Goal: Task Accomplishment & Management: Manage account settings

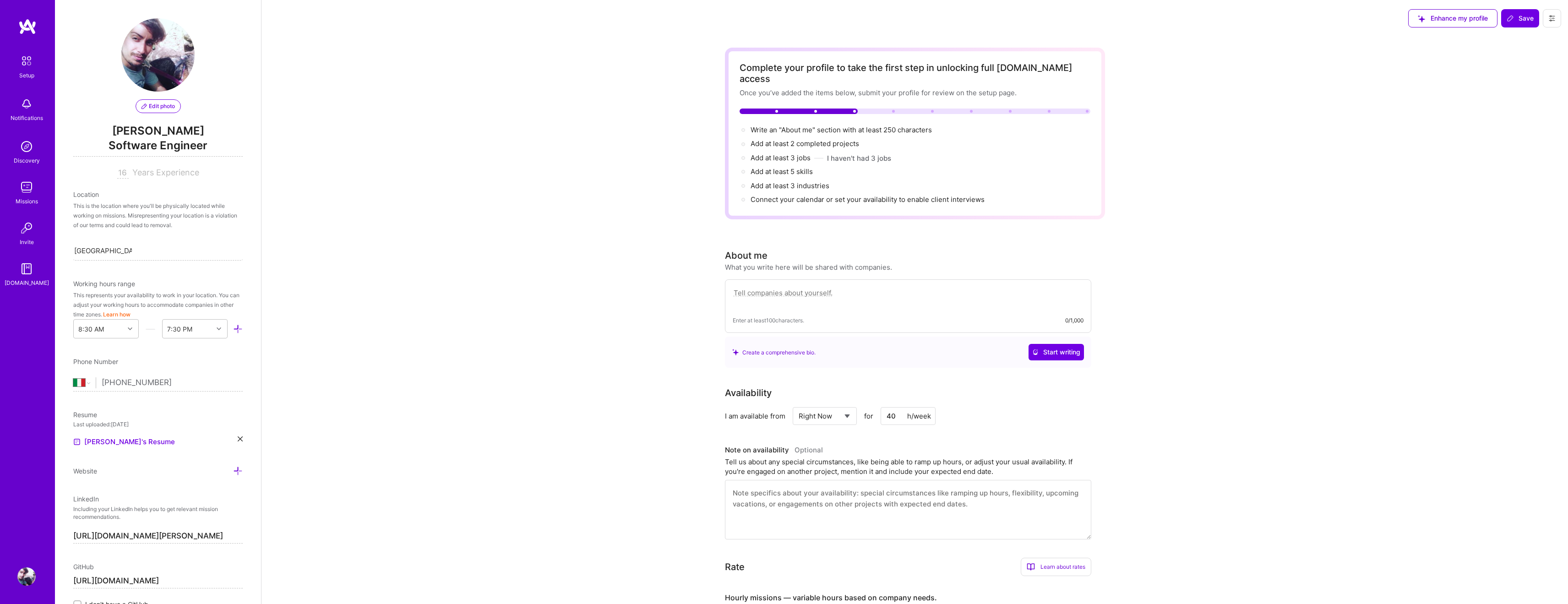
select select "IT"
select select "Right Now"
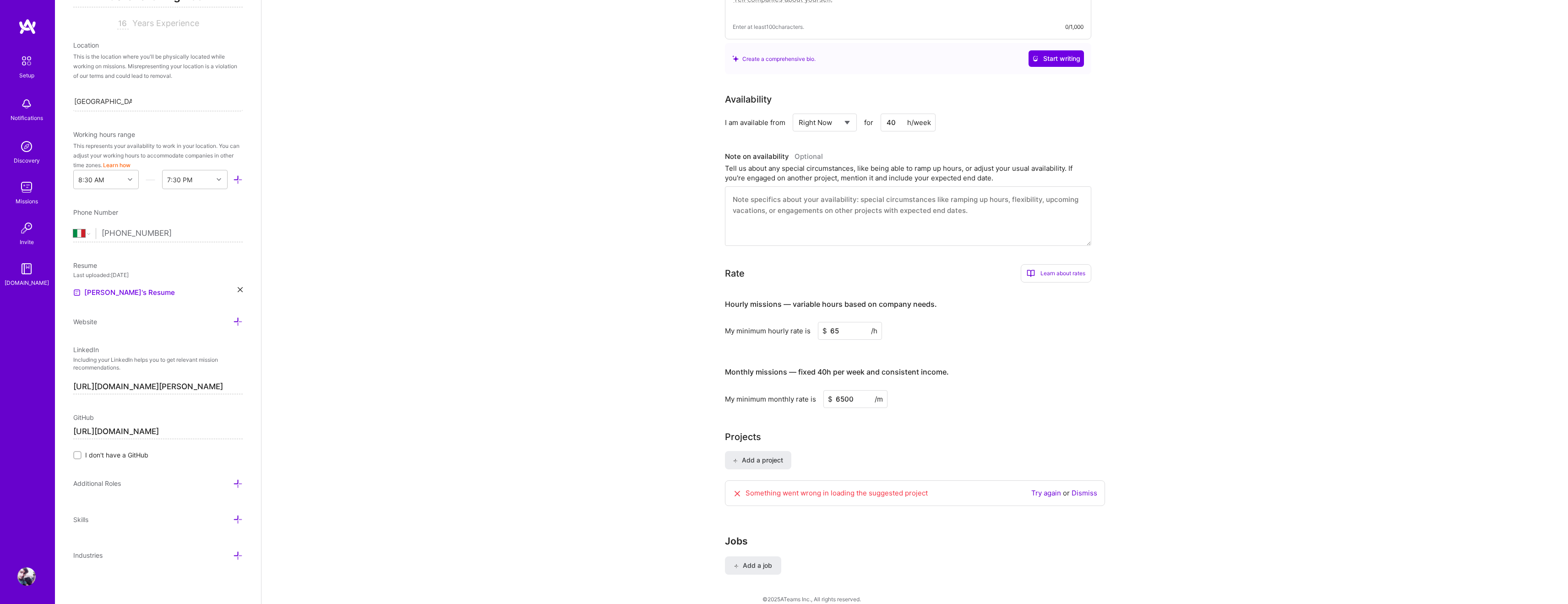
scroll to position [293, 0]
click at [822, 203] on textarea at bounding box center [908, 217] width 366 height 60
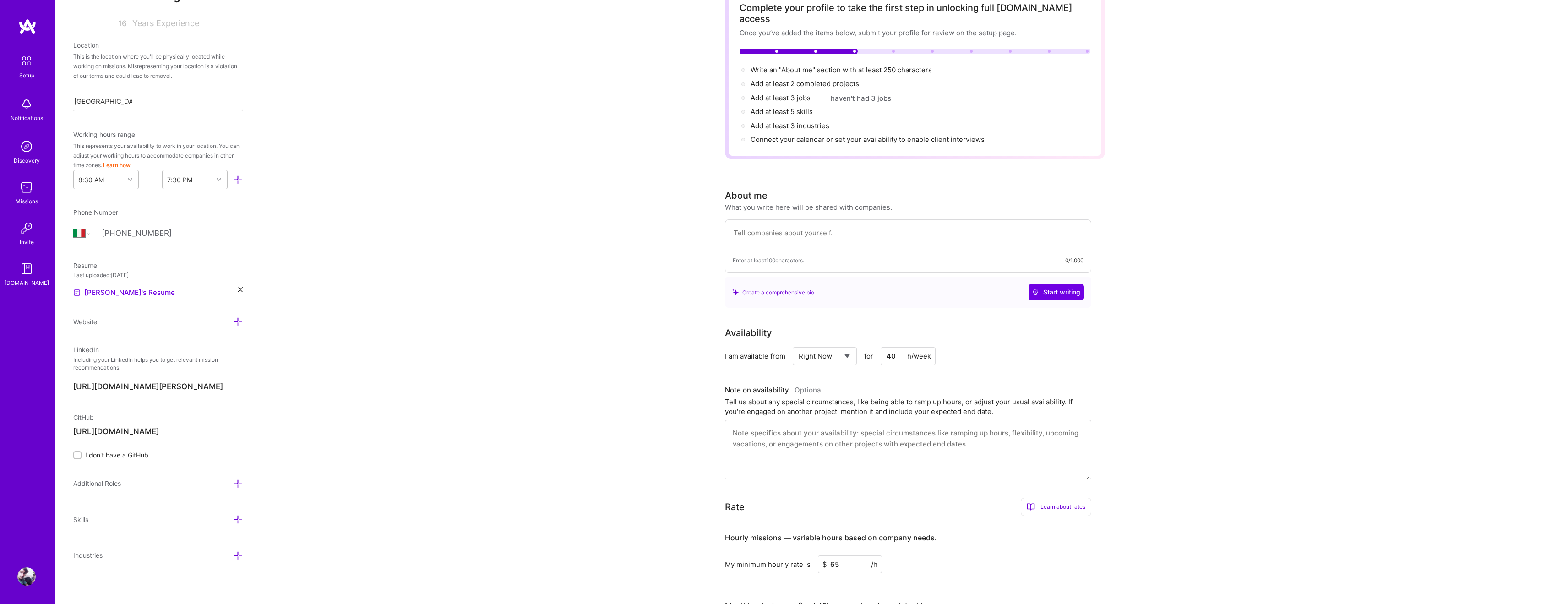
scroll to position [58, 0]
click at [859, 228] on textarea at bounding box center [908, 239] width 351 height 21
click at [781, 234] on textarea "I'm a software developer, an IT teacher and a technology enthusiast from [GEOGR…" at bounding box center [908, 239] width 351 height 21
click at [1443, 203] on div "Complete your profile to take the first step in unlocking full [DOMAIN_NAME] ac…" at bounding box center [915, 414] width 1306 height 872
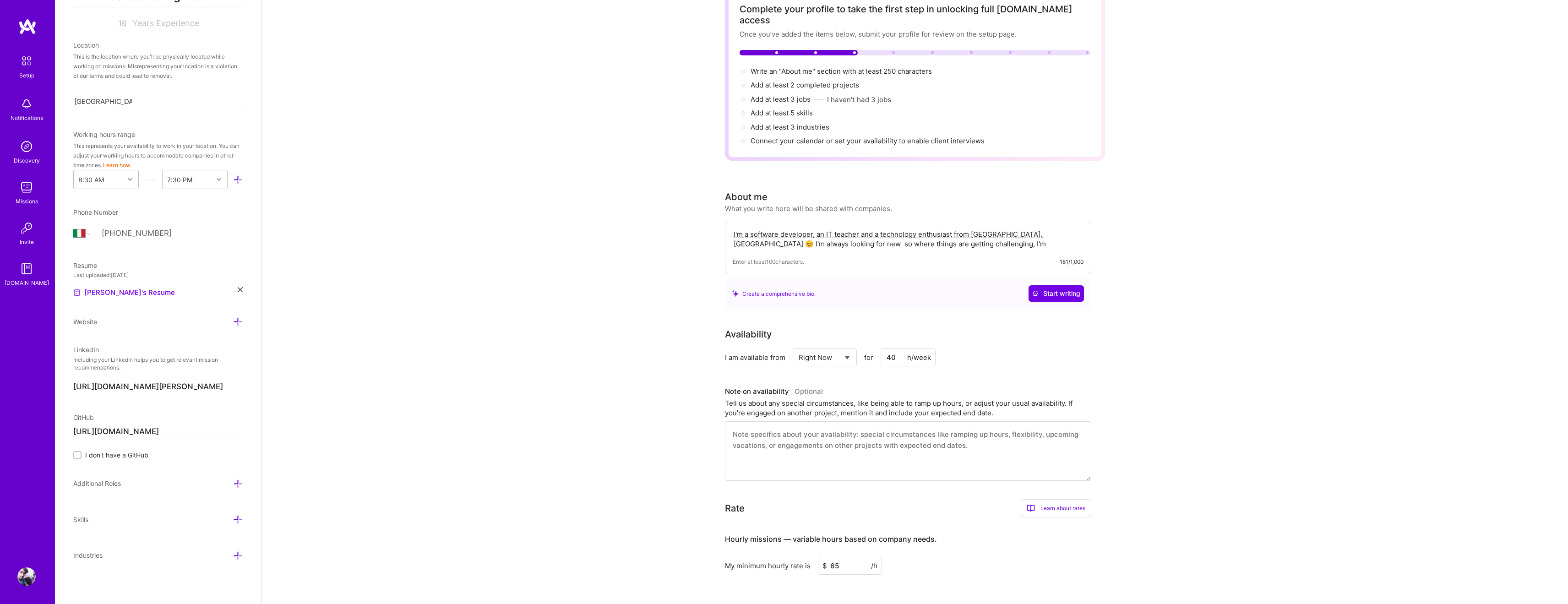
click at [761, 234] on textarea "I'm a software developer, an IT teacher and a technology enthusiast from [GEOGR…" at bounding box center [908, 239] width 351 height 21
click at [758, 234] on textarea "I'm a software developer, an IT teacher and a technology enthusiast from [GEOGR…" at bounding box center [908, 239] width 351 height 21
click at [760, 234] on textarea "I'm a software developer, an IT teacher and a technology enthusiast from [GEOGR…" at bounding box center [908, 239] width 351 height 21
click at [926, 234] on textarea "I'm a software developer, an IT teacher and a technology enthusiast from [GEOGR…" at bounding box center [908, 239] width 351 height 21
drag, startPoint x: 810, startPoint y: 232, endPoint x: 1020, endPoint y: 225, distance: 210.1
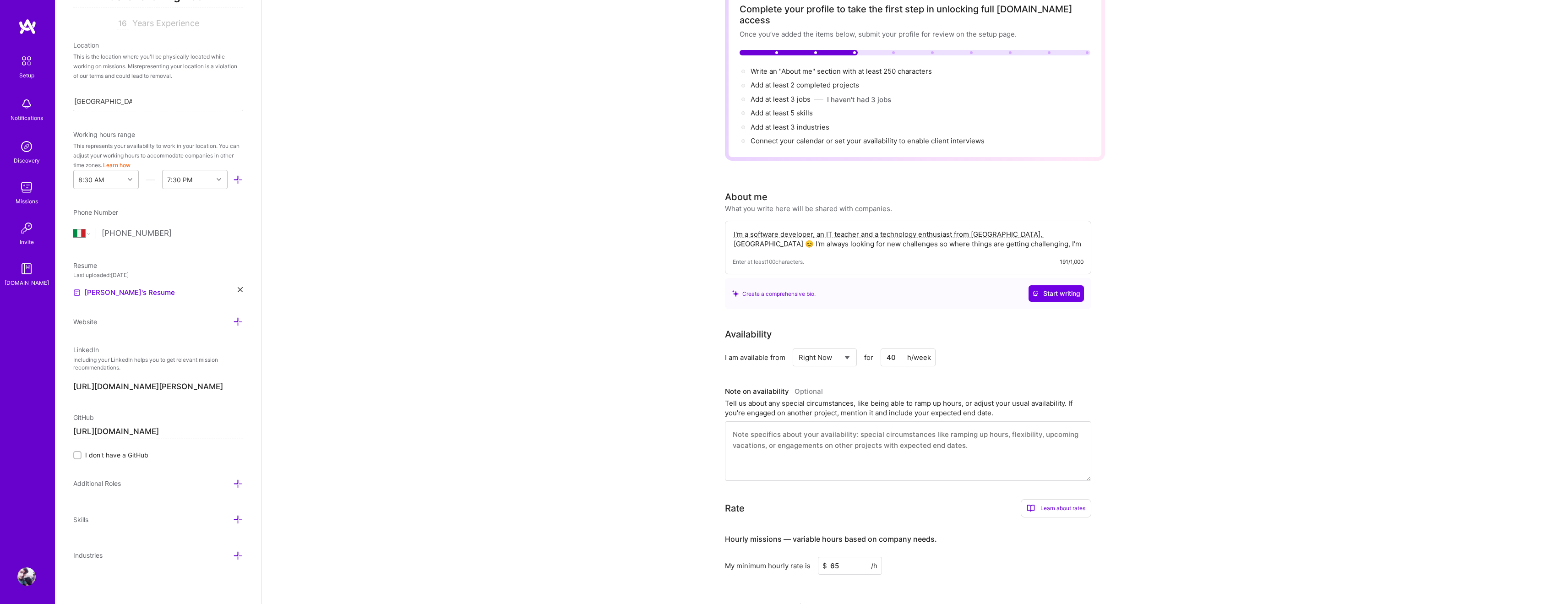
click at [1020, 228] on textarea "I'm a software developer, an IT teacher and a technology enthusiast from [GEOGR…" at bounding box center [908, 239] width 351 height 21
click at [889, 237] on textarea "I'm a software developer, an IT teacher and a technology enthusiast from [GEOGR…" at bounding box center [908, 239] width 351 height 21
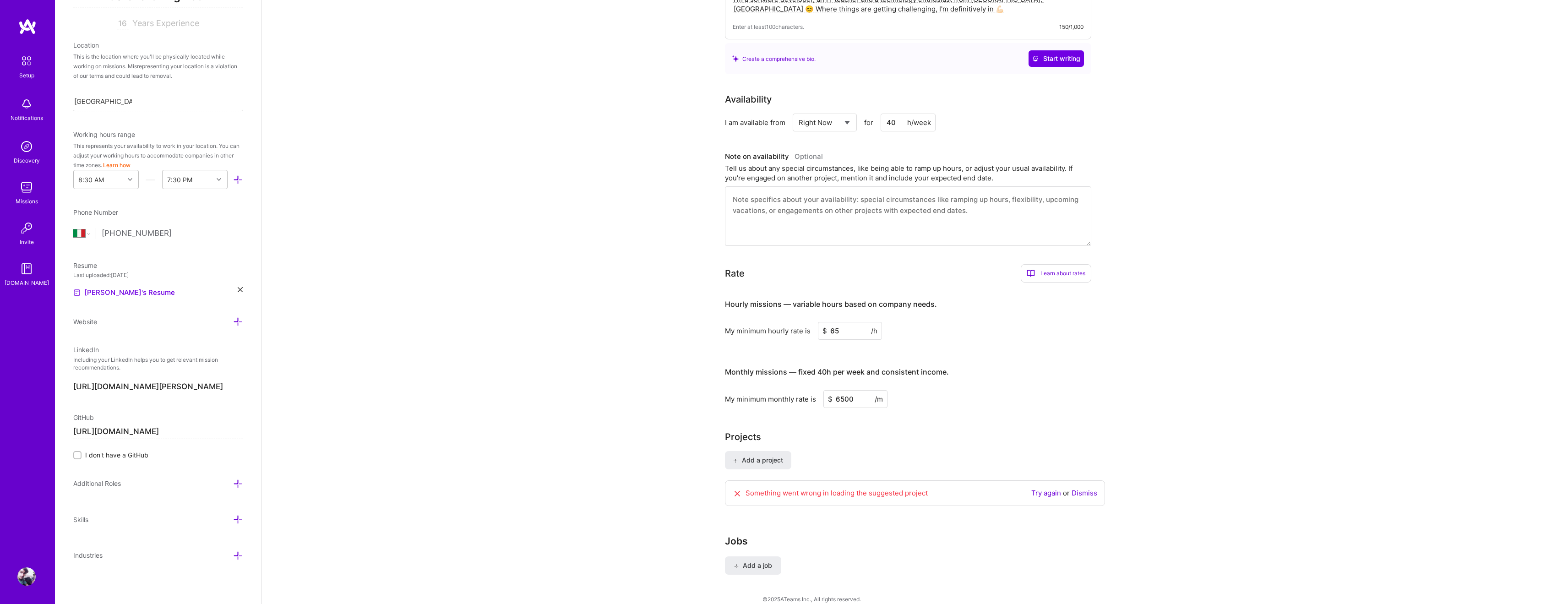
scroll to position [293, 0]
type textarea "I'm a software developer, an IT teacher and a technology enthusiast from [GEOGR…"
click at [765, 456] on button "Add a project" at bounding box center [758, 461] width 66 height 18
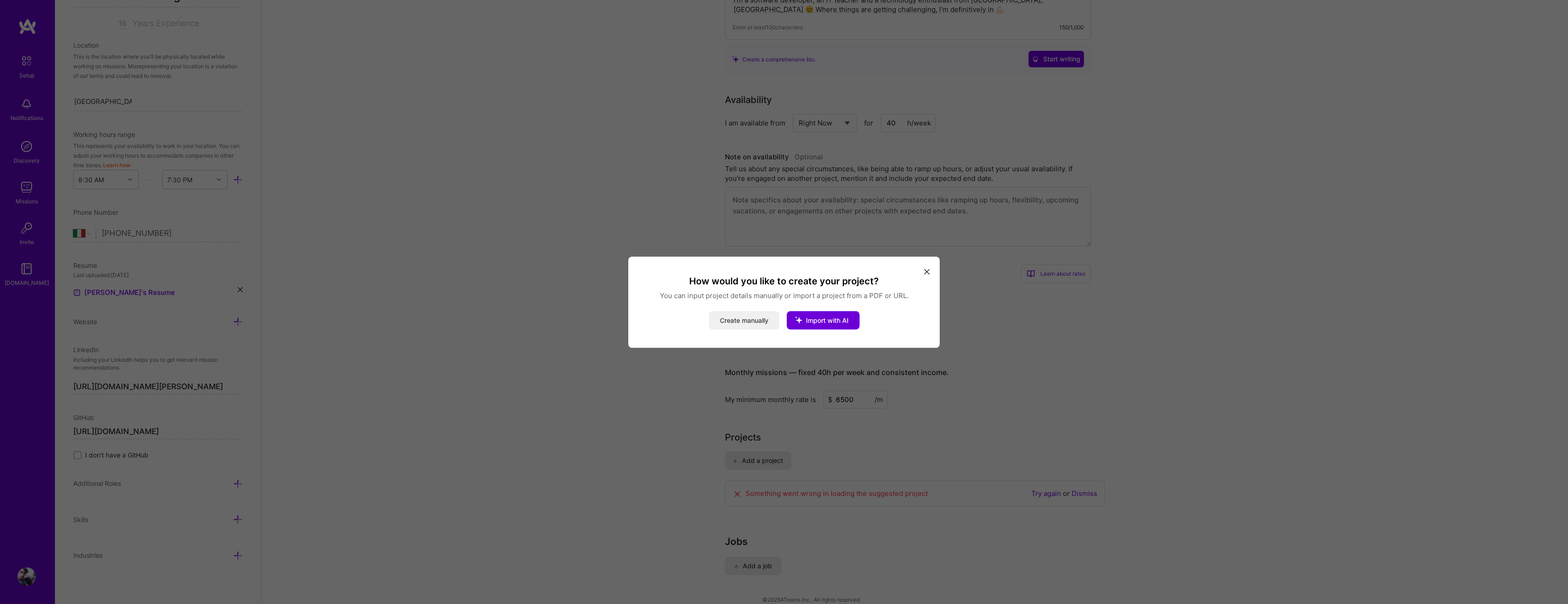
click at [760, 319] on button "Create manually" at bounding box center [744, 320] width 71 height 18
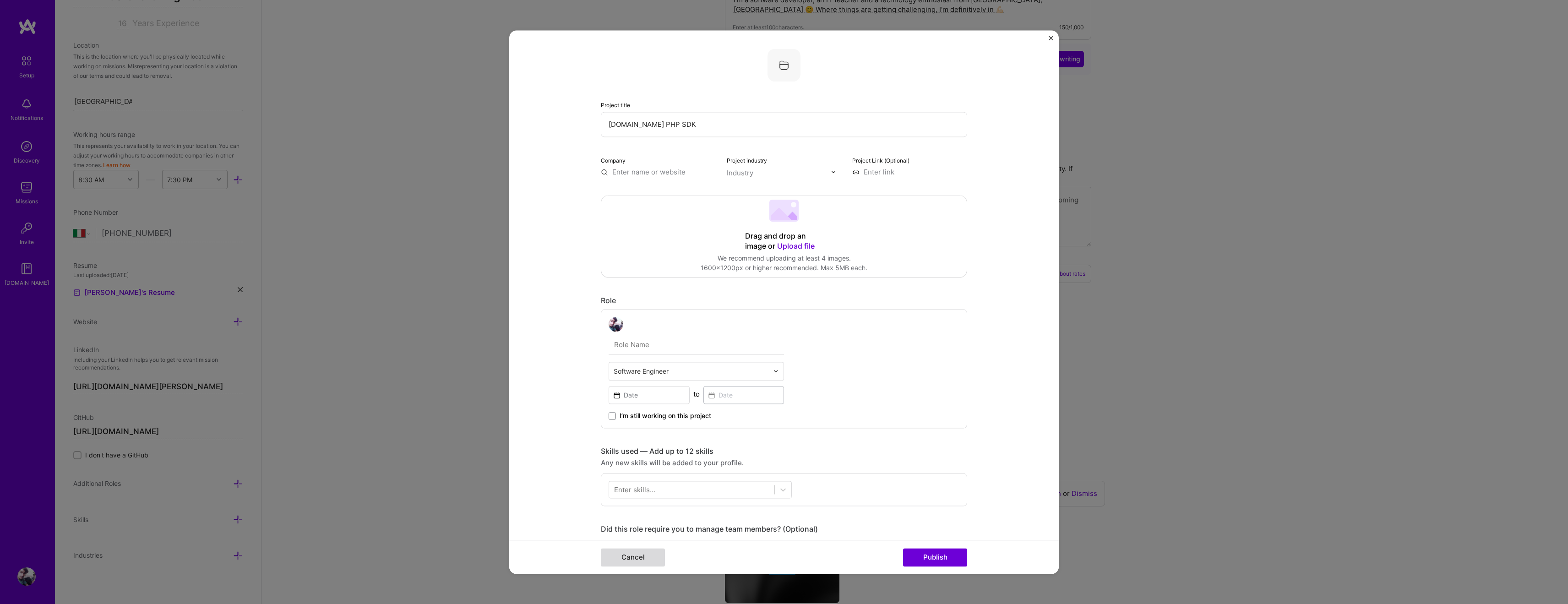
type input "[DOMAIN_NAME] PHP SDK"
click at [634, 555] on button "Cancel" at bounding box center [632, 558] width 64 height 18
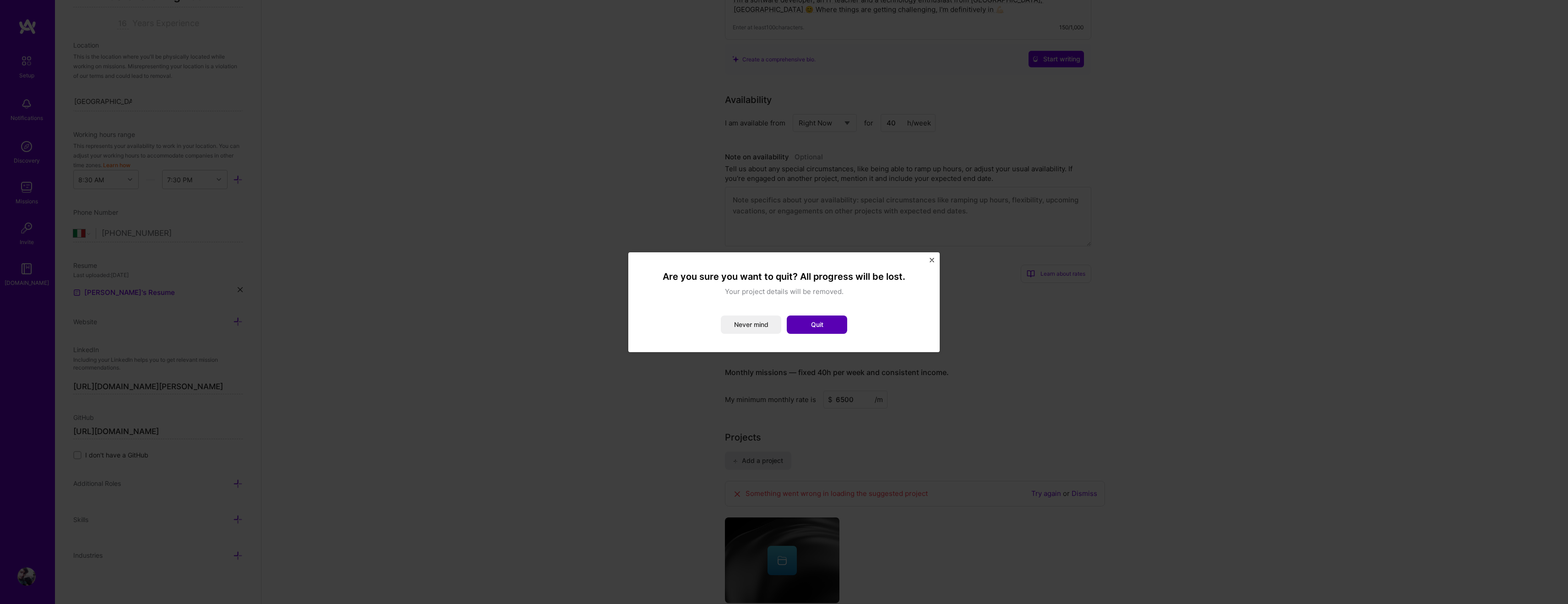
click at [811, 329] on button "Quit" at bounding box center [817, 325] width 60 height 18
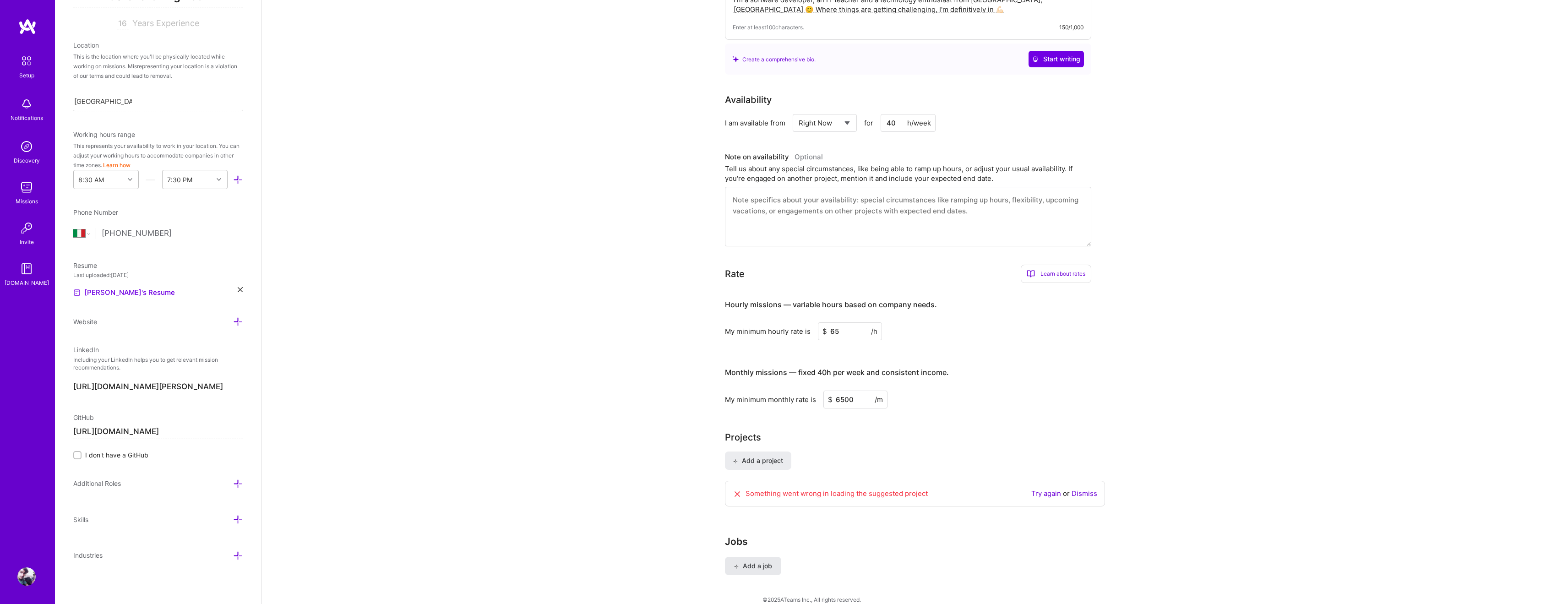
click at [749, 561] on span "Add a job" at bounding box center [753, 566] width 38 height 9
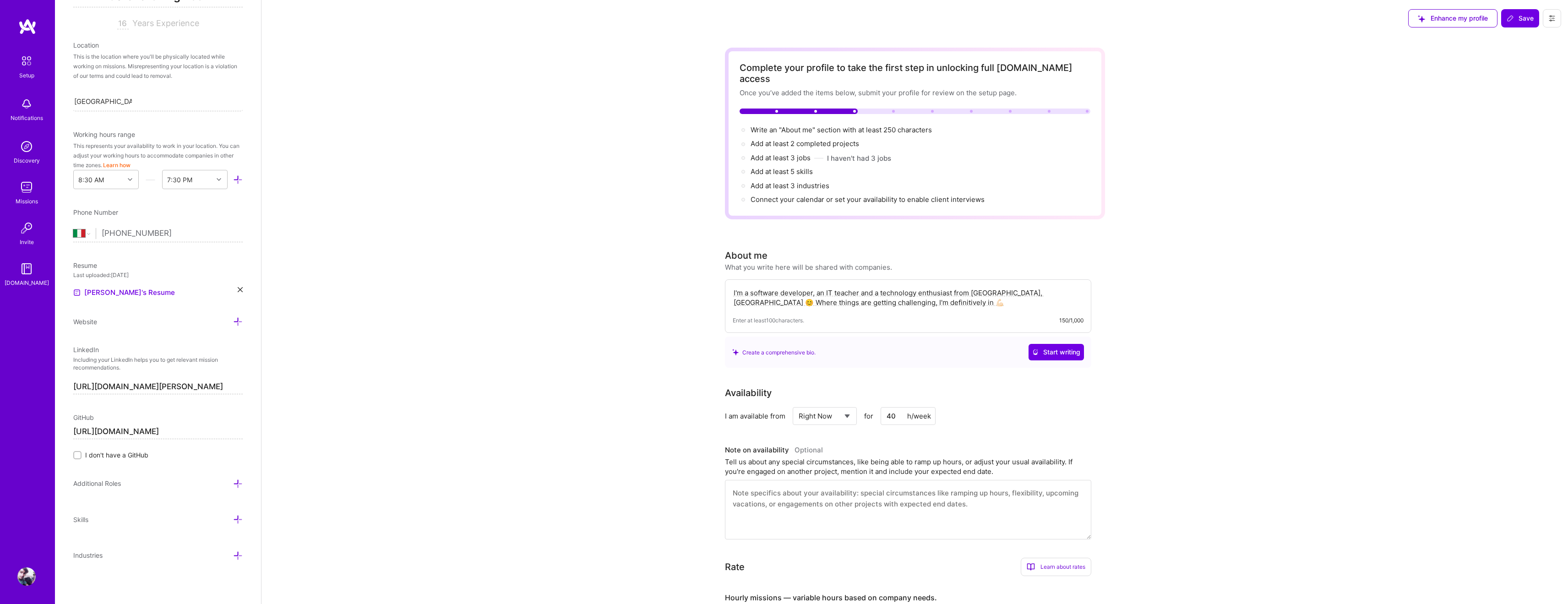
scroll to position [1, 0]
click at [1516, 19] on span "Save" at bounding box center [1520, 18] width 27 height 9
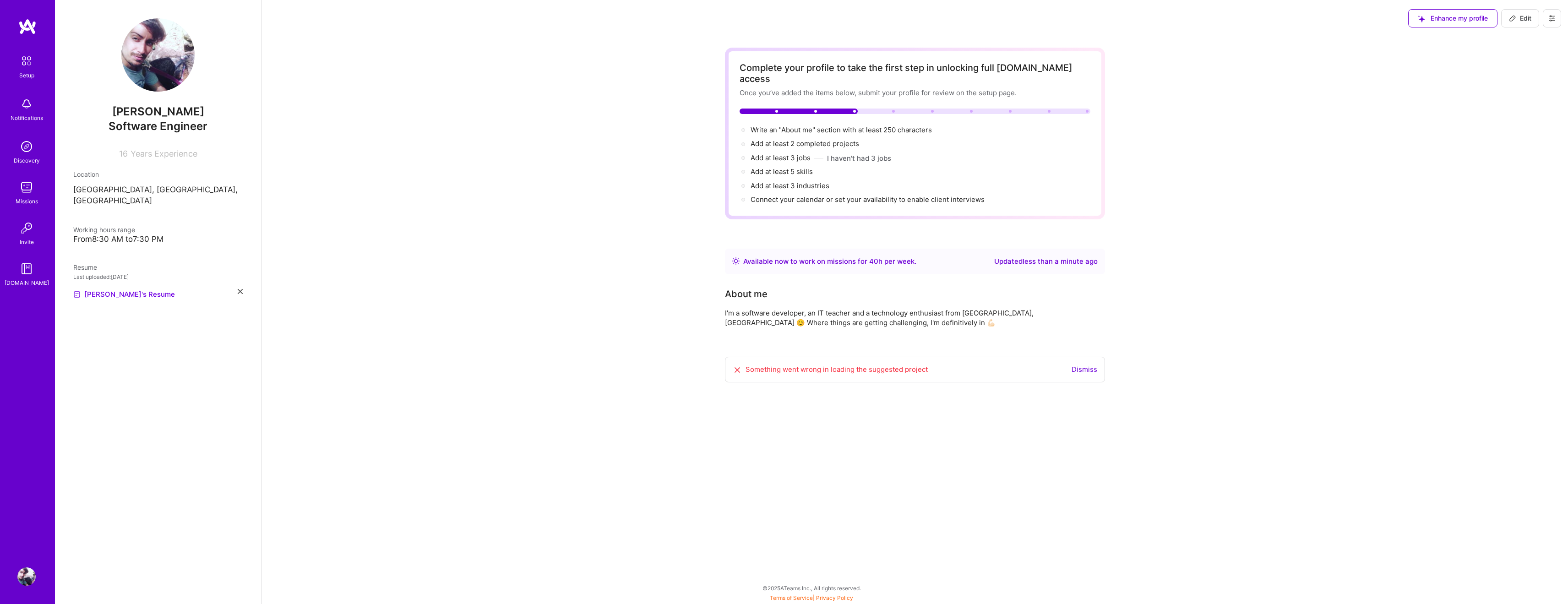
scroll to position [0, 0]
click at [1085, 365] on link "Dismiss" at bounding box center [1084, 370] width 26 height 9
click at [783, 167] on span "Add at least 5 skills →" at bounding box center [786, 172] width 71 height 9
select select "US"
select select "Right Now"
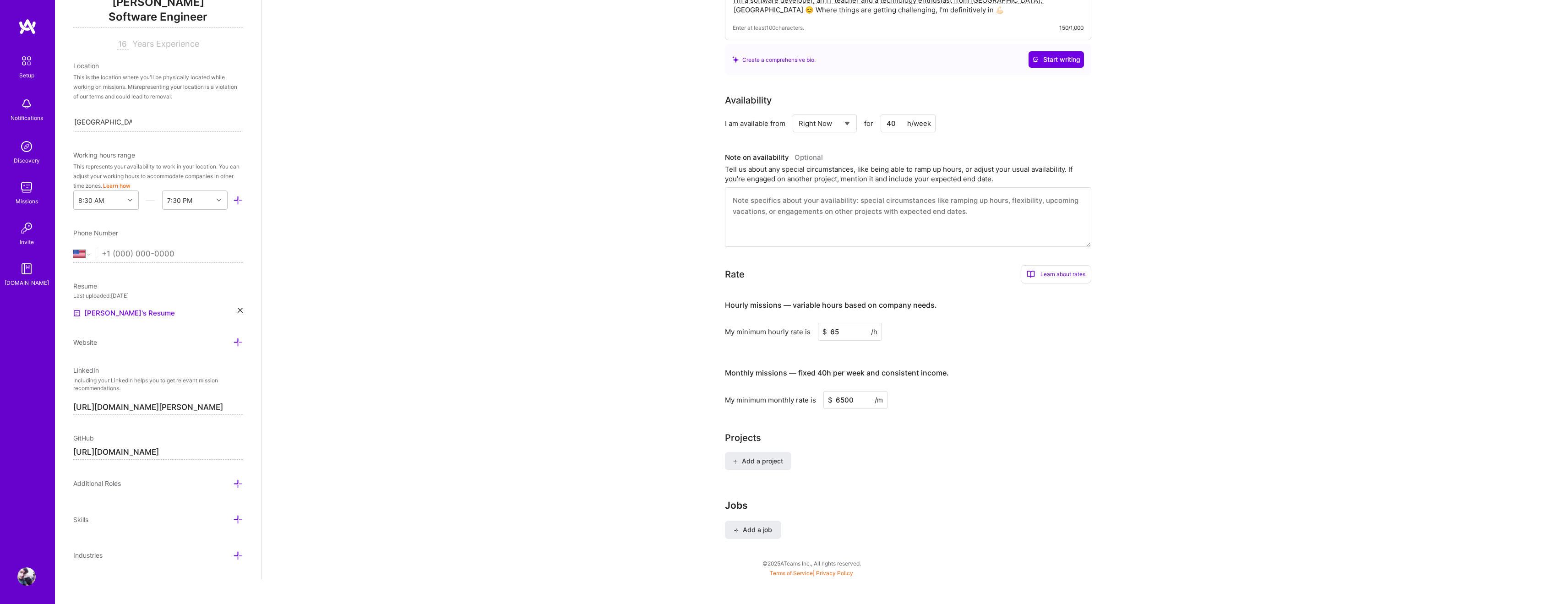
scroll to position [292, 0]
click at [234, 513] on div "Edit photo [PERSON_NAME] Software Engineer 16 Years Experience Location This is…" at bounding box center [158, 302] width 206 height 604
click at [234, 517] on icon at bounding box center [238, 520] width 10 height 10
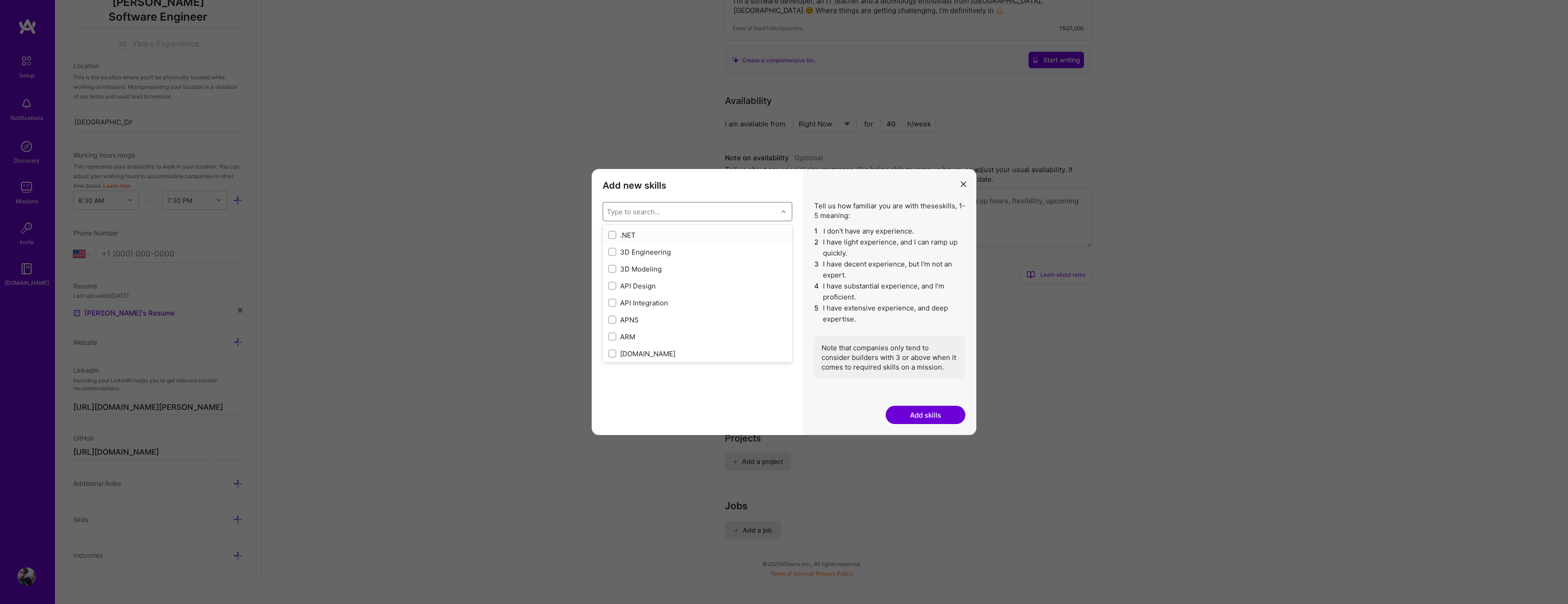
click at [678, 212] on div "Type to search..." at bounding box center [690, 212] width 175 height 18
type input "javasc"
drag, startPoint x: 673, startPoint y: 237, endPoint x: 676, endPoint y: 216, distance: 21.2
click at [672, 237] on div "JavaScript" at bounding box center [697, 235] width 178 height 10
type input "typesc"
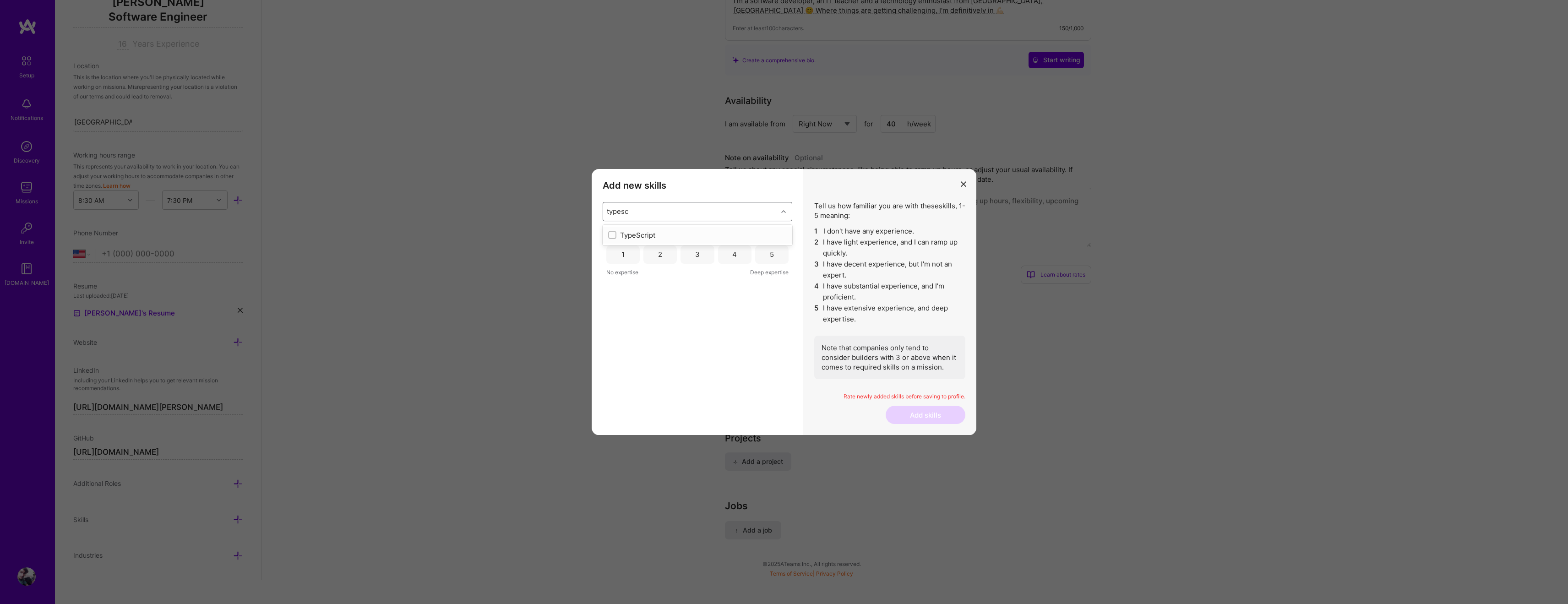
click at [634, 230] on div "TypeScript" at bounding box center [697, 235] width 178 height 10
click at [635, 440] on div "Add new skills Tell us how familiar you are with given skills, using between 1 …" at bounding box center [784, 302] width 1568 height 604
click at [637, 417] on div "TypeScript 1 2 3 4 5 No expertise Deep expertise JavaScript 1 2 3 4 5 No expert…" at bounding box center [697, 328] width 189 height 192
click at [774, 314] on div "5" at bounding box center [772, 311] width 4 height 10
click at [739, 248] on div "4" at bounding box center [735, 255] width 33 height 18
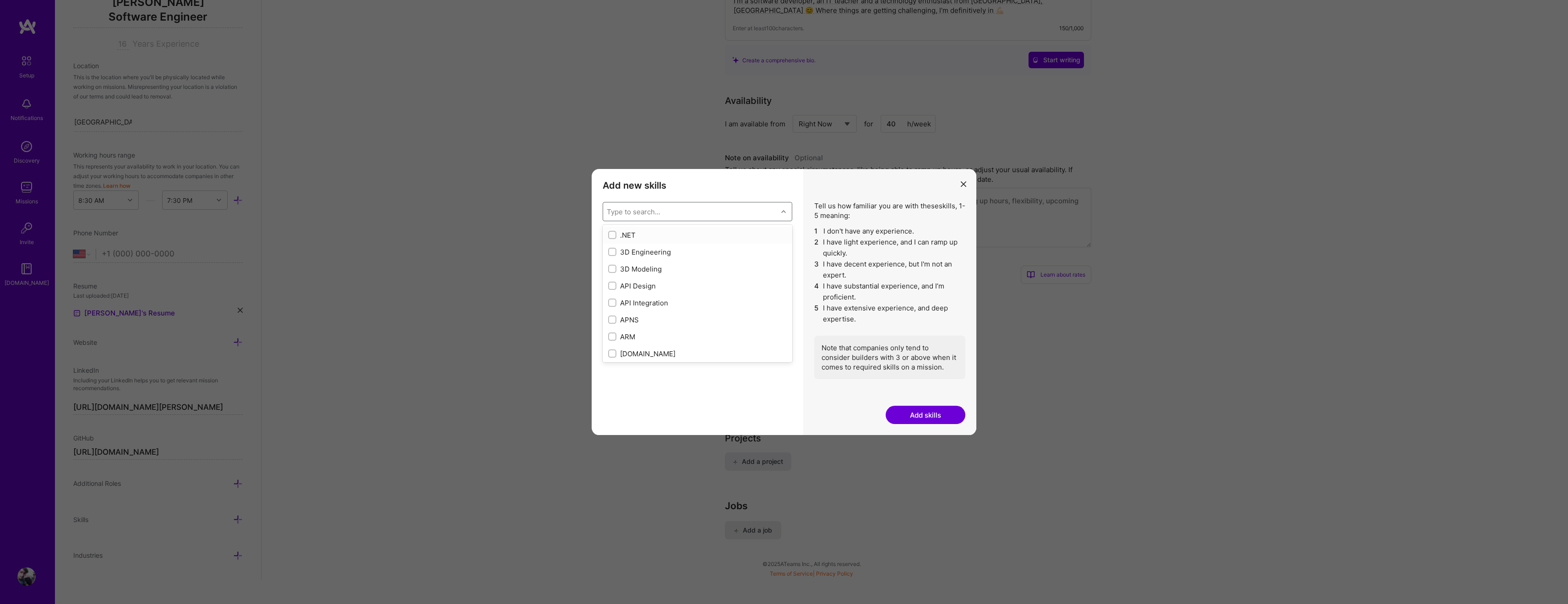
click at [726, 208] on div "Type to search..." at bounding box center [690, 212] width 175 height 18
type input "node"
click at [688, 231] on div "Node.js" at bounding box center [697, 235] width 178 height 10
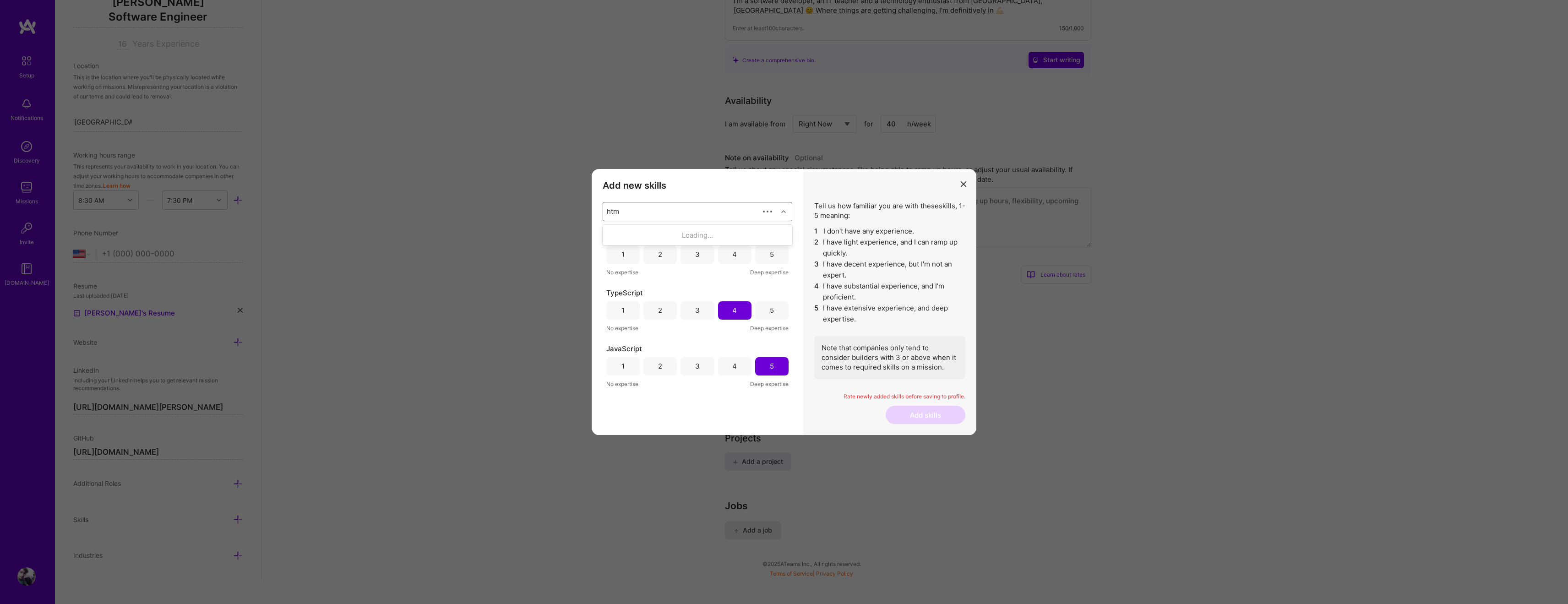
type input "html"
click at [677, 237] on div "HTML" at bounding box center [697, 235] width 178 height 10
type input "css"
click at [676, 232] on div "CSS" at bounding box center [697, 235] width 178 height 10
type input "sass"
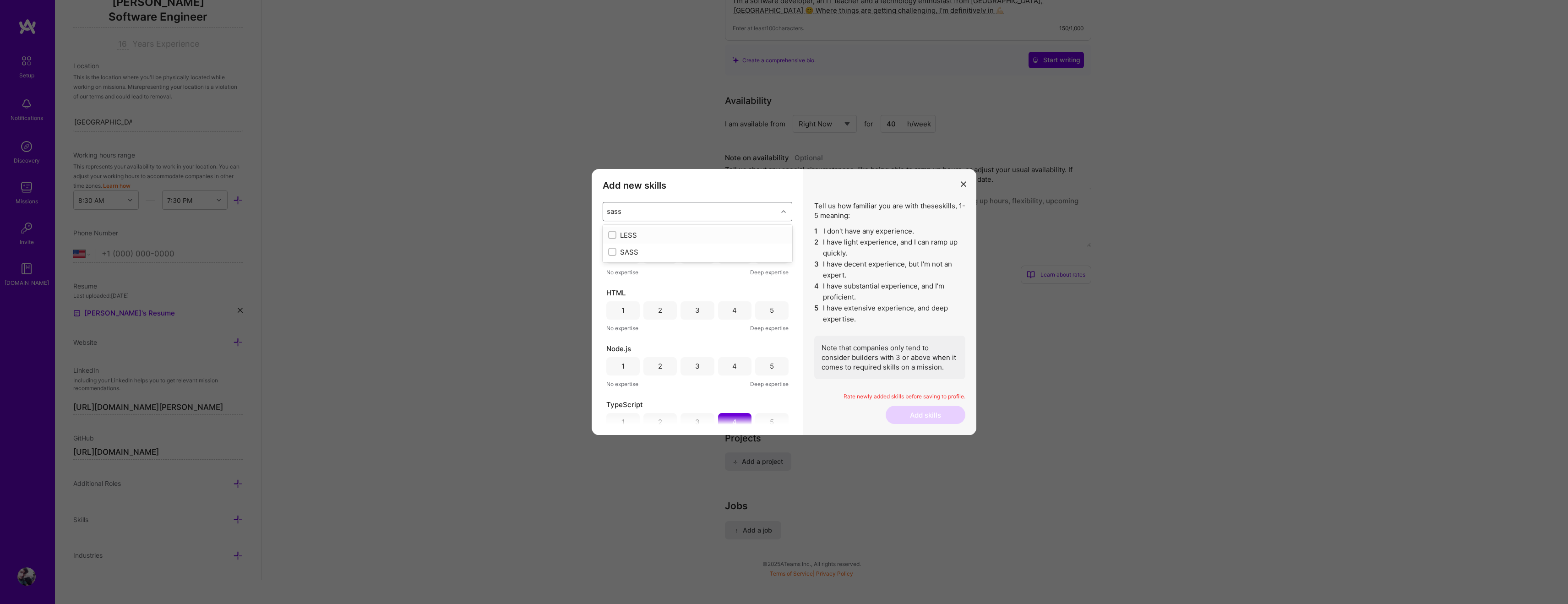
click at [665, 236] on div "LESS" at bounding box center [697, 235] width 178 height 10
type input "sass"
checkbox input "true"
click at [637, 250] on div "SASS" at bounding box center [697, 252] width 178 height 10
checkbox input "false"
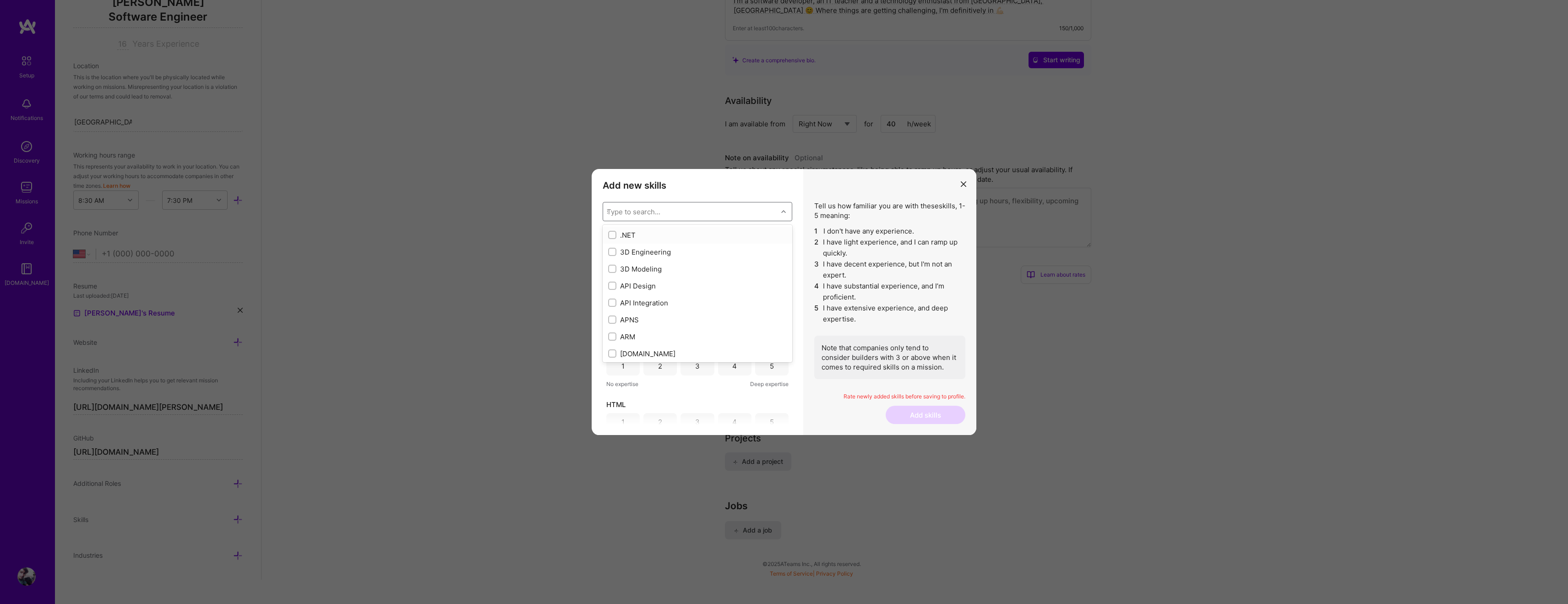
type input "sa"
checkbox input "true"
type input "sas"
checkbox input "true"
type input "sass"
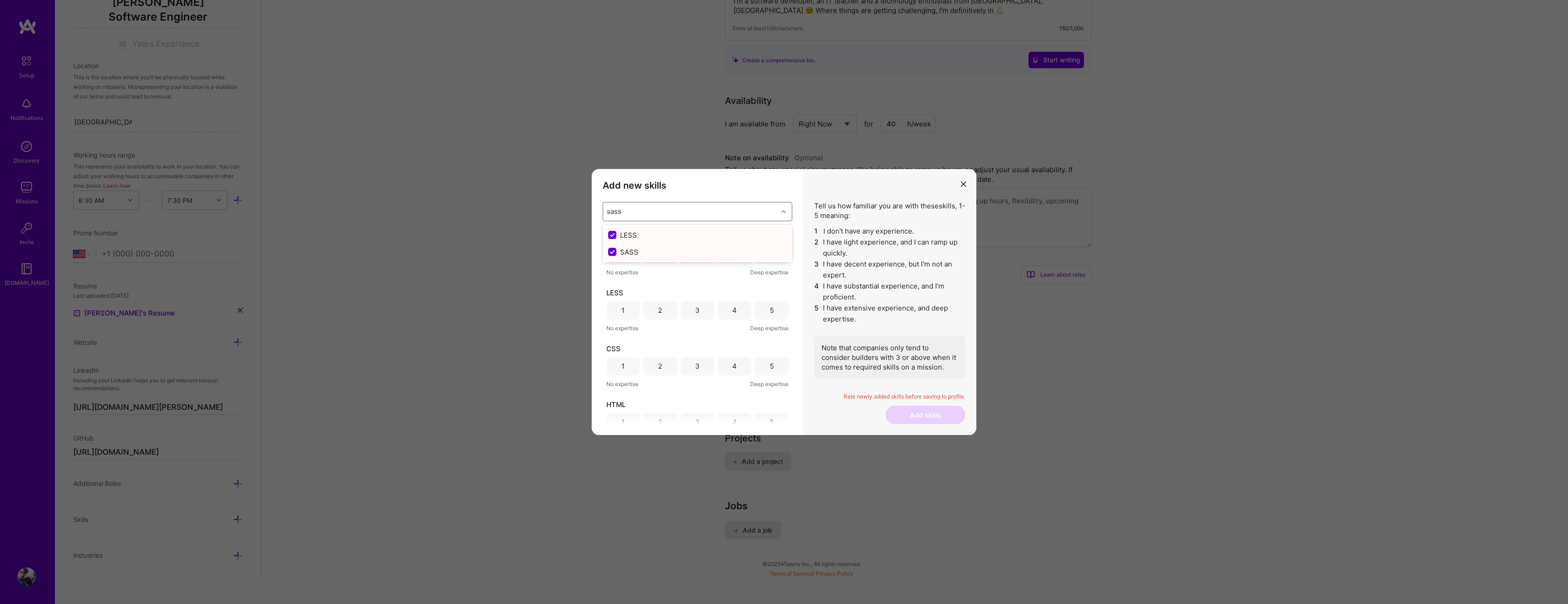
click at [611, 236] on input "modal" at bounding box center [614, 236] width 9 height 9
checkbox input "false"
type input "php"
click at [654, 232] on div "PHP" at bounding box center [697, 235] width 178 height 10
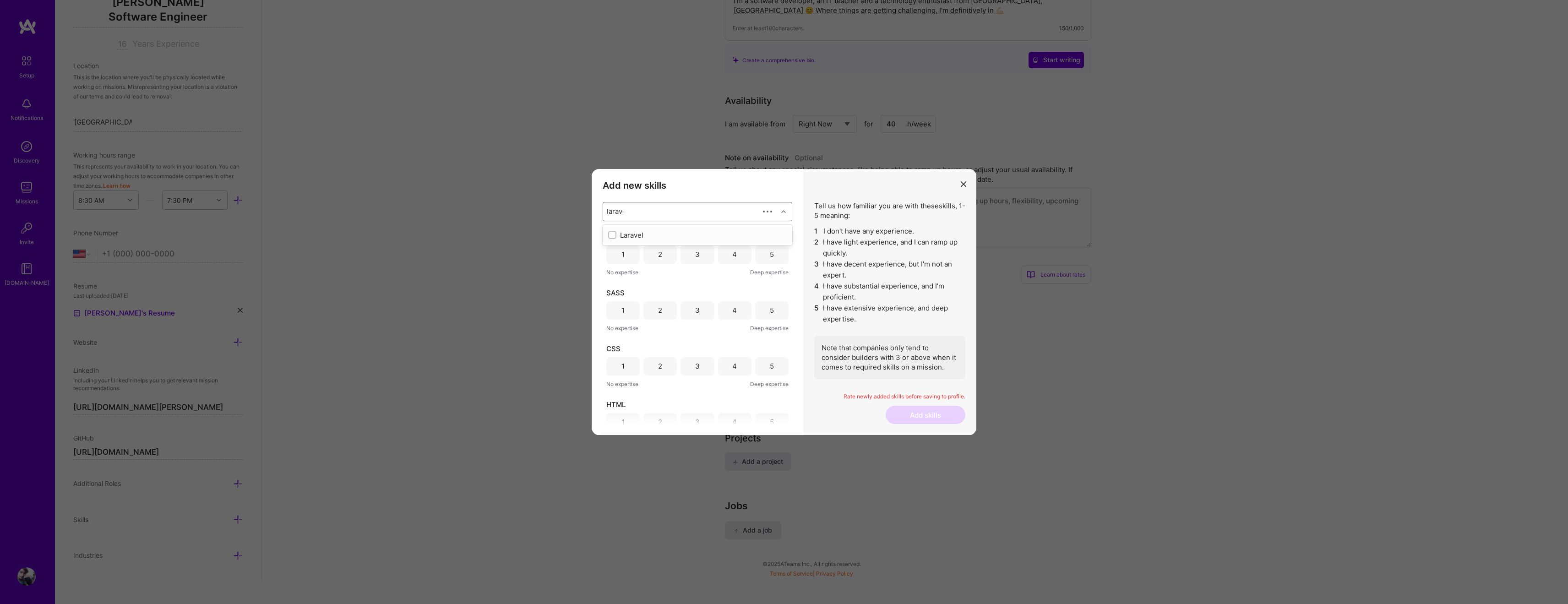
type input "laravel"
drag, startPoint x: 649, startPoint y: 230, endPoint x: 653, endPoint y: 236, distance: 7.2
click at [649, 230] on div "Laravel" at bounding box center [697, 235] width 189 height 17
type input "s"
checkbox input "true"
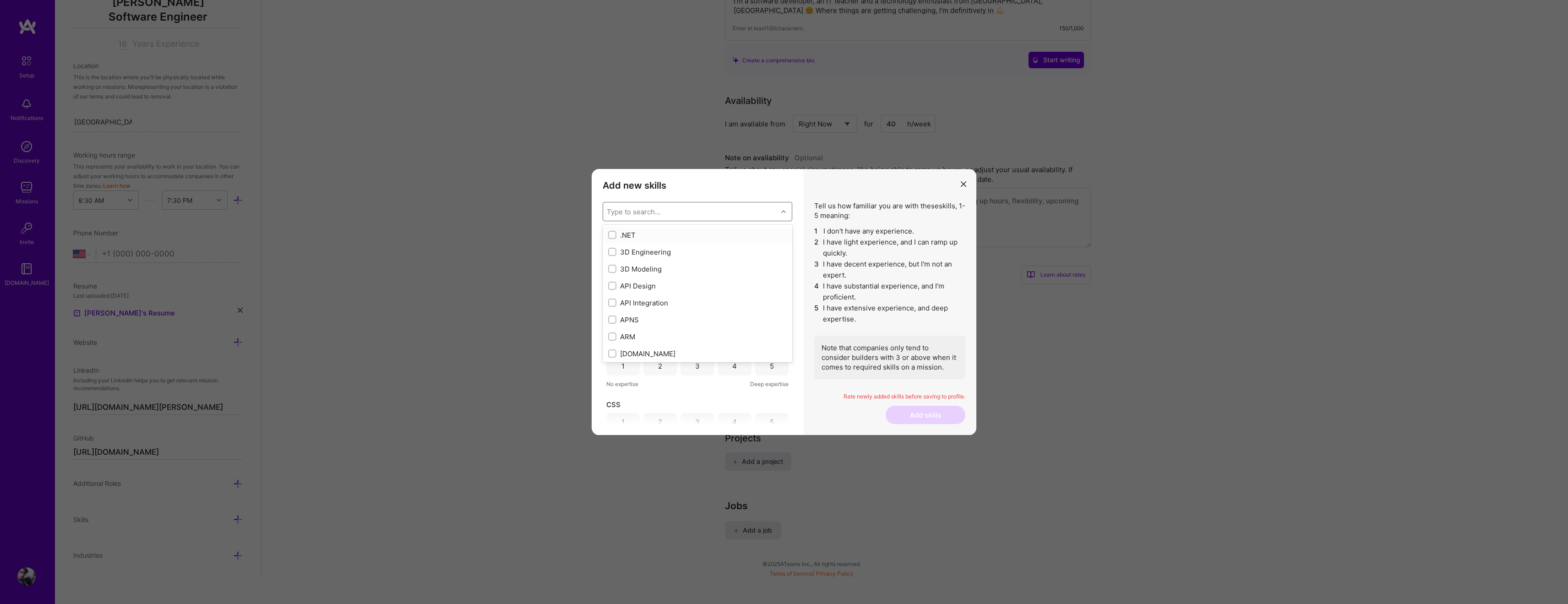
checkbox input "false"
checkbox input "true"
checkbox input "false"
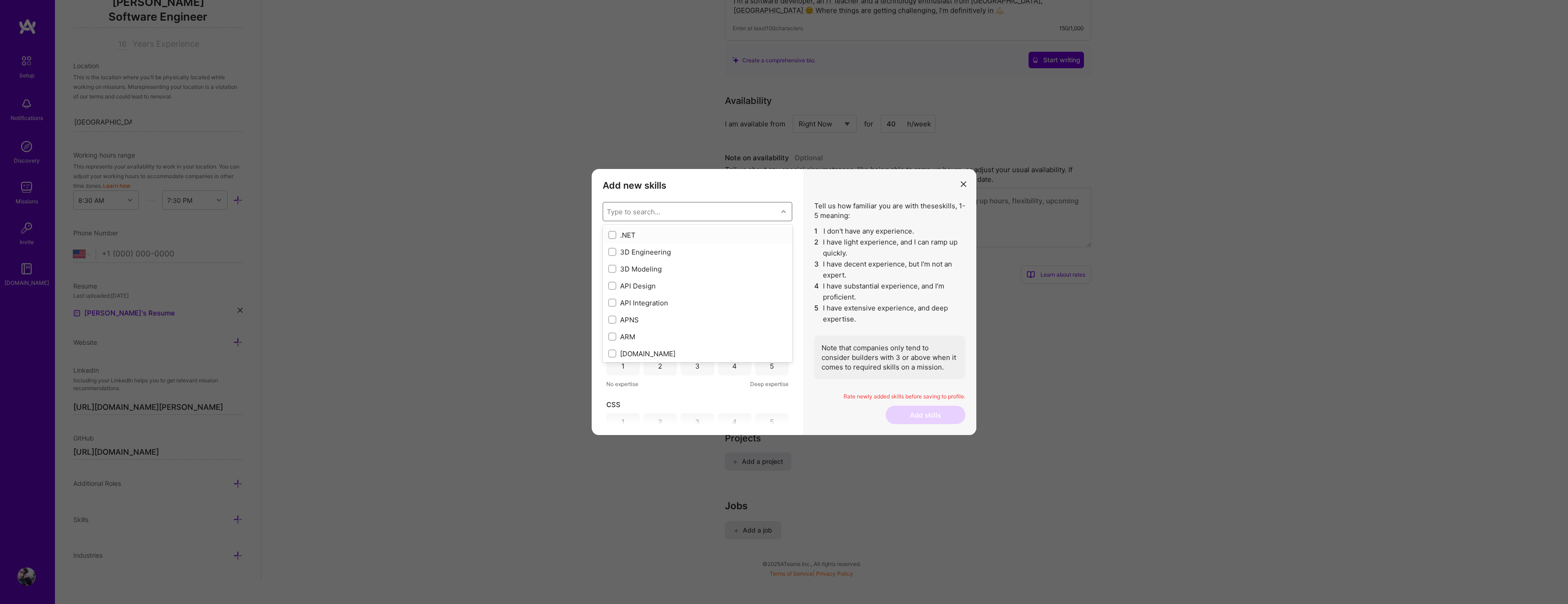
checkbox input "false"
checkbox input "true"
checkbox input "false"
type input "s"
checkbox input "false"
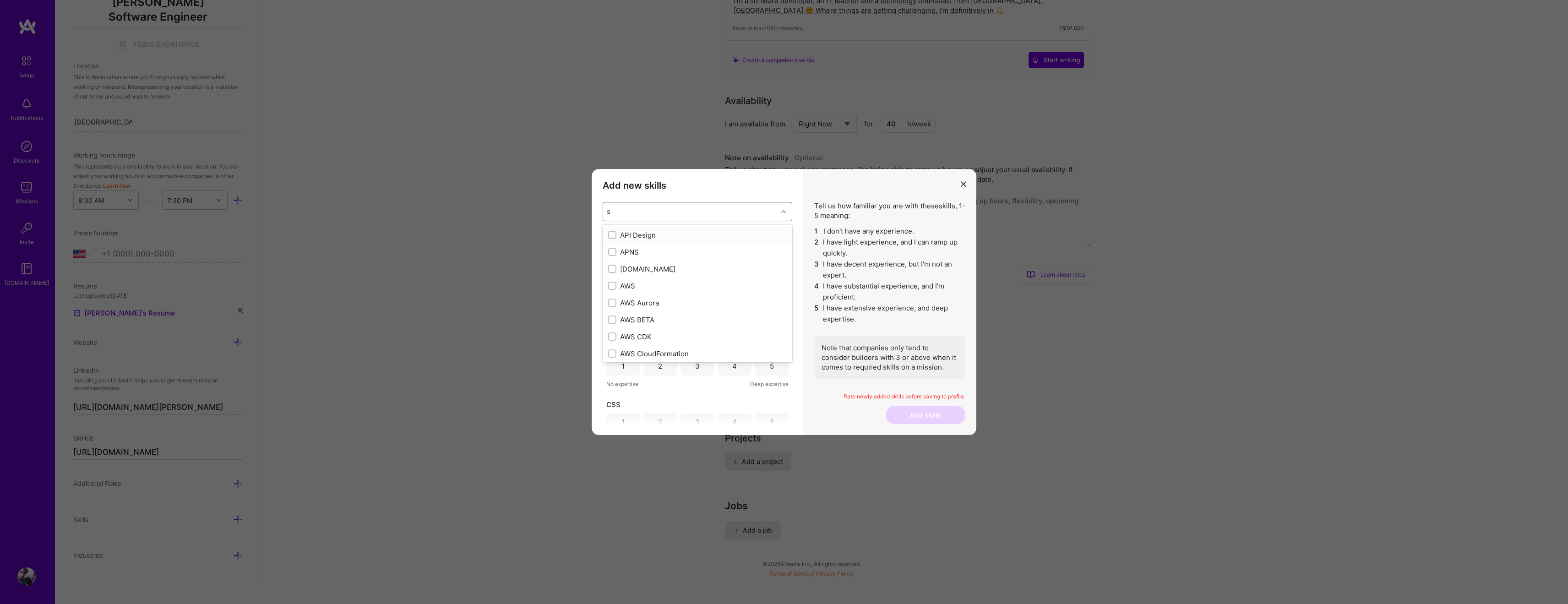
checkbox input "true"
checkbox input "false"
checkbox input "true"
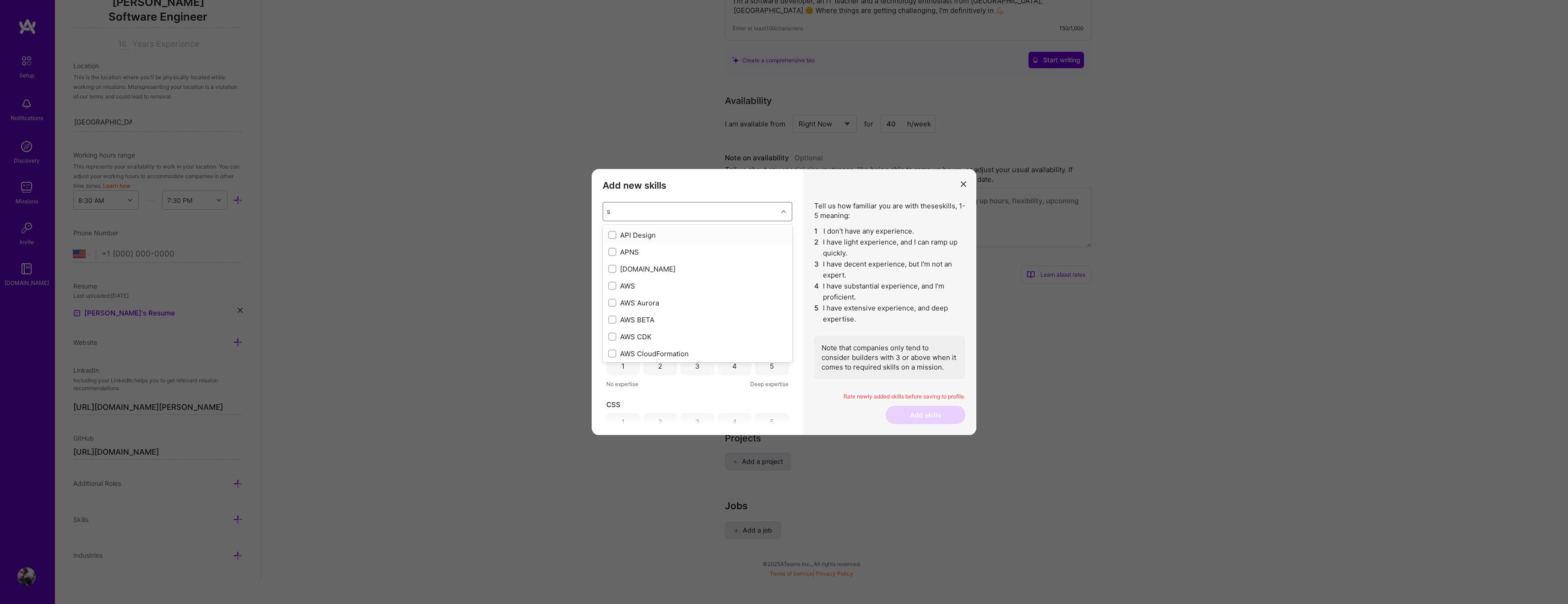
checkbox input "true"
checkbox input "false"
checkbox input "true"
type input "s"
checkbox input "true"
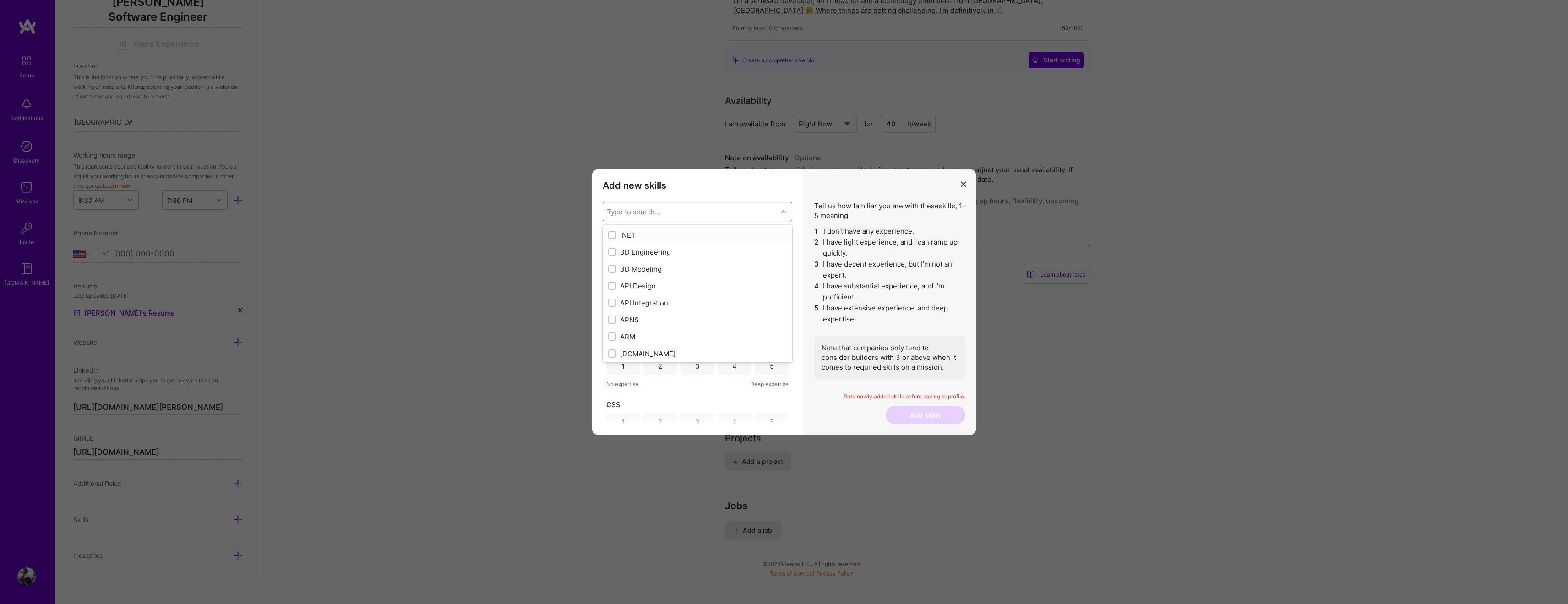
checkbox input "false"
checkbox input "true"
checkbox input "false"
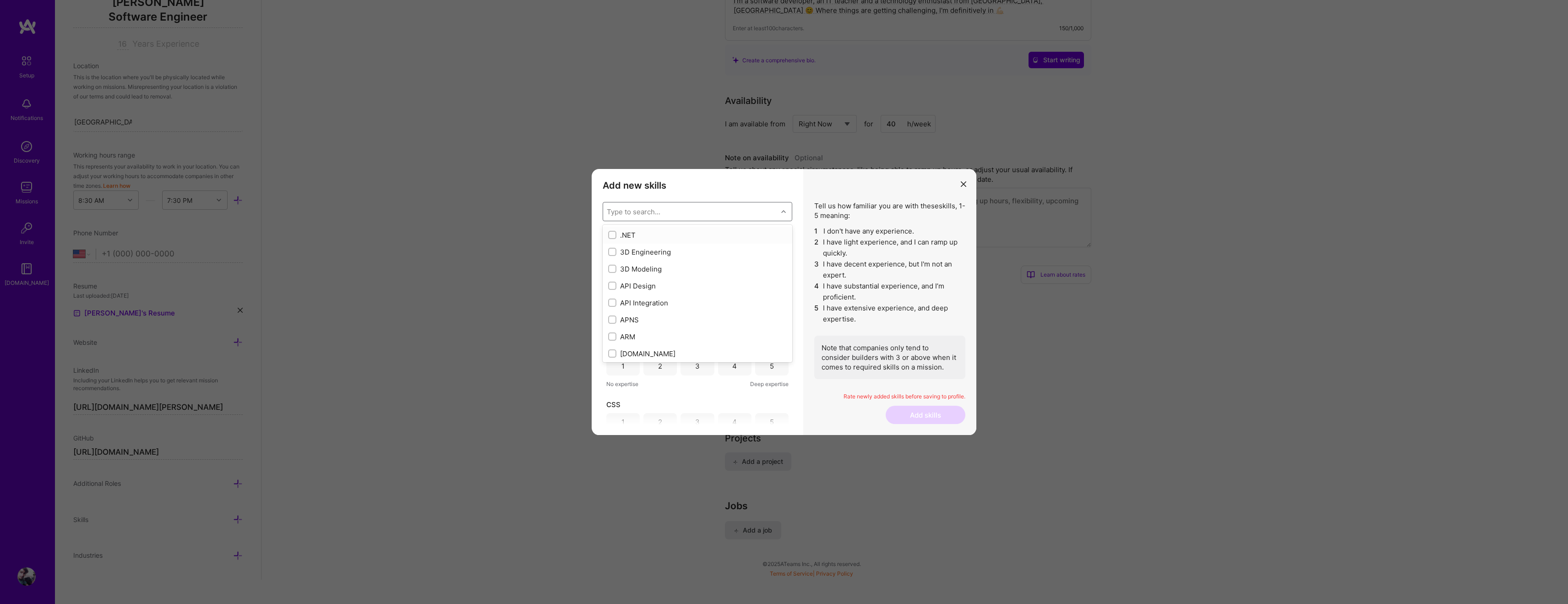
checkbox input "false"
checkbox input "true"
checkbox input "false"
type input "s"
checkbox input "false"
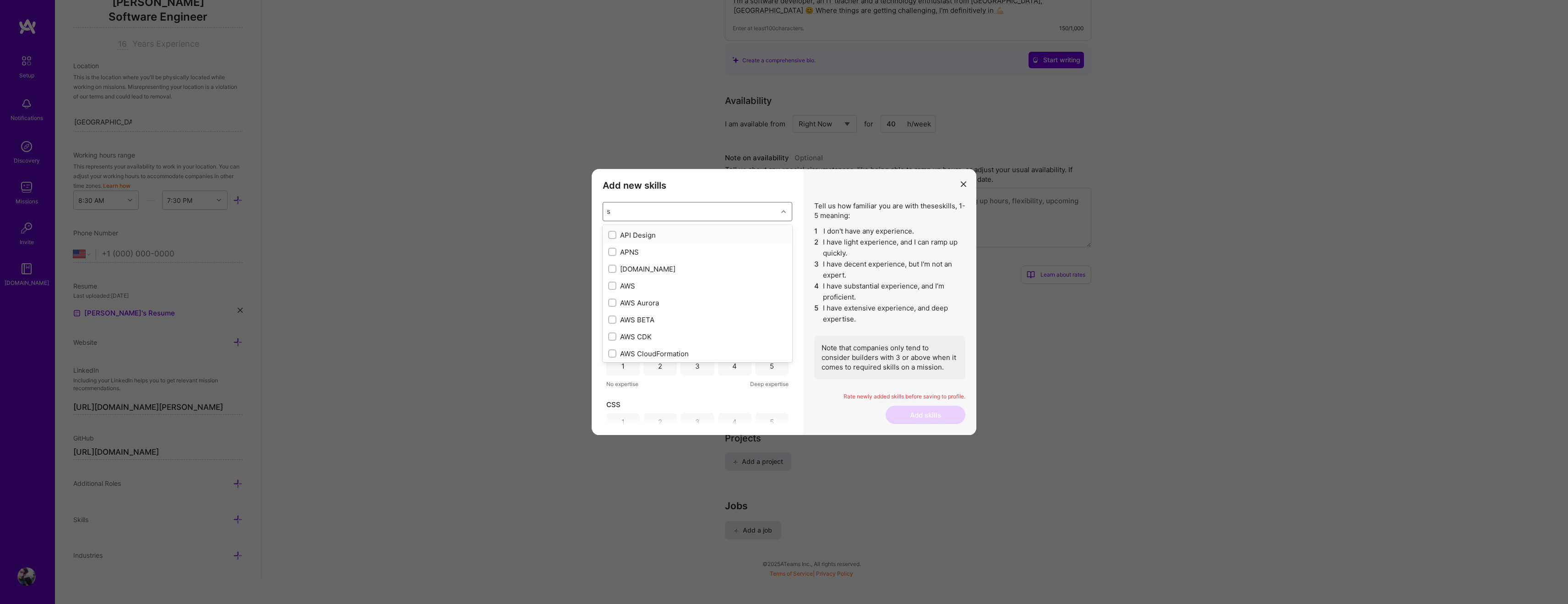
checkbox input "true"
checkbox input "false"
checkbox input "true"
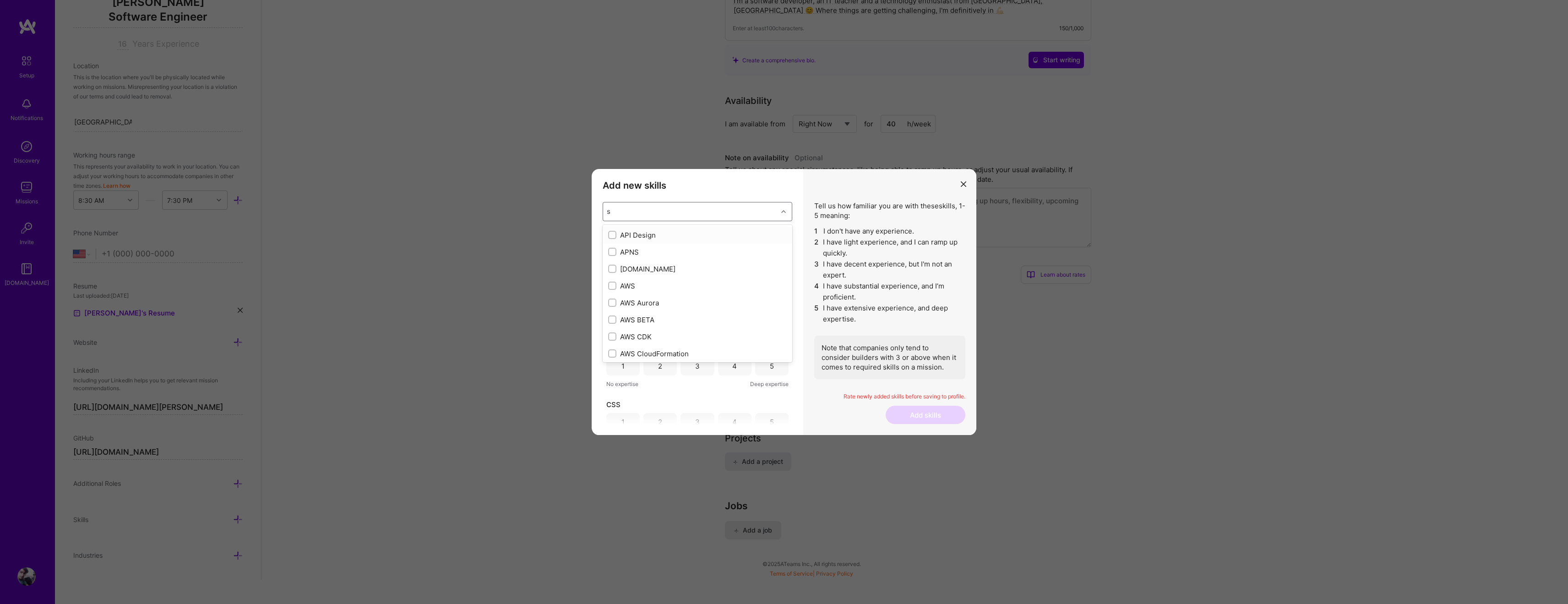
checkbox input "true"
checkbox input "false"
checkbox input "true"
type input "rx"
click at [660, 252] on div "Rx" at bounding box center [697, 252] width 178 height 10
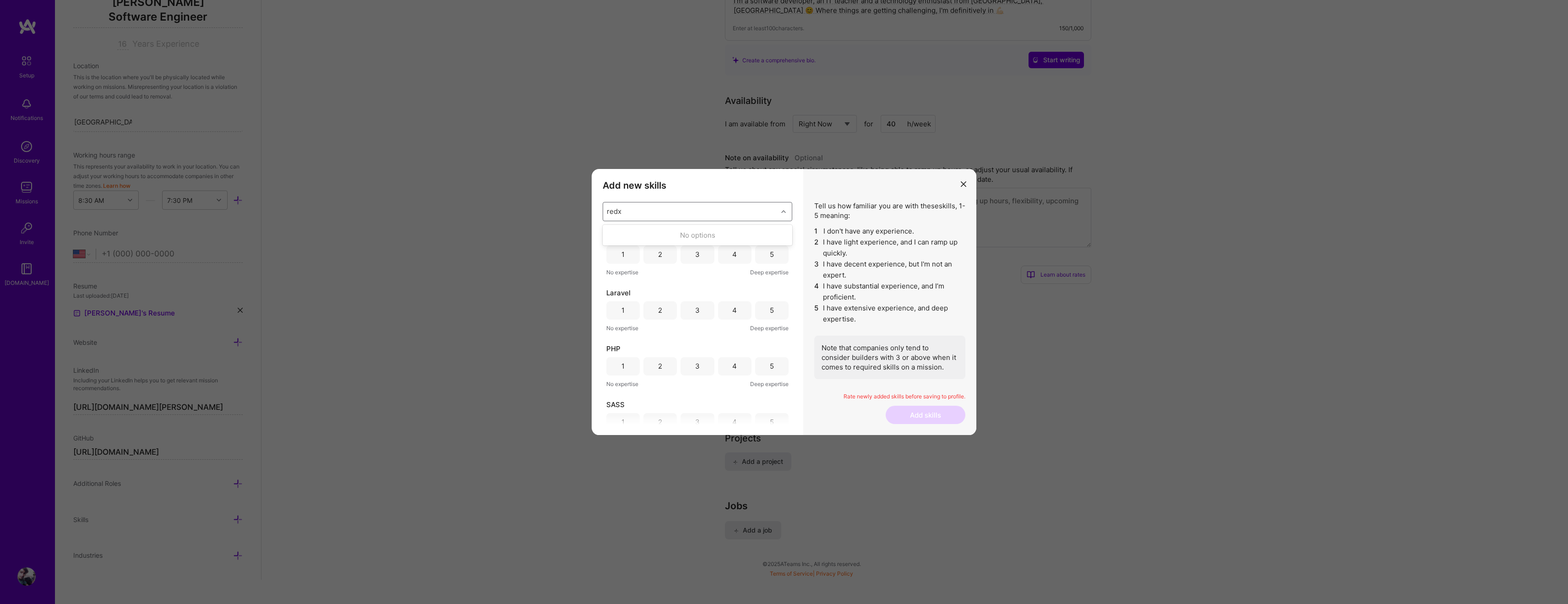
type input "red"
click at [648, 270] on div "Redux" at bounding box center [697, 269] width 178 height 10
type input "angular"
click at [638, 236] on div "Angular" at bounding box center [697, 235] width 178 height 10
type input "angu"
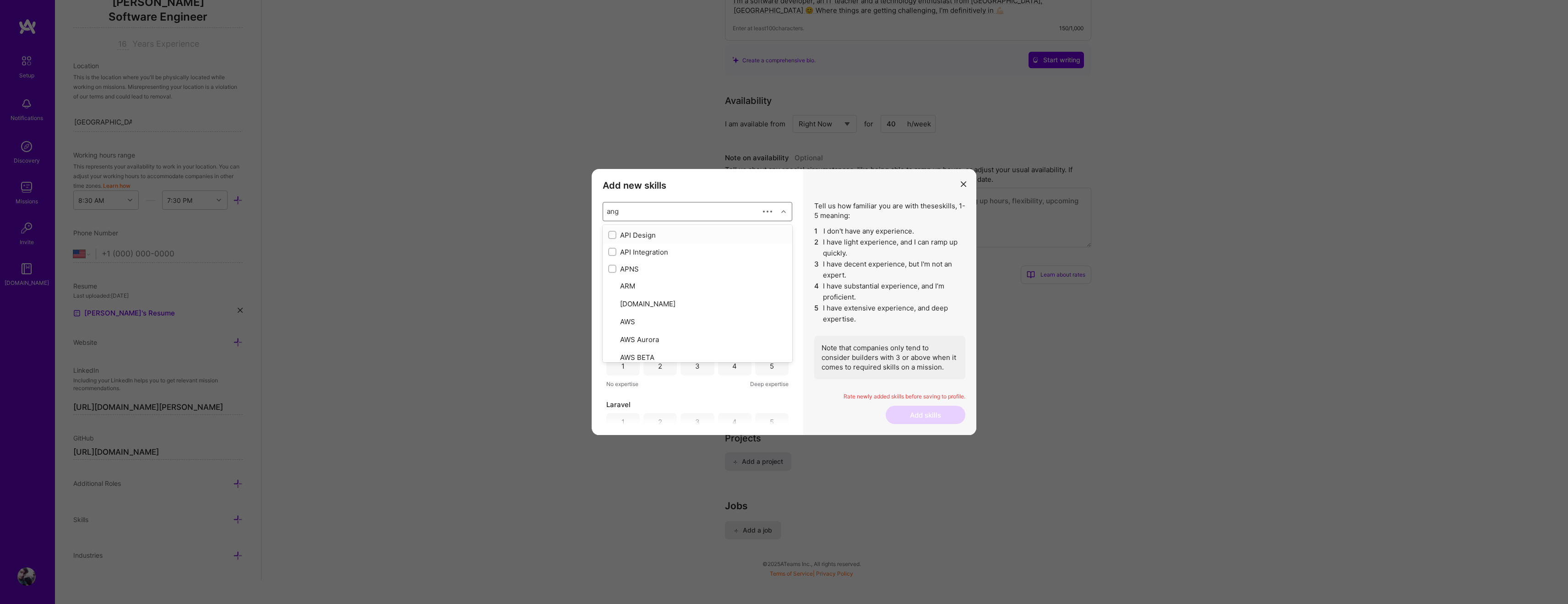
checkbox input "true"
type input "angular"
click at [635, 251] on div "Angular.js" at bounding box center [697, 252] width 178 height 10
checkbox input "false"
type input "react"
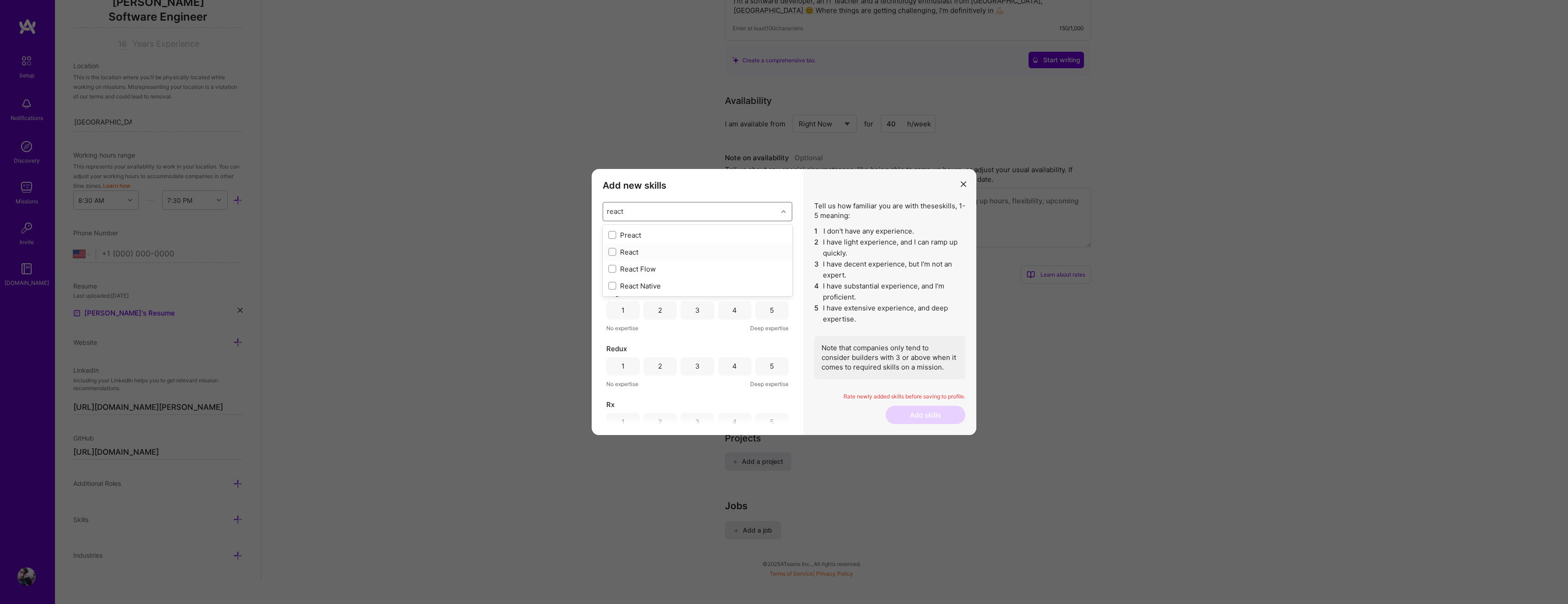
click at [659, 255] on div "React" at bounding box center [697, 252] width 178 height 10
type input "flutter"
click at [669, 234] on div "Flutter" at bounding box center [697, 235] width 178 height 10
type input "dart"
click at [687, 236] on div "Dart" at bounding box center [697, 235] width 178 height 10
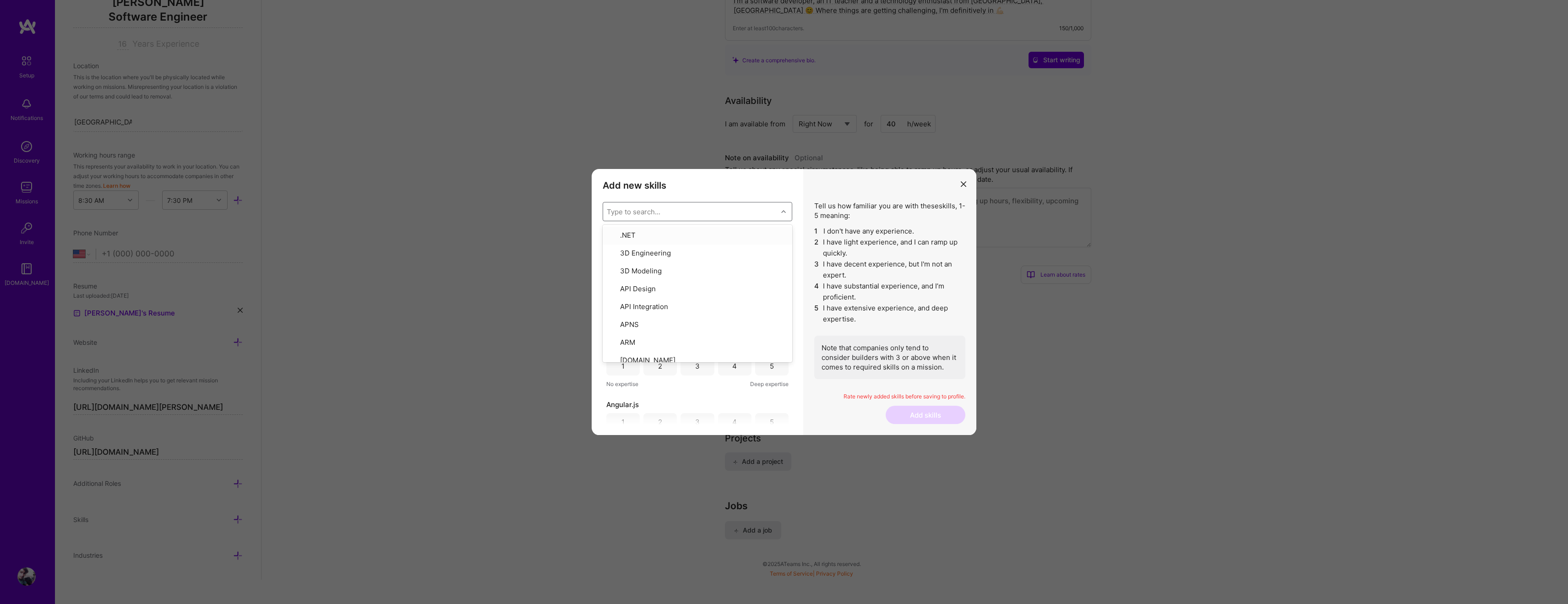
click at [700, 189] on h3 "Add new skills" at bounding box center [697, 186] width 189 height 11
click at [703, 251] on div "3" at bounding box center [697, 255] width 33 height 18
click at [701, 312] on div "3" at bounding box center [697, 311] width 33 height 18
click at [732, 364] on div "4" at bounding box center [735, 367] width 5 height 10
click at [729, 385] on div "4" at bounding box center [735, 382] width 33 height 18
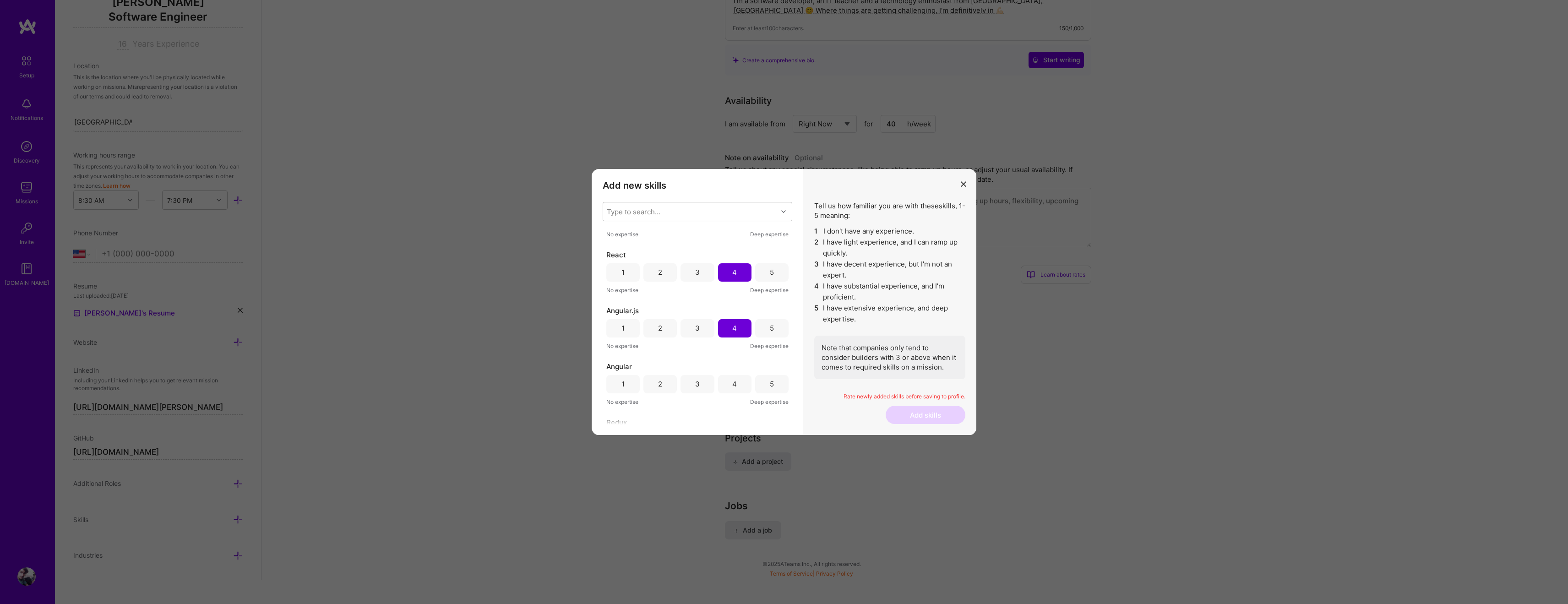
click at [775, 388] on div "5" at bounding box center [772, 384] width 33 height 18
click at [733, 264] on div "4" at bounding box center [735, 269] width 5 height 10
click at [732, 325] on div "4" at bounding box center [735, 325] width 5 height 10
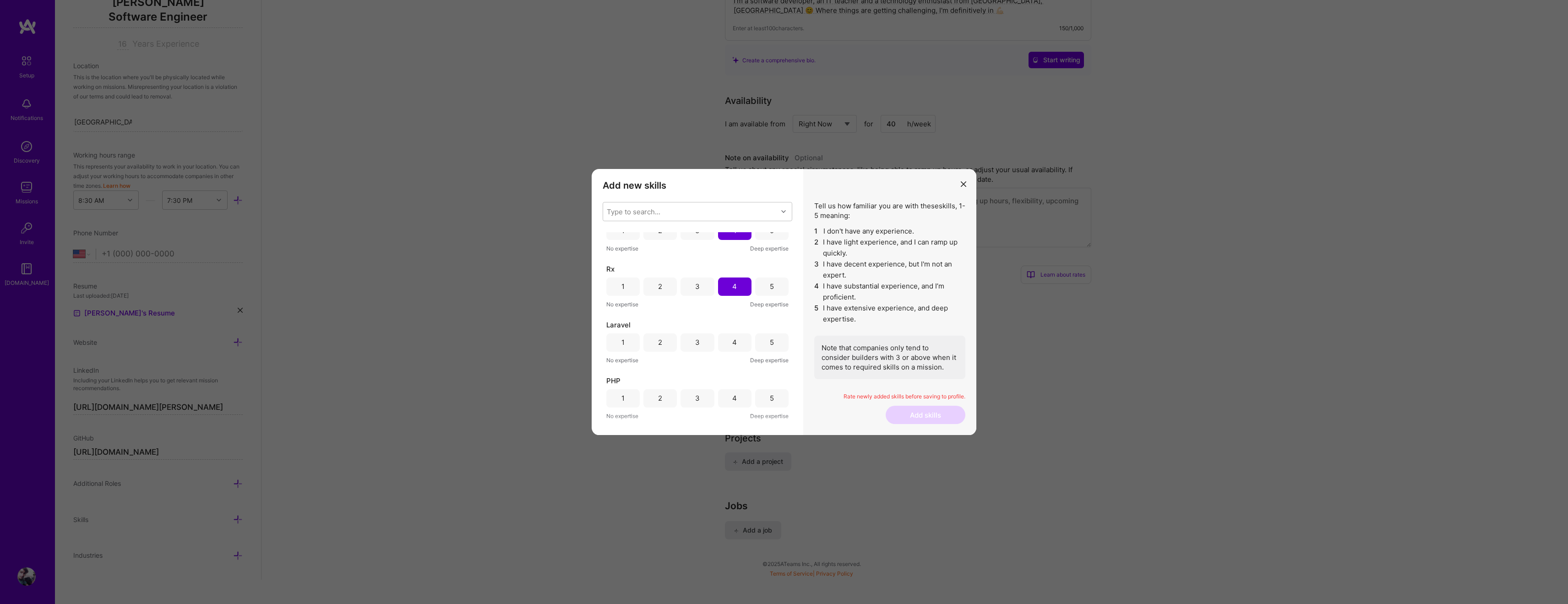
click at [732, 343] on div "4" at bounding box center [735, 342] width 5 height 10
click at [734, 399] on div "4" at bounding box center [735, 398] width 5 height 10
click at [702, 363] on div "3" at bounding box center [697, 363] width 33 height 18
click at [732, 364] on div "4" at bounding box center [735, 362] width 5 height 10
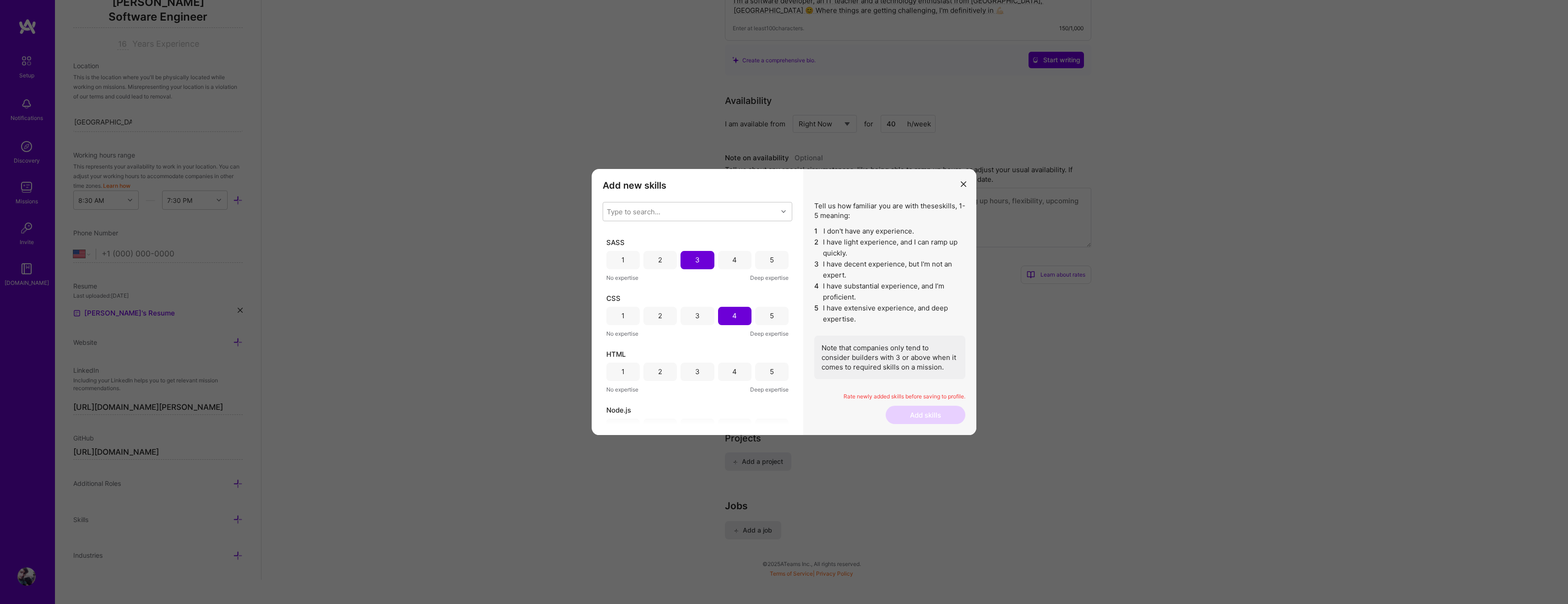
scroll to position [498, 0]
click at [732, 373] on div "4" at bounding box center [735, 371] width 5 height 10
click at [763, 329] on div "5" at bounding box center [772, 326] width 33 height 18
click at [733, 385] on div "4" at bounding box center [735, 382] width 5 height 10
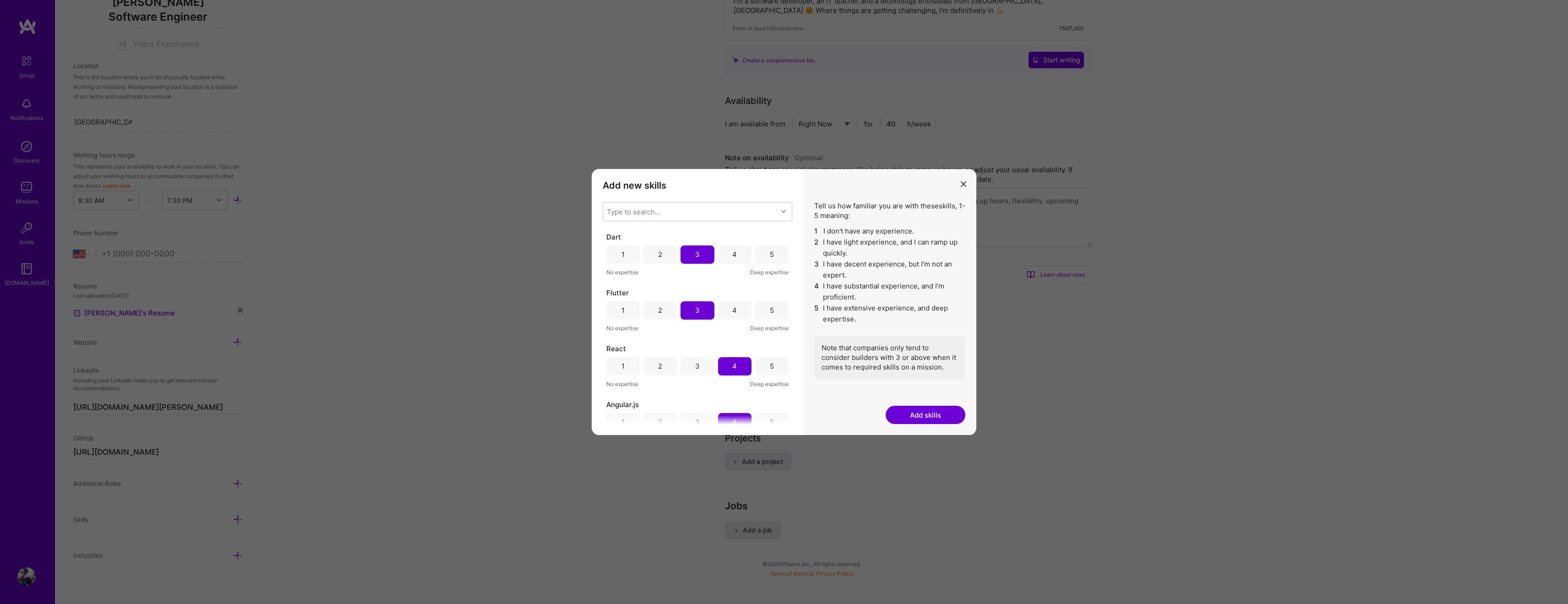
scroll to position [0, 0]
click at [920, 413] on button "Add skills" at bounding box center [925, 415] width 80 height 18
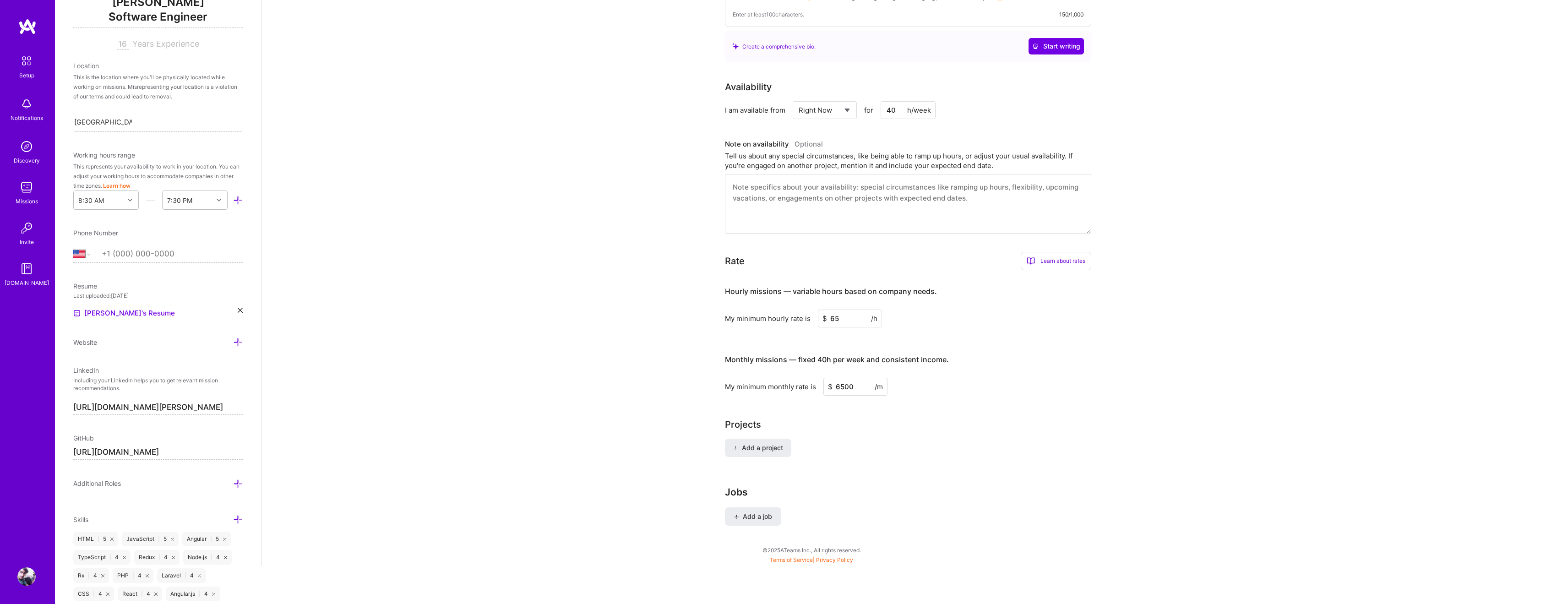
scroll to position [278, 0]
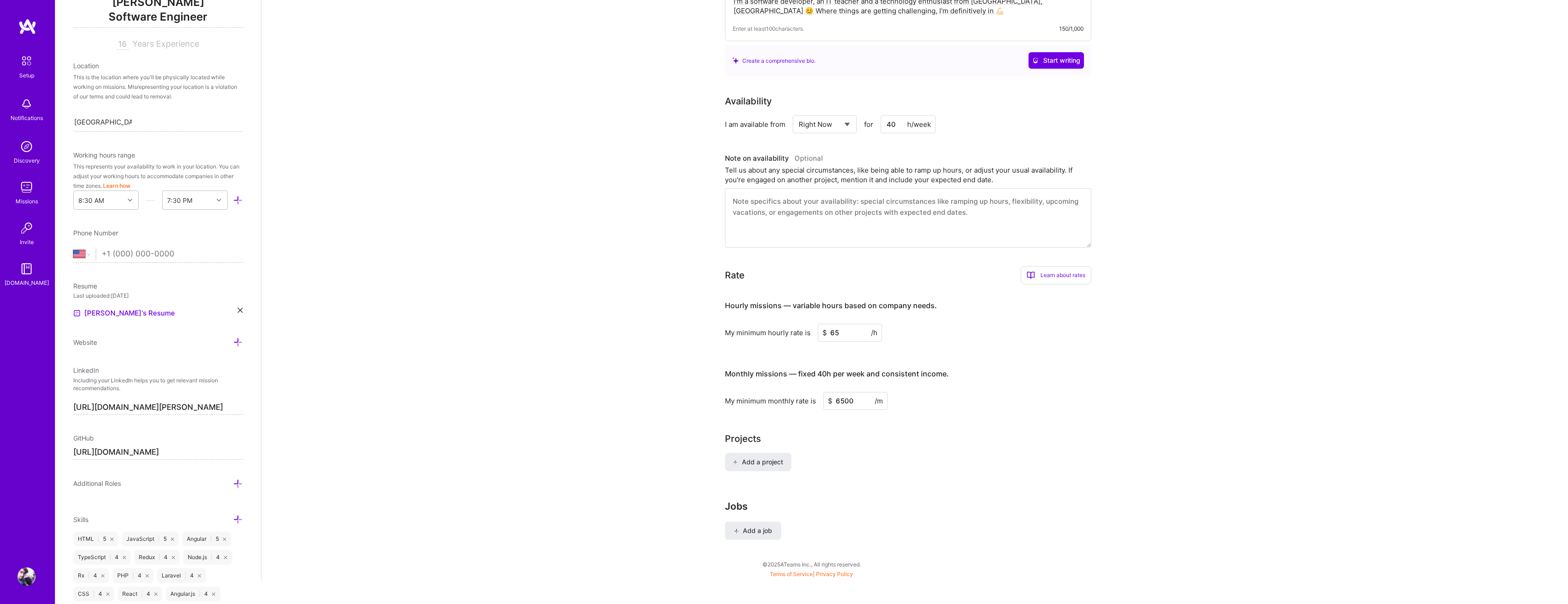
click at [237, 518] on icon at bounding box center [238, 520] width 10 height 10
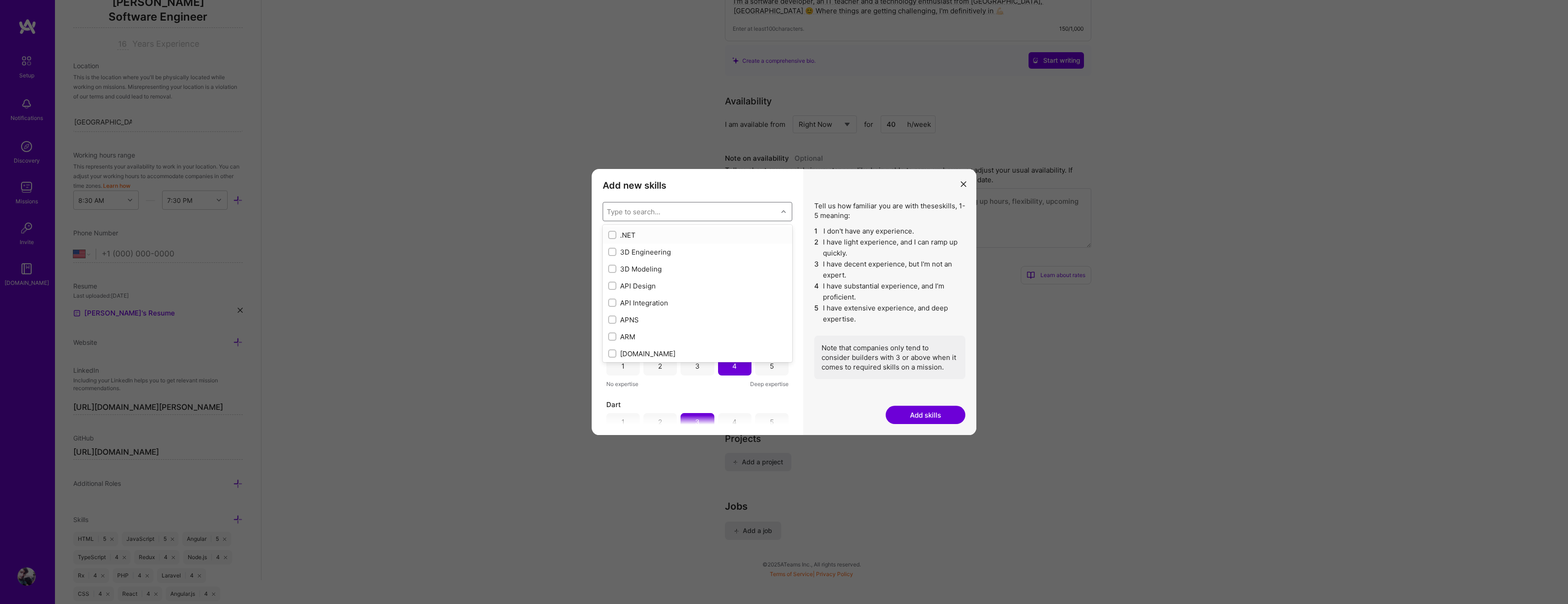
click at [618, 212] on div "Type to search..." at bounding box center [634, 211] width 54 height 10
type input "mysql"
click at [631, 237] on div "MySQL" at bounding box center [697, 235] width 178 height 10
type input "mongo"
click at [690, 231] on div "MongoDB" at bounding box center [697, 235] width 178 height 10
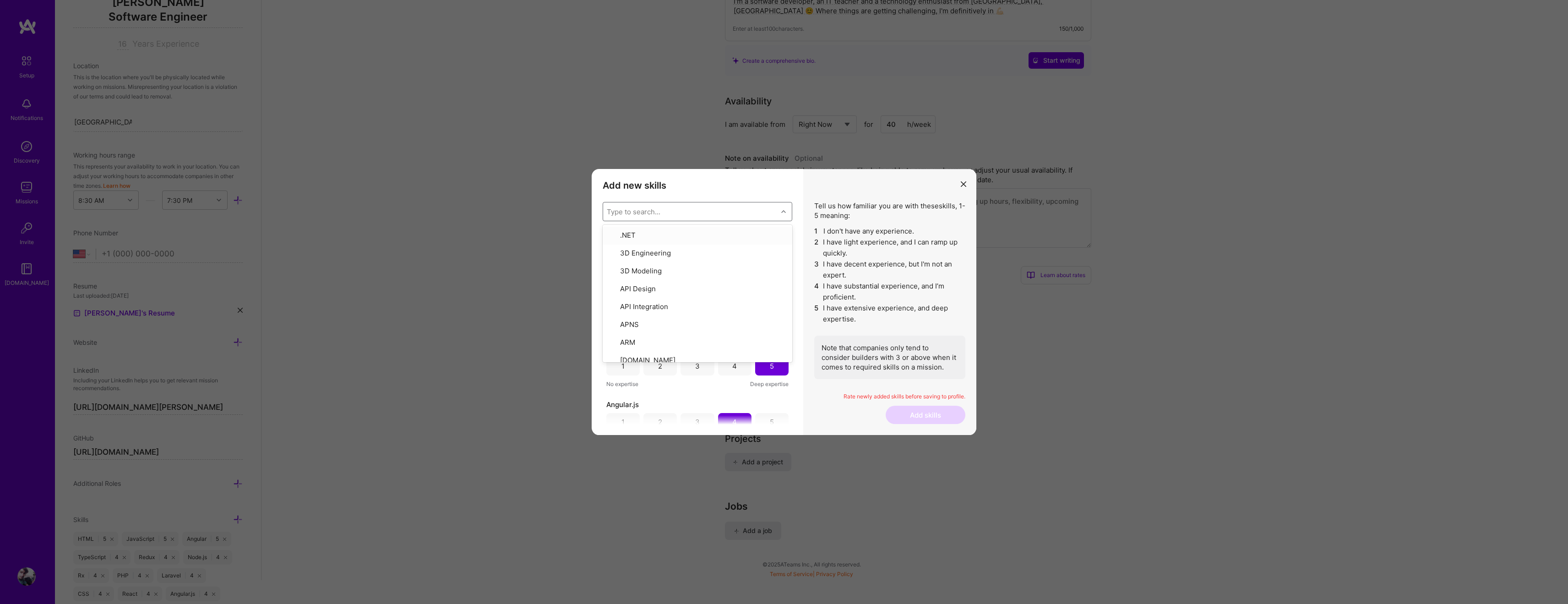
click at [718, 186] on h3 "Add new skills" at bounding box center [697, 186] width 189 height 11
click at [698, 259] on div "3" at bounding box center [697, 255] width 33 height 18
click at [735, 314] on div "4" at bounding box center [735, 311] width 33 height 18
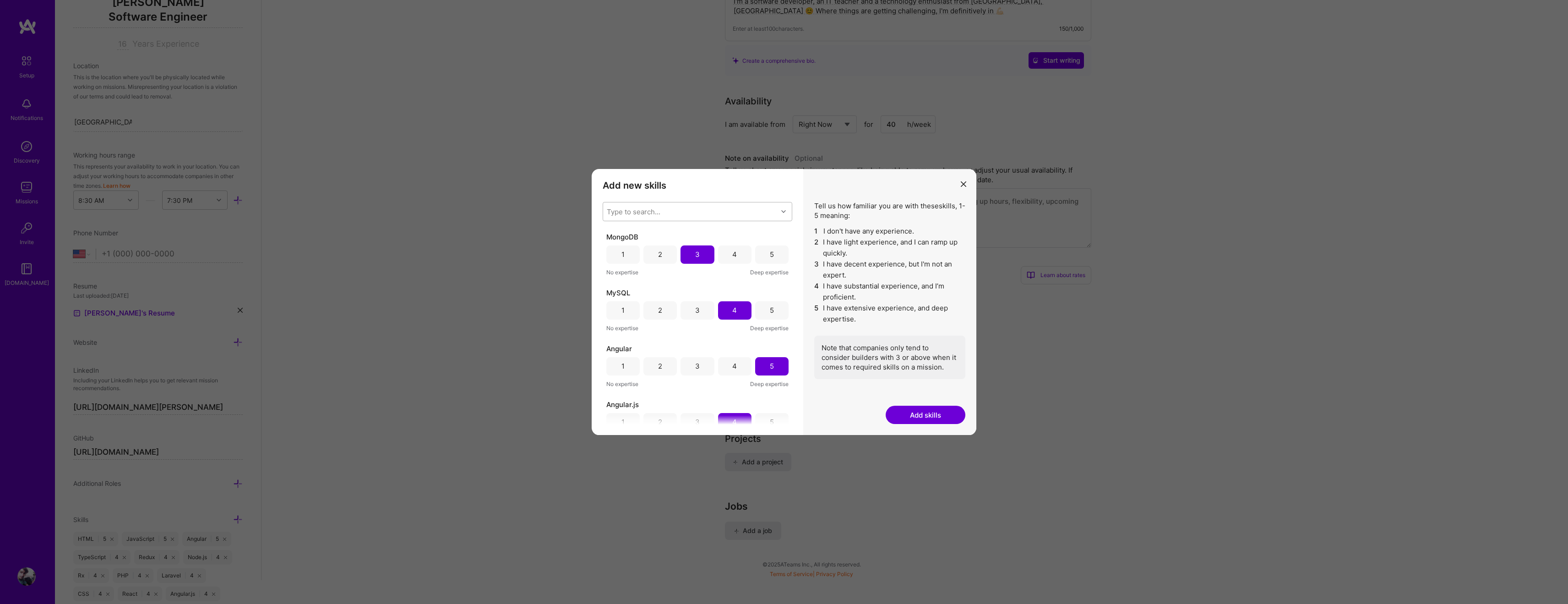
scroll to position [21, 0]
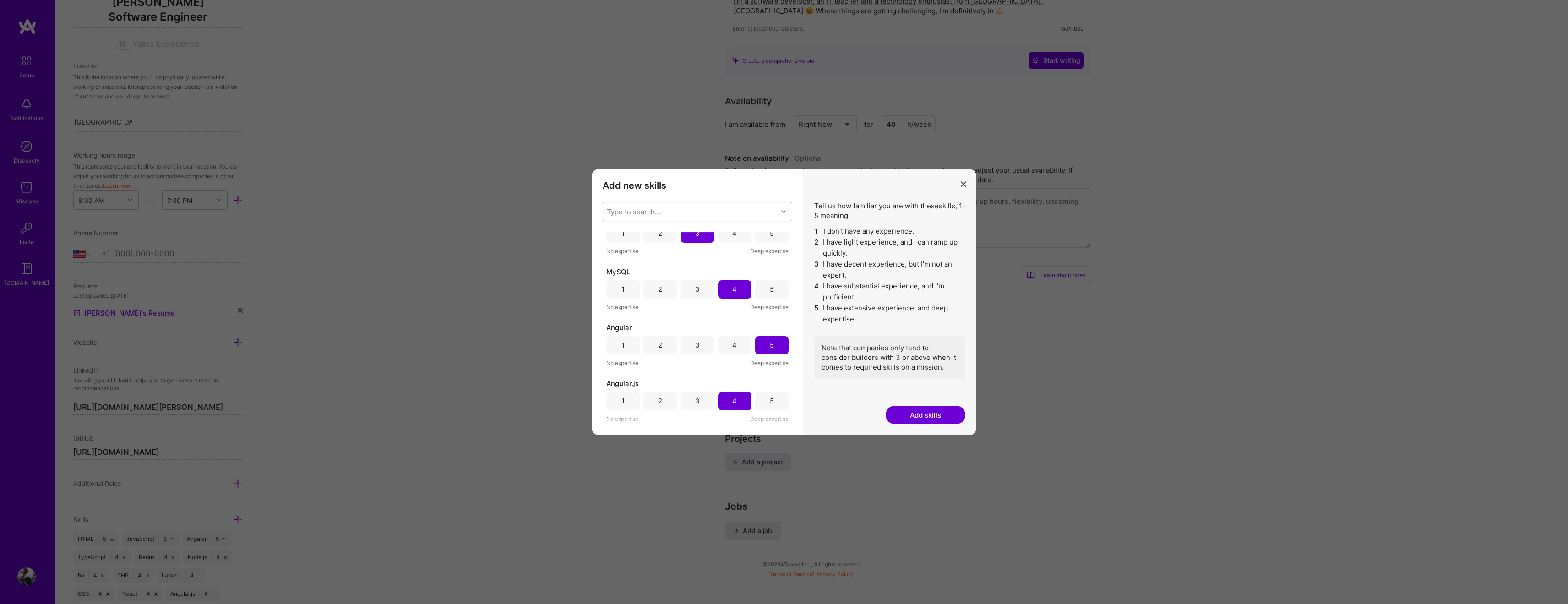
click at [931, 416] on button "Add skills" at bounding box center [925, 415] width 80 height 18
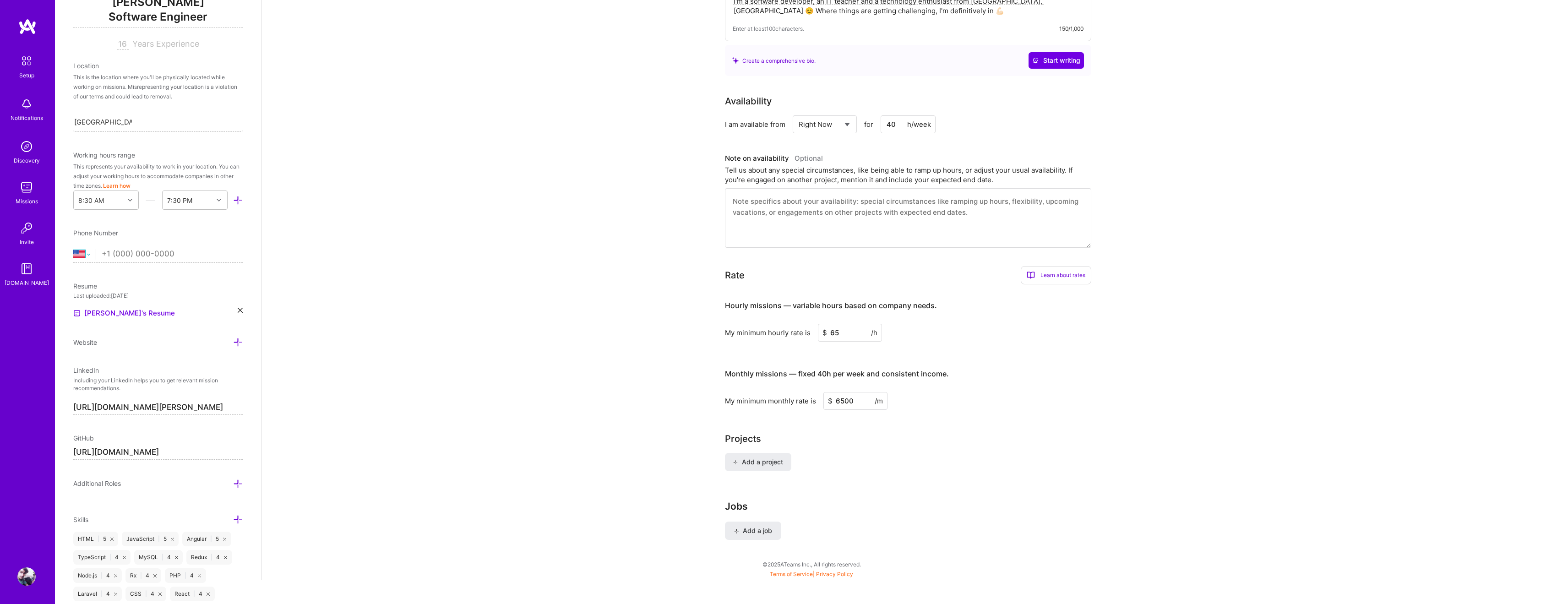
select select "IT"
click at [158, 258] on input "tel" at bounding box center [172, 255] width 141 height 27
type input "[PHONE_NUMBER]"
click at [315, 243] on div "Complete your profile to take the first step in unlocking full [DOMAIN_NAME] ac…" at bounding box center [915, 170] width 1306 height 822
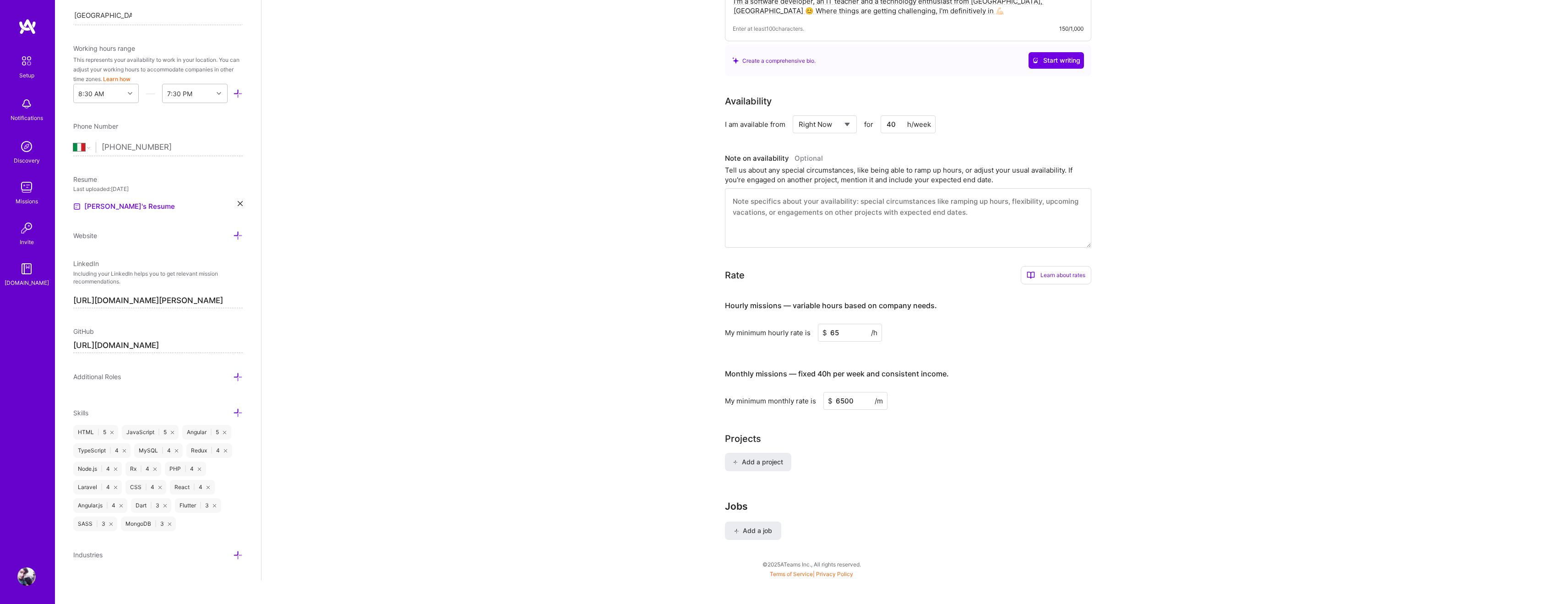
scroll to position [235, 0]
click at [237, 376] on icon at bounding box center [238, 378] width 10 height 10
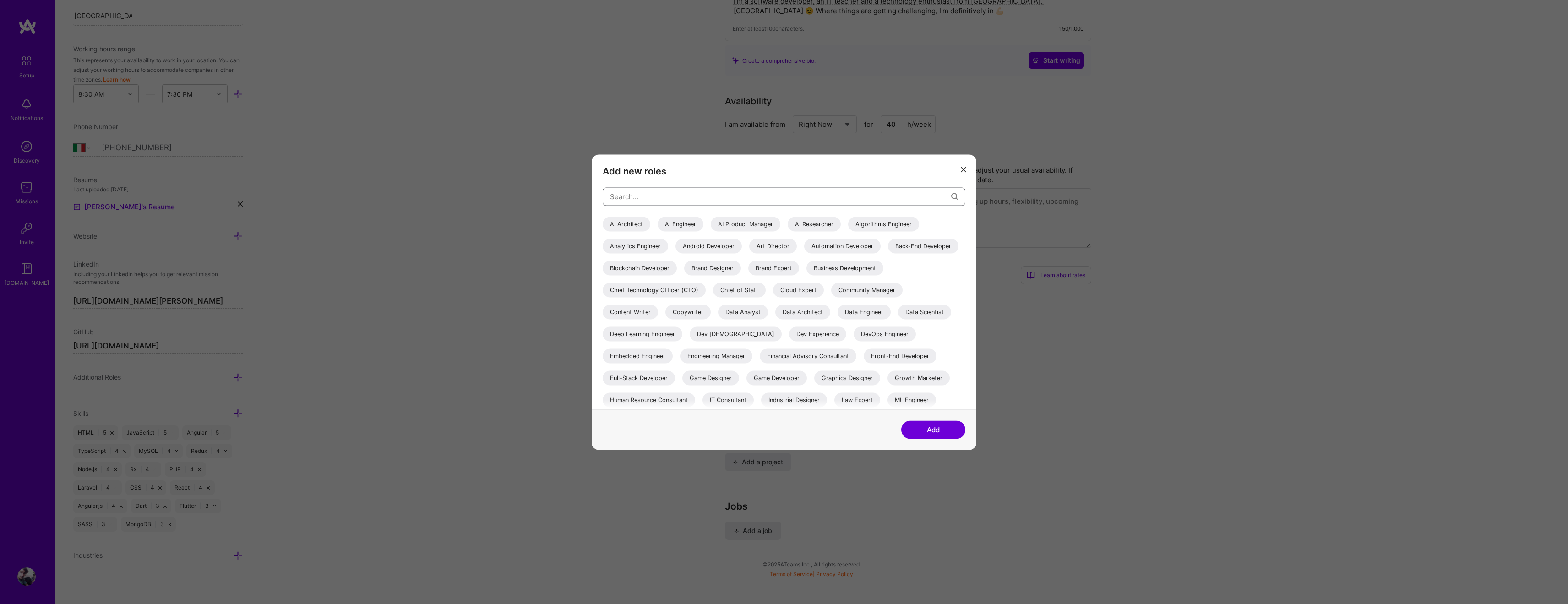
click at [628, 192] on input "modal" at bounding box center [780, 197] width 341 height 23
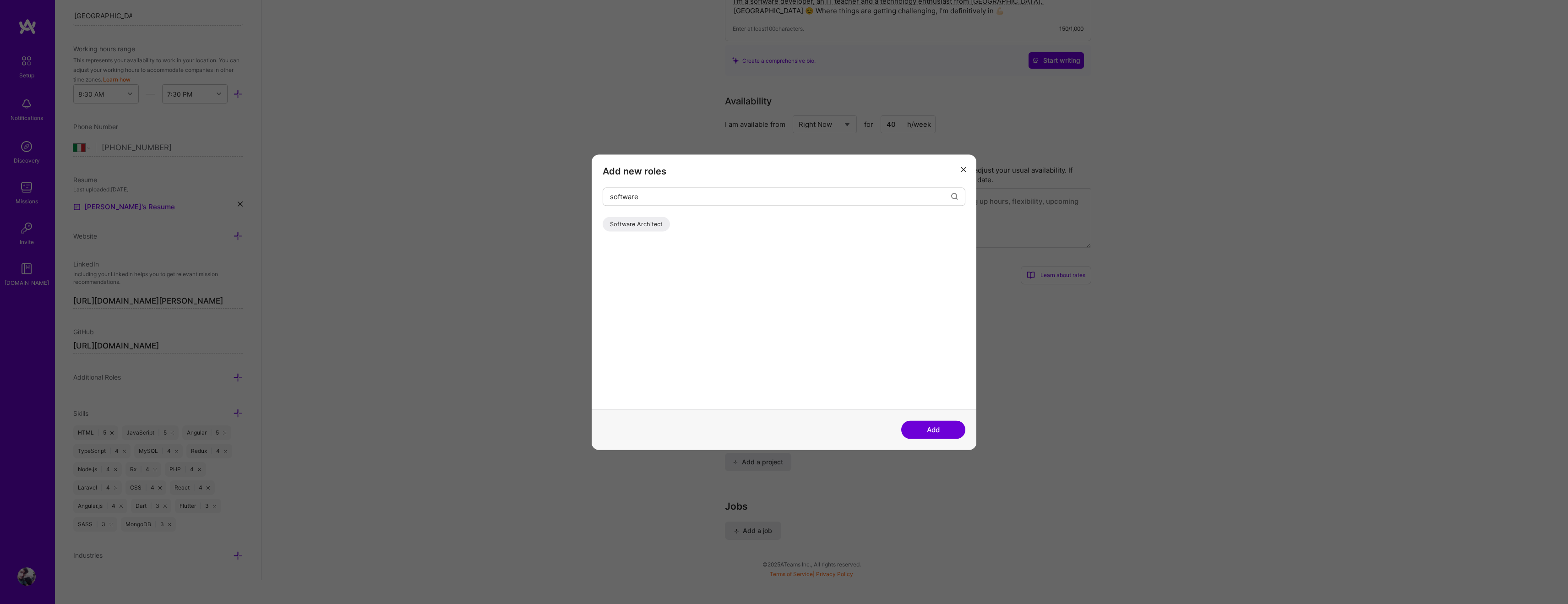
click at [628, 219] on div "Software Architect" at bounding box center [636, 224] width 68 height 15
drag, startPoint x: 679, startPoint y: 197, endPoint x: 556, endPoint y: 196, distance: 123.0
click at [559, 197] on div "Add new roles software Software Architect Add" at bounding box center [784, 302] width 1568 height 604
click at [617, 220] on div "Front-End Developer" at bounding box center [639, 224] width 73 height 15
drag, startPoint x: 652, startPoint y: 194, endPoint x: 570, endPoint y: 194, distance: 82.0
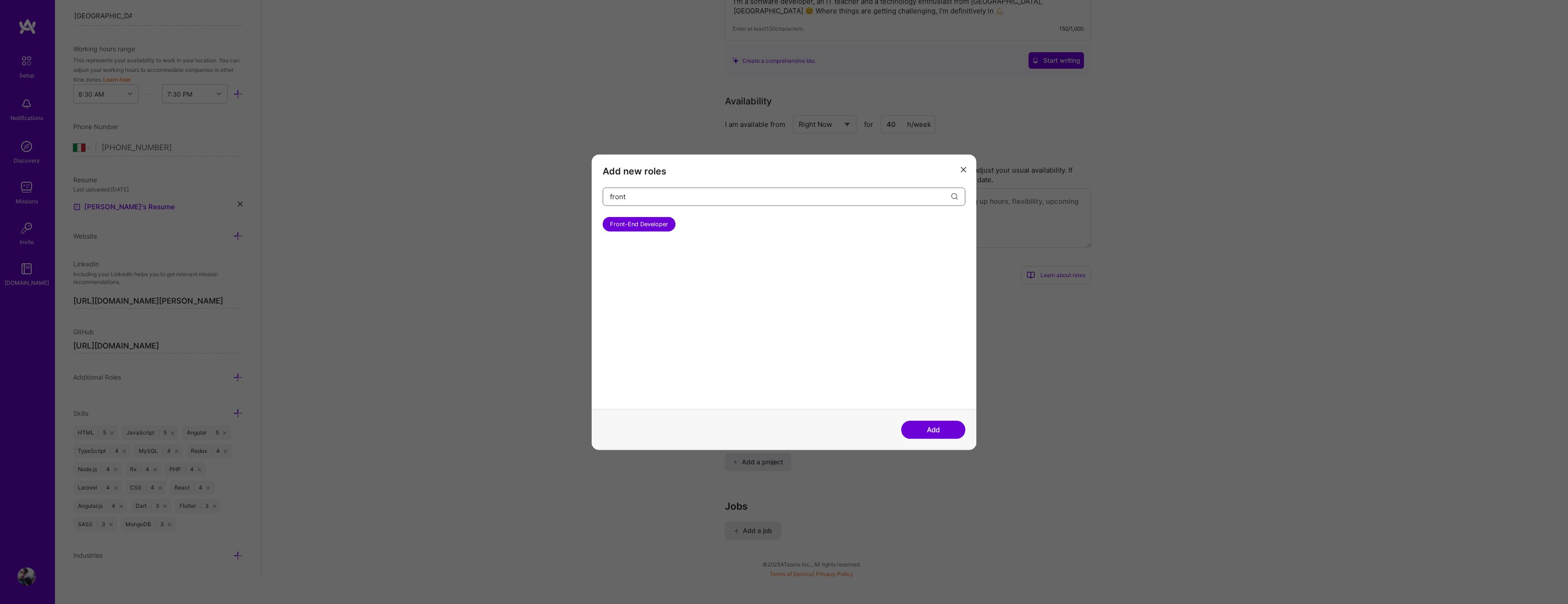
click at [570, 194] on div "Add new roles front Front-End Developer Add" at bounding box center [784, 302] width 1568 height 604
click at [623, 227] on div "Back-End Developer" at bounding box center [638, 224] width 71 height 15
drag, startPoint x: 655, startPoint y: 195, endPoint x: 573, endPoint y: 195, distance: 82.0
click at [573, 195] on div "Add new roles back Back-End Developer Add" at bounding box center [784, 302] width 1568 height 604
type input "full"
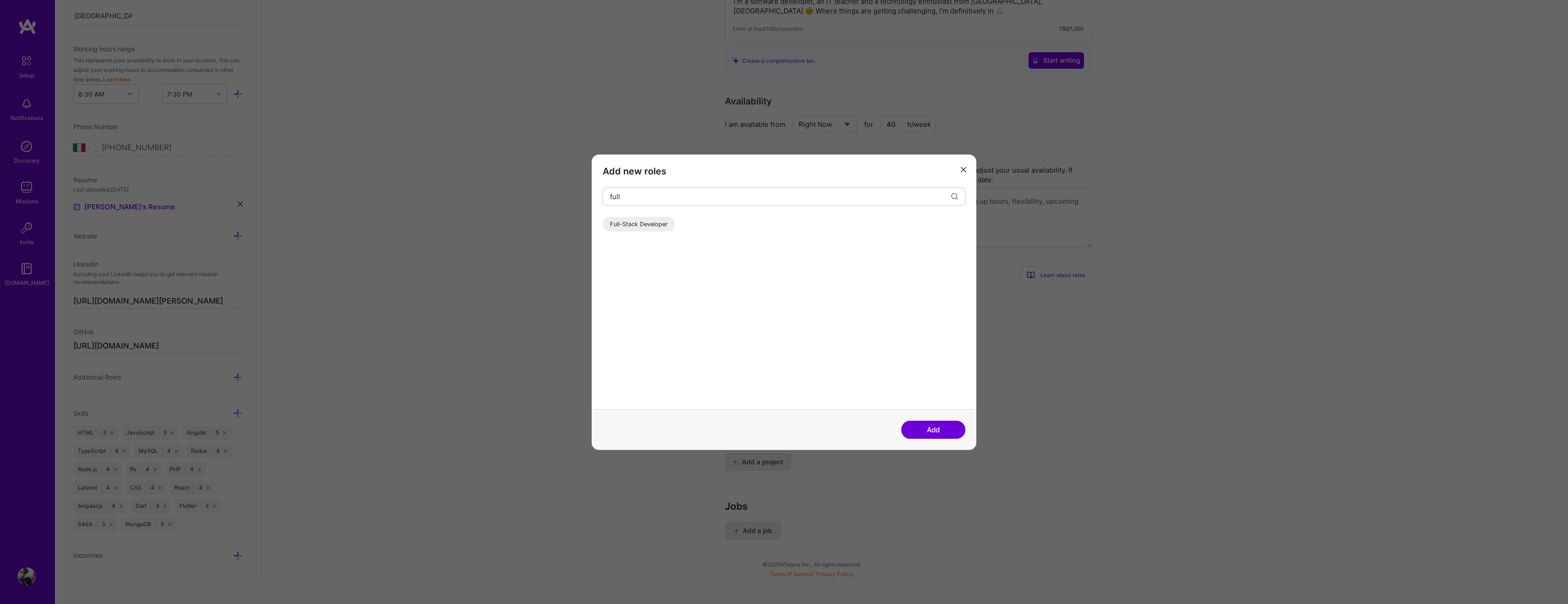
click at [618, 223] on div "Full-Stack Developer" at bounding box center [639, 224] width 72 height 15
drag, startPoint x: 645, startPoint y: 198, endPoint x: 576, endPoint y: 192, distance: 69.3
click at [578, 192] on div "Add new roles full Full-Stack Developer Add" at bounding box center [784, 302] width 1568 height 604
type input "t"
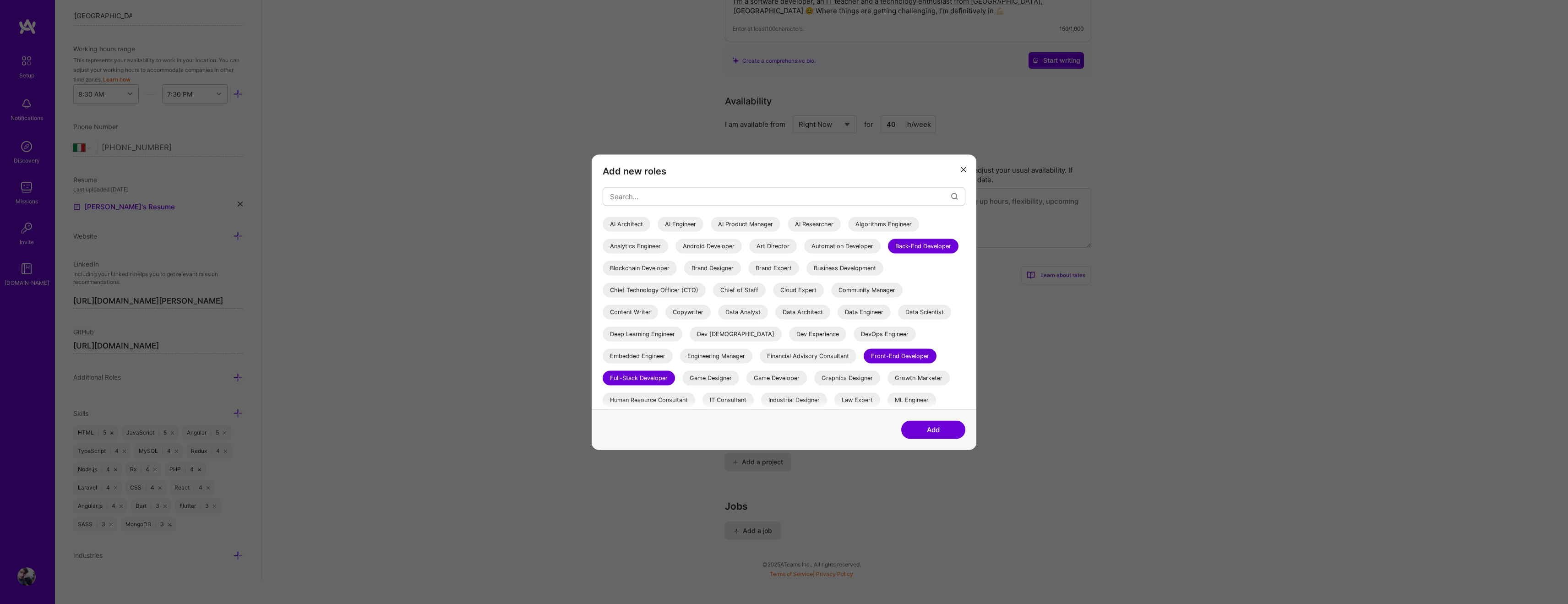
click at [937, 430] on button "Add" at bounding box center [933, 430] width 64 height 18
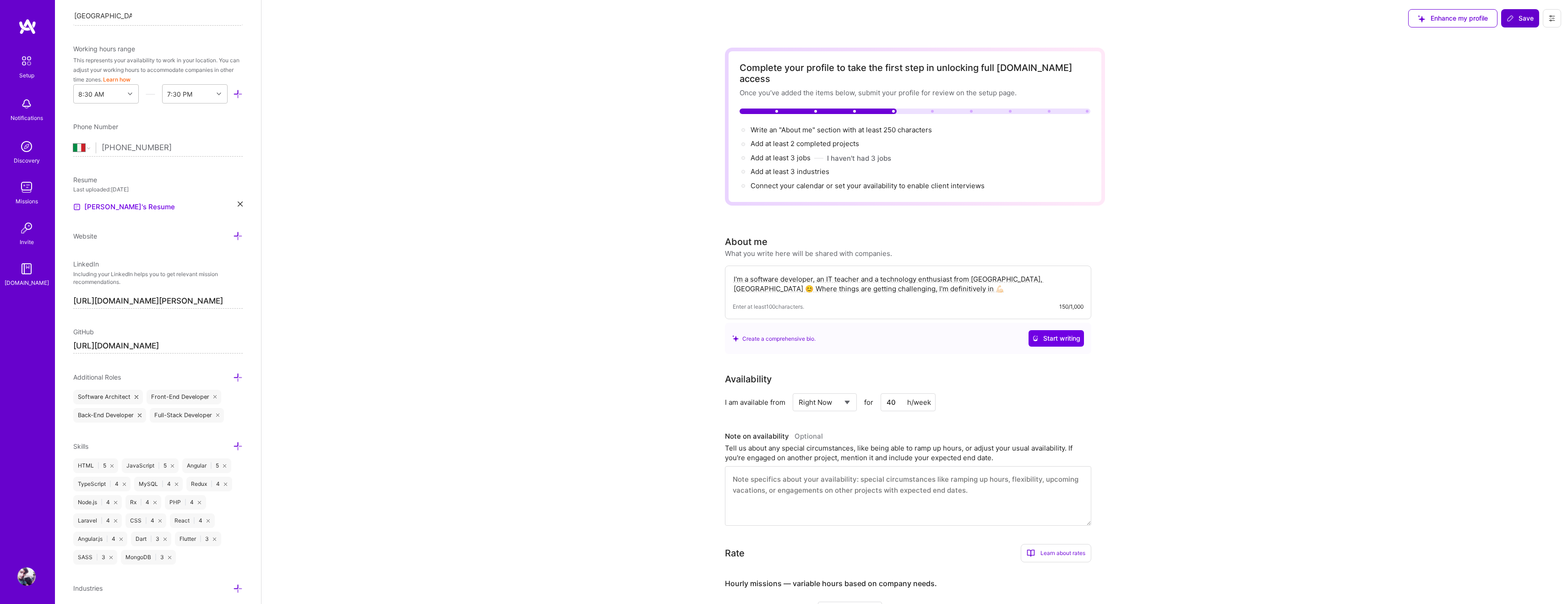
scroll to position [0, 0]
click at [240, 587] on icon at bounding box center [238, 589] width 10 height 10
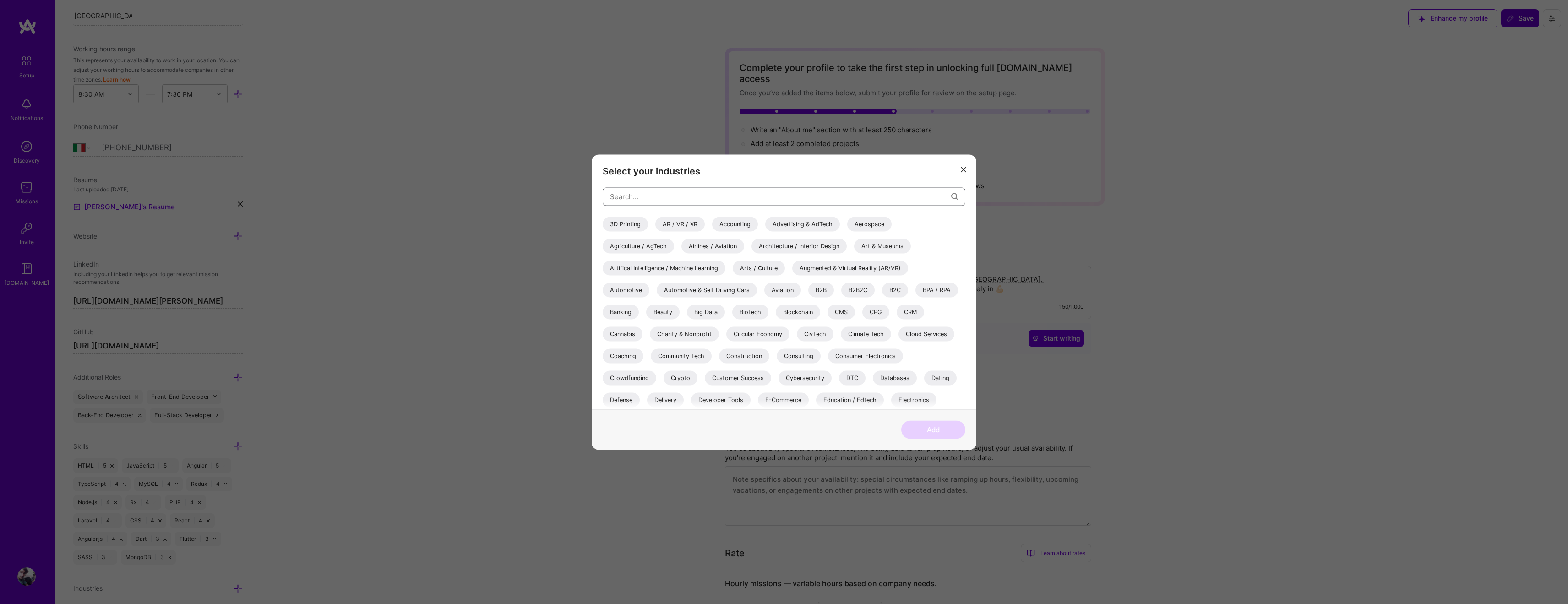
click at [654, 195] on input "modal" at bounding box center [780, 197] width 341 height 23
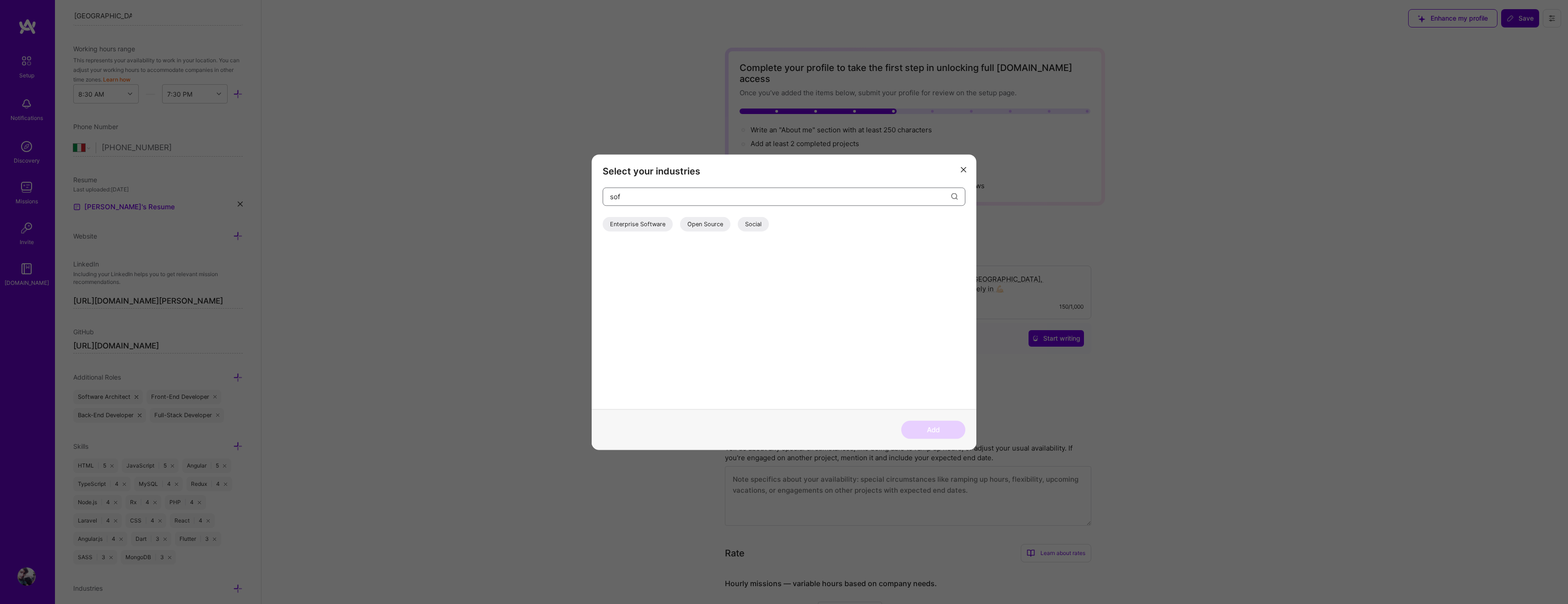
type input "soft"
drag, startPoint x: 651, startPoint y: 203, endPoint x: 586, endPoint y: 196, distance: 65.4
click at [586, 196] on div "Select your industries soft Enterprise Software Add" at bounding box center [784, 302] width 1568 height 604
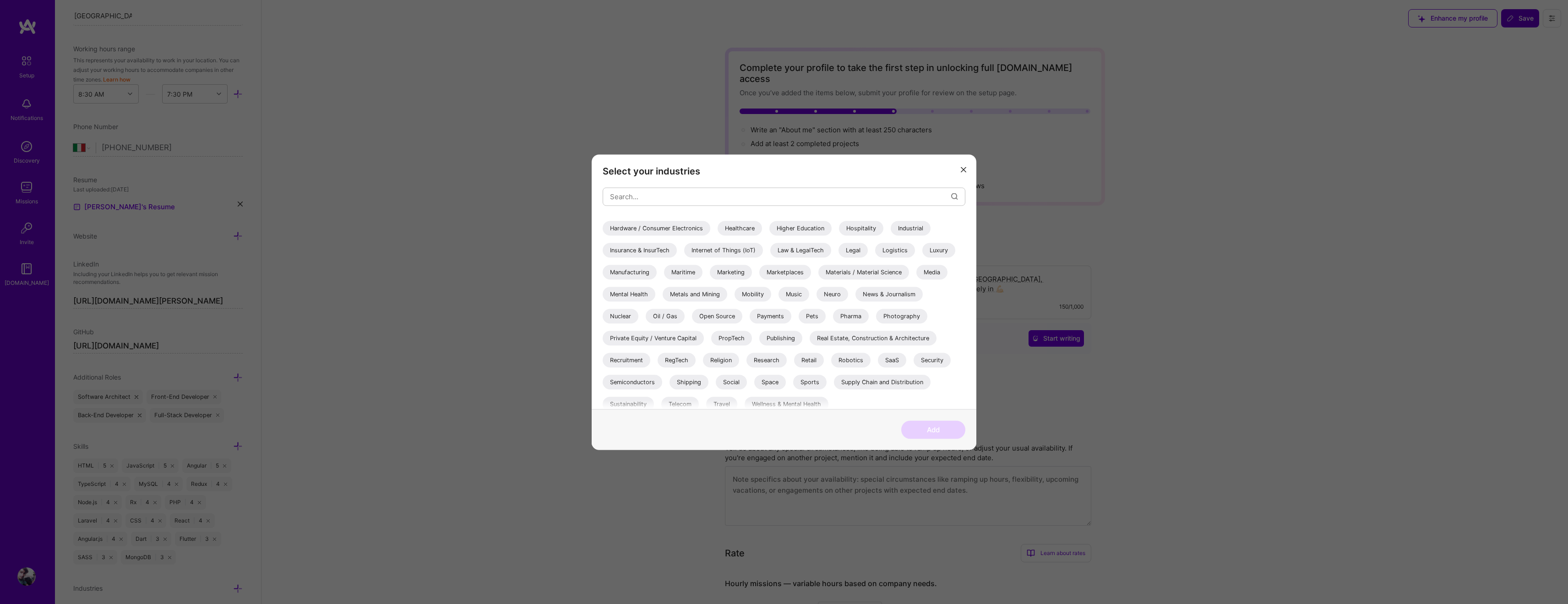
scroll to position [253, 0]
click at [836, 347] on div "Real Estate, Construction & Architecture" at bounding box center [873, 345] width 127 height 15
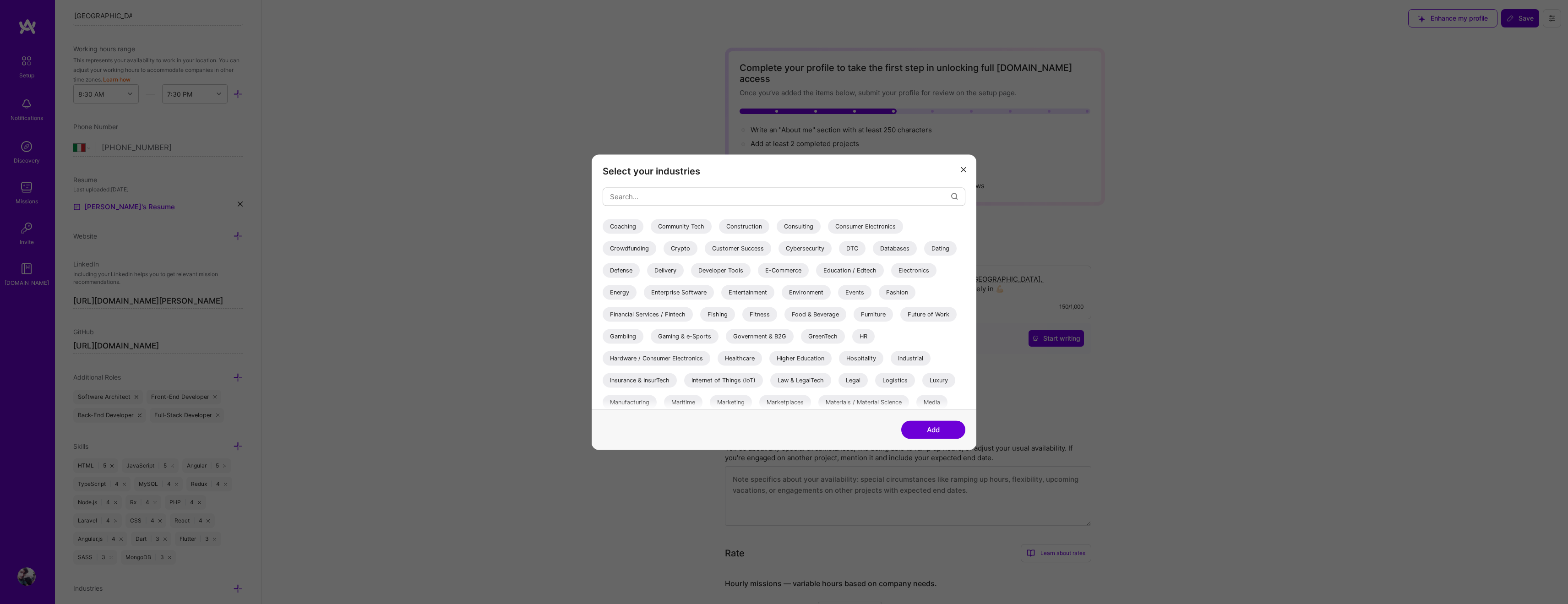
scroll to position [126, 0]
click at [843, 273] on div "Education / Edtech" at bounding box center [850, 274] width 68 height 15
click at [632, 228] on div "Coaching" at bounding box center [623, 230] width 41 height 15
click at [809, 226] on div "Consulting" at bounding box center [799, 230] width 44 height 15
click at [898, 253] on div "Databases" at bounding box center [895, 252] width 44 height 15
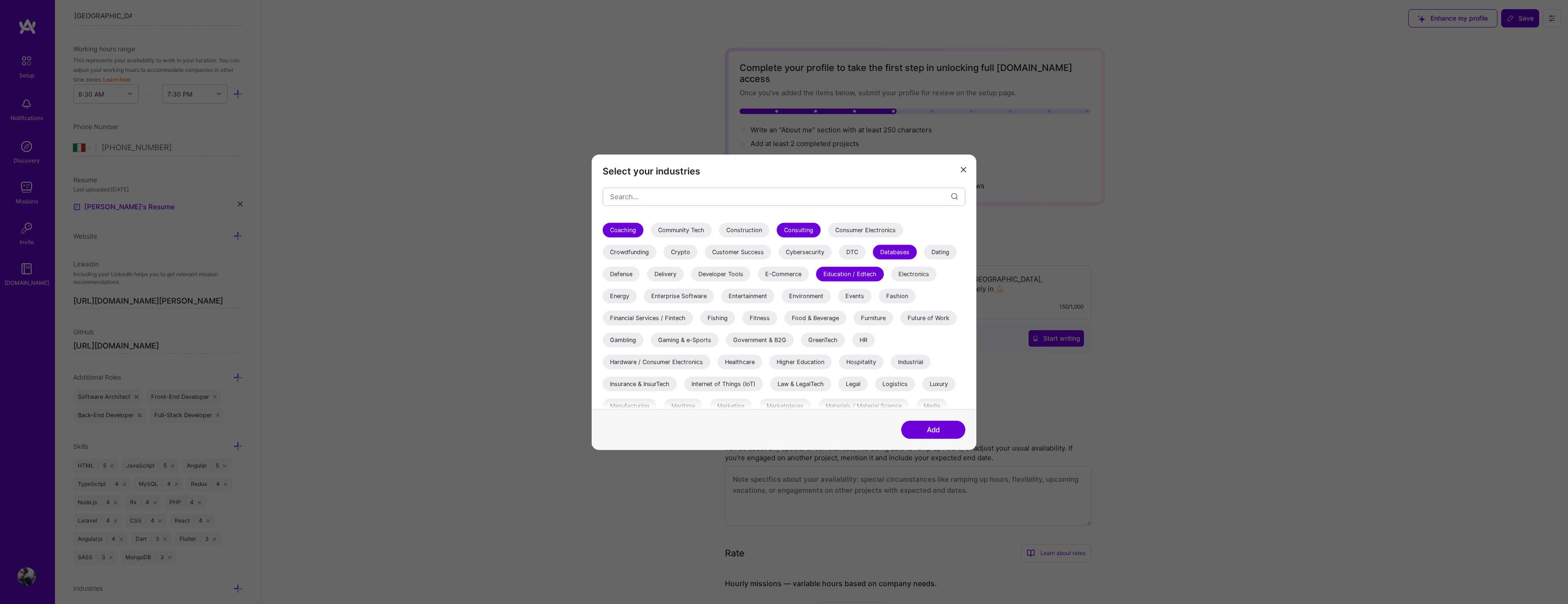
click at [937, 252] on div "Dating" at bounding box center [940, 252] width 32 height 15
click at [725, 276] on div "Developer Tools" at bounding box center [721, 274] width 60 height 15
click at [745, 296] on div "Entertainment" at bounding box center [747, 296] width 53 height 15
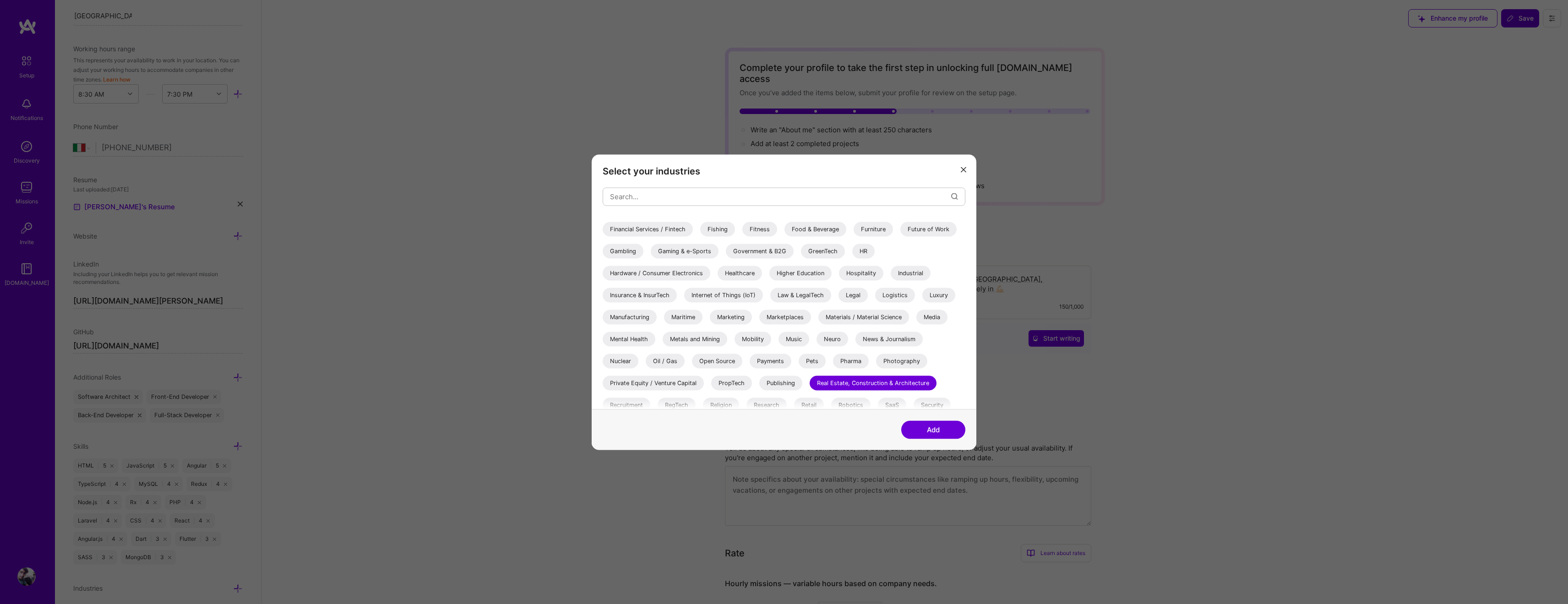
scroll to position [219, 0]
click at [786, 310] on div "Marketplaces" at bounding box center [785, 314] width 52 height 15
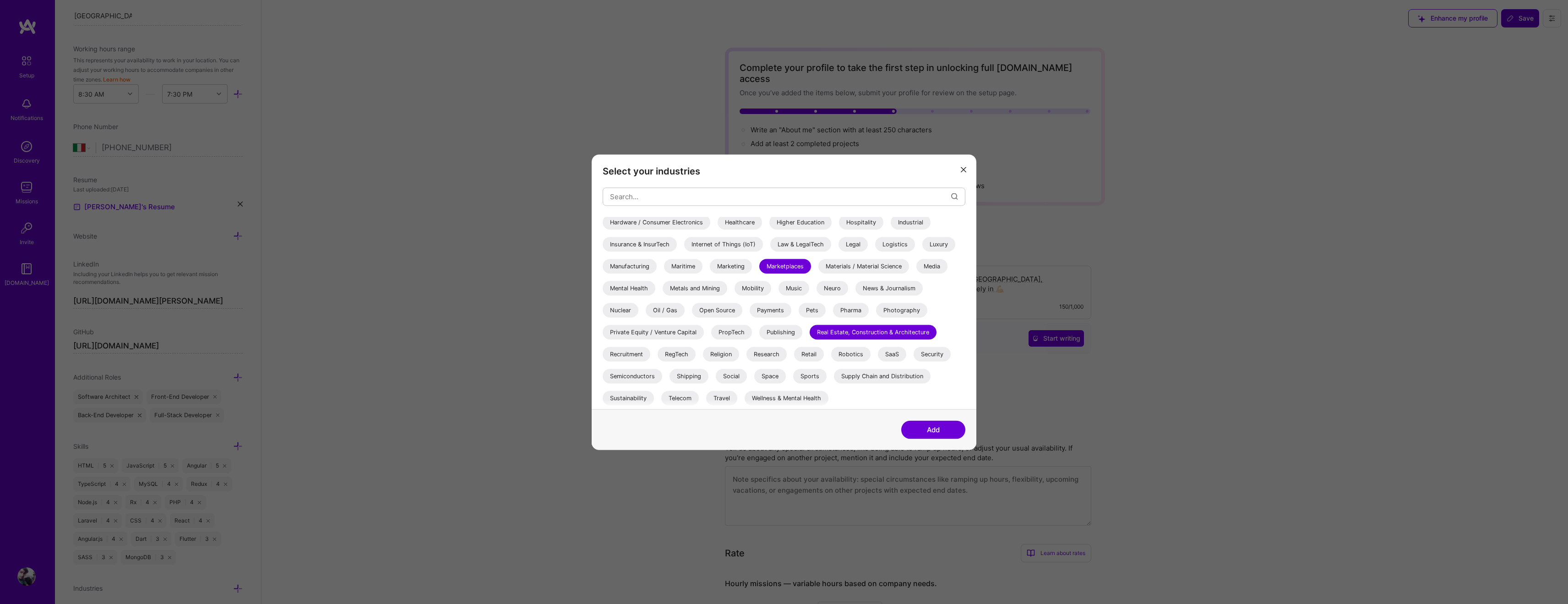
scroll to position [265, 0]
click at [942, 269] on div "Media" at bounding box center [931, 266] width 31 height 15
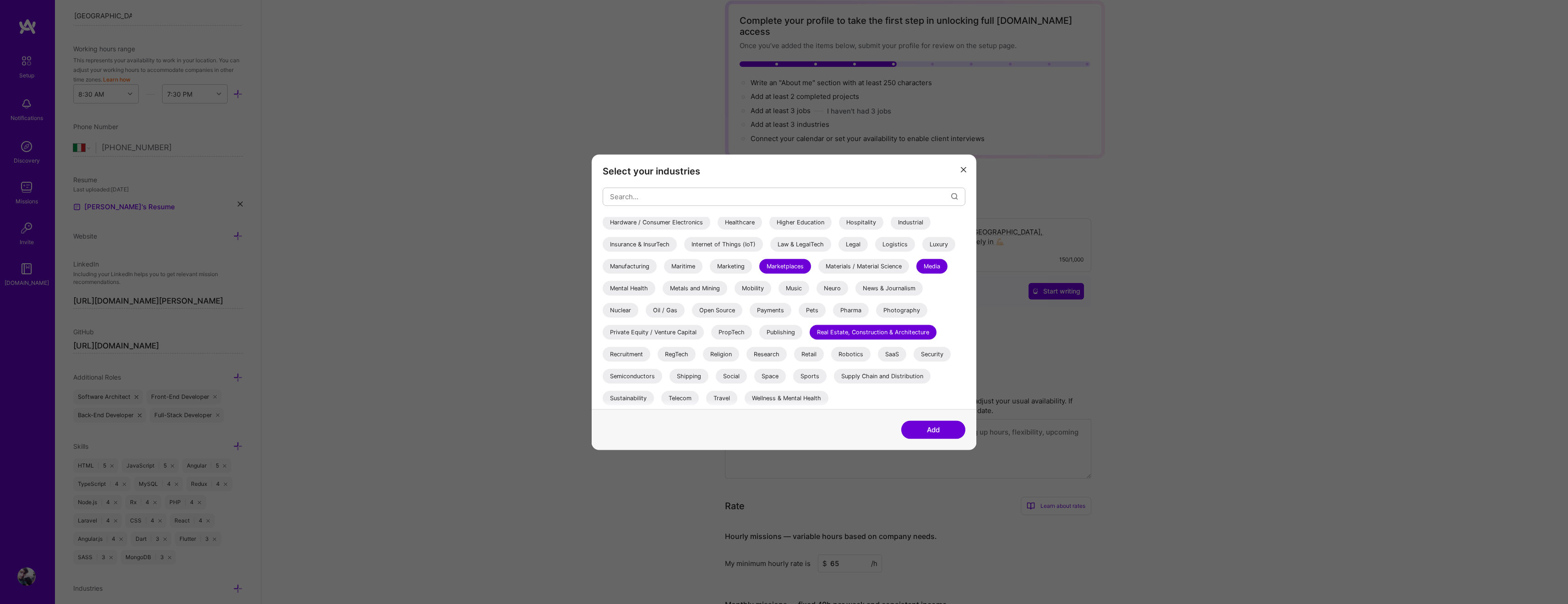
scroll to position [50, 0]
click at [809, 356] on div "Retail" at bounding box center [809, 354] width 30 height 15
click at [895, 351] on div "SaaS" at bounding box center [892, 354] width 29 height 15
click at [936, 427] on button "Add" at bounding box center [933, 430] width 64 height 18
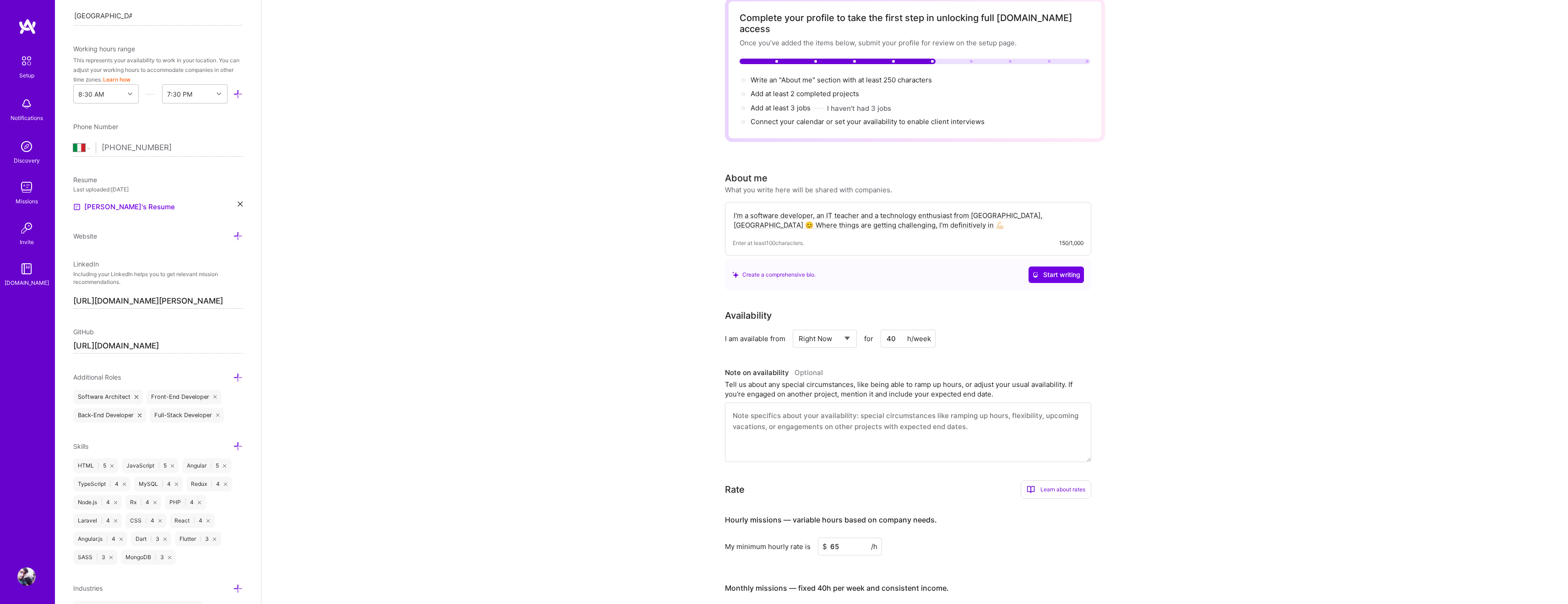
click at [926, 217] on textarea "I'm a software developer, an IT teacher and a technology enthusiast from [GEOGR…" at bounding box center [908, 220] width 351 height 21
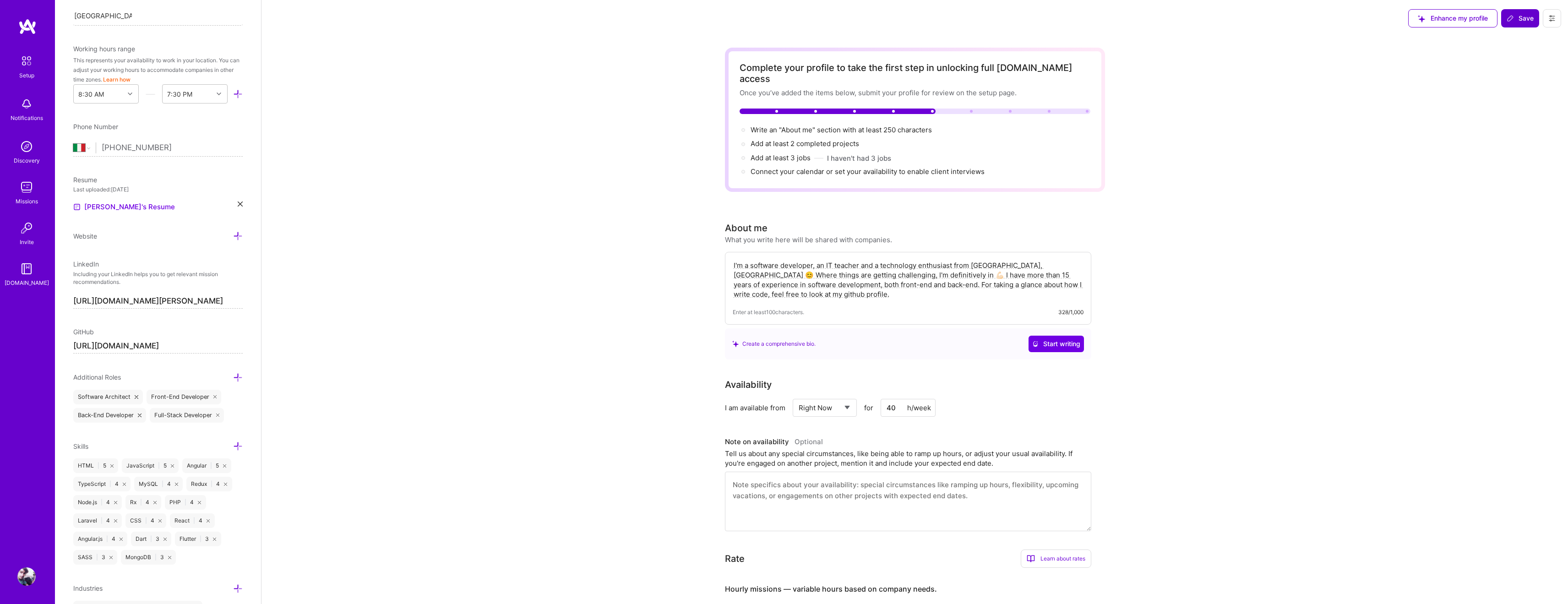
scroll to position [0, 0]
type textarea "I'm a software developer, an IT teacher and a technology enthusiast from [GEOGR…"
click at [1519, 17] on span "Save" at bounding box center [1520, 18] width 27 height 9
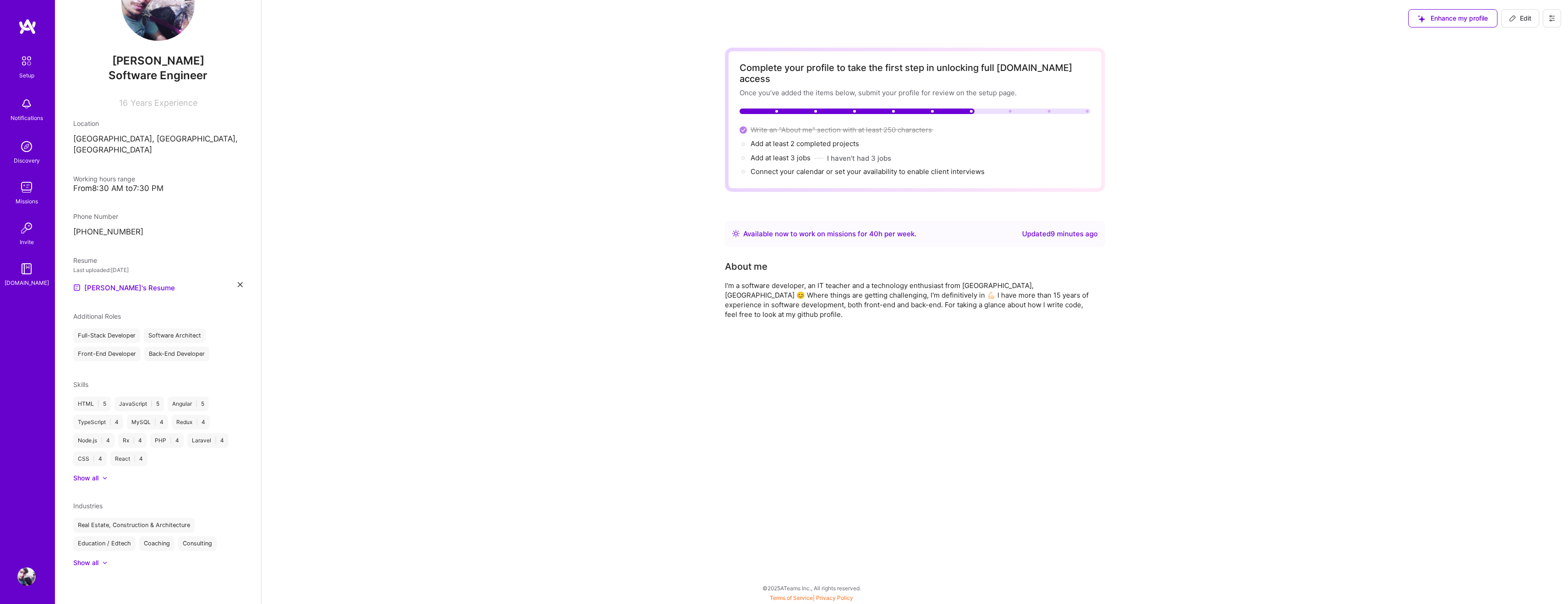
scroll to position [40, 0]
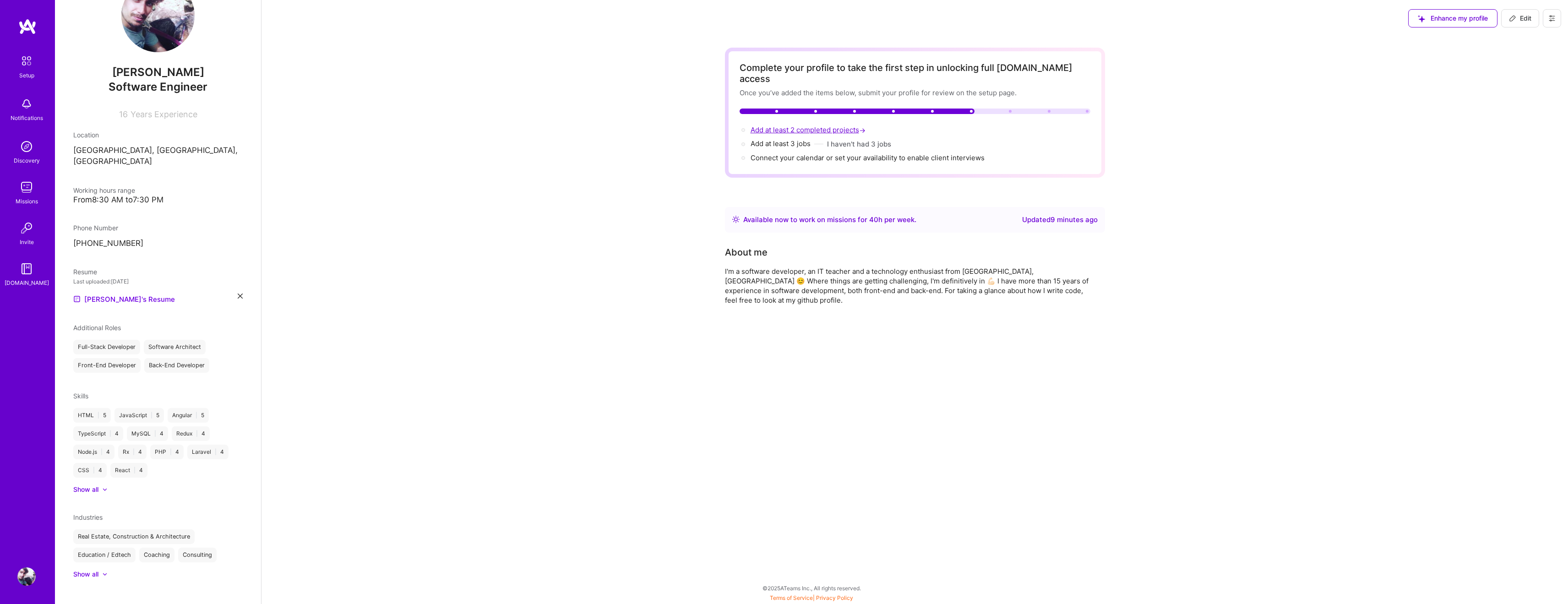
click at [787, 125] on span "Add at least 2 completed projects →" at bounding box center [809, 130] width 117 height 9
select select "Right Now"
select select "IT"
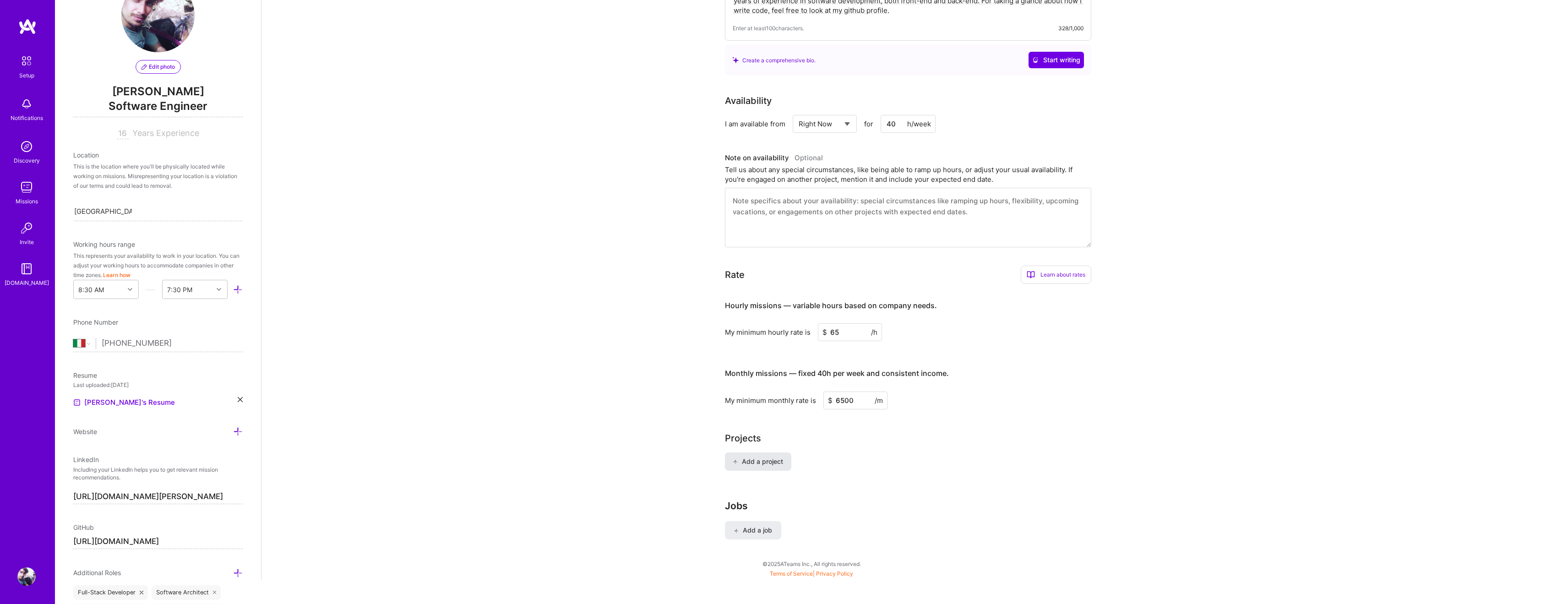
scroll to position [269, 0]
drag, startPoint x: 748, startPoint y: 521, endPoint x: 746, endPoint y: 489, distance: 32.1
click at [759, 458] on span "Add a project" at bounding box center [758, 462] width 50 height 9
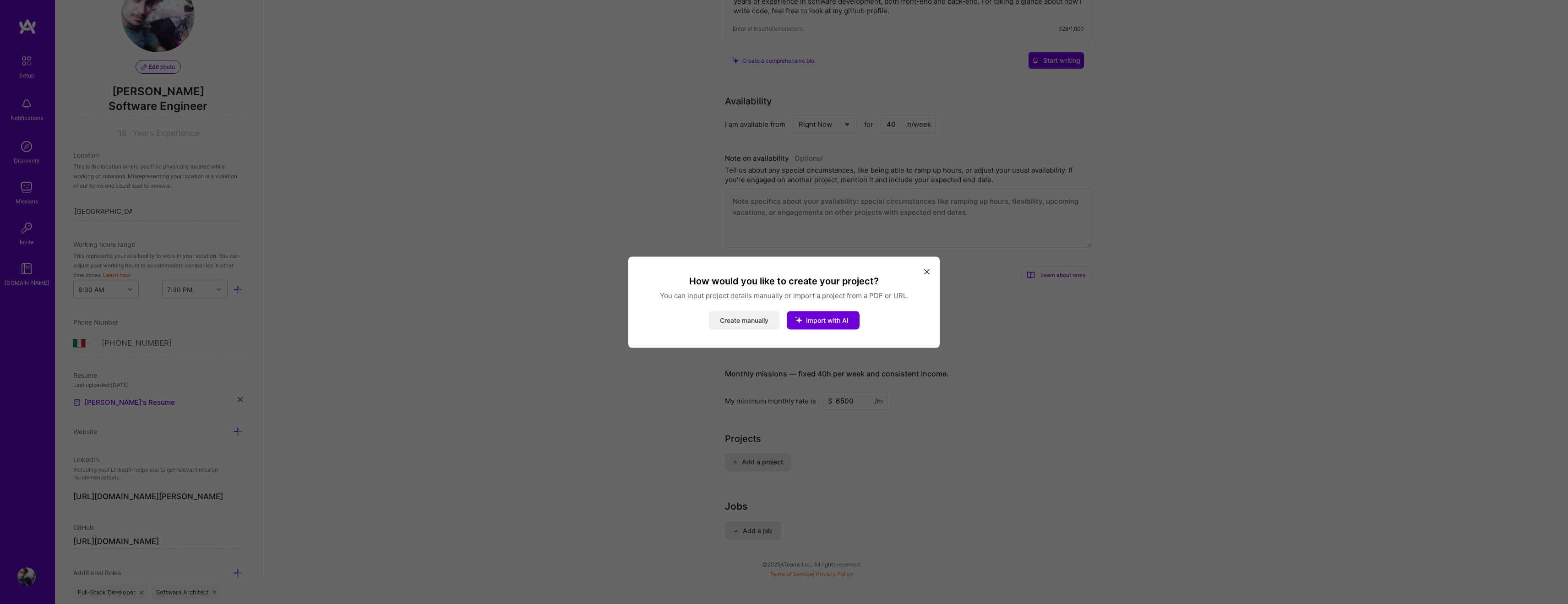
click at [757, 320] on button "Create manually" at bounding box center [744, 320] width 71 height 18
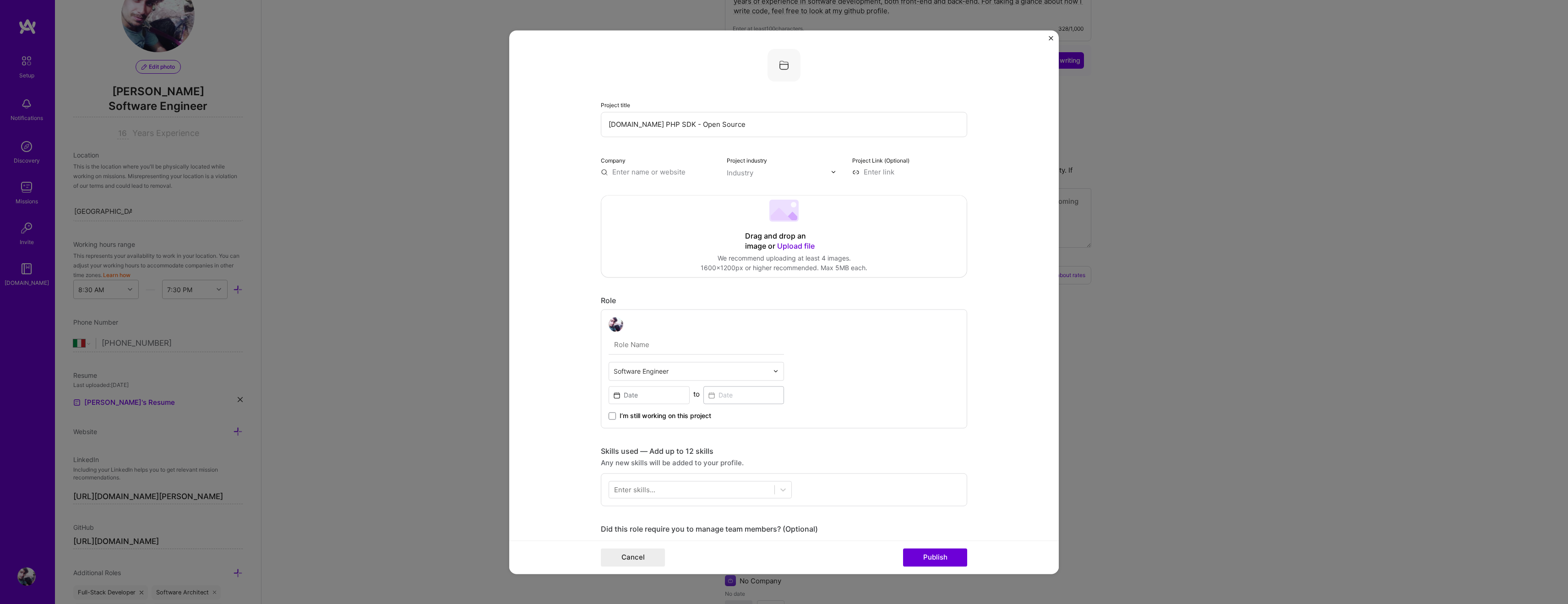
type input "[DOMAIN_NAME] PHP SDK - Open Source"
click at [879, 173] on input at bounding box center [909, 172] width 115 height 10
paste input "[URL][DOMAIN_NAME]"
type input "[URL][DOMAIN_NAME]"
click at [755, 177] on input "text" at bounding box center [779, 173] width 105 height 10
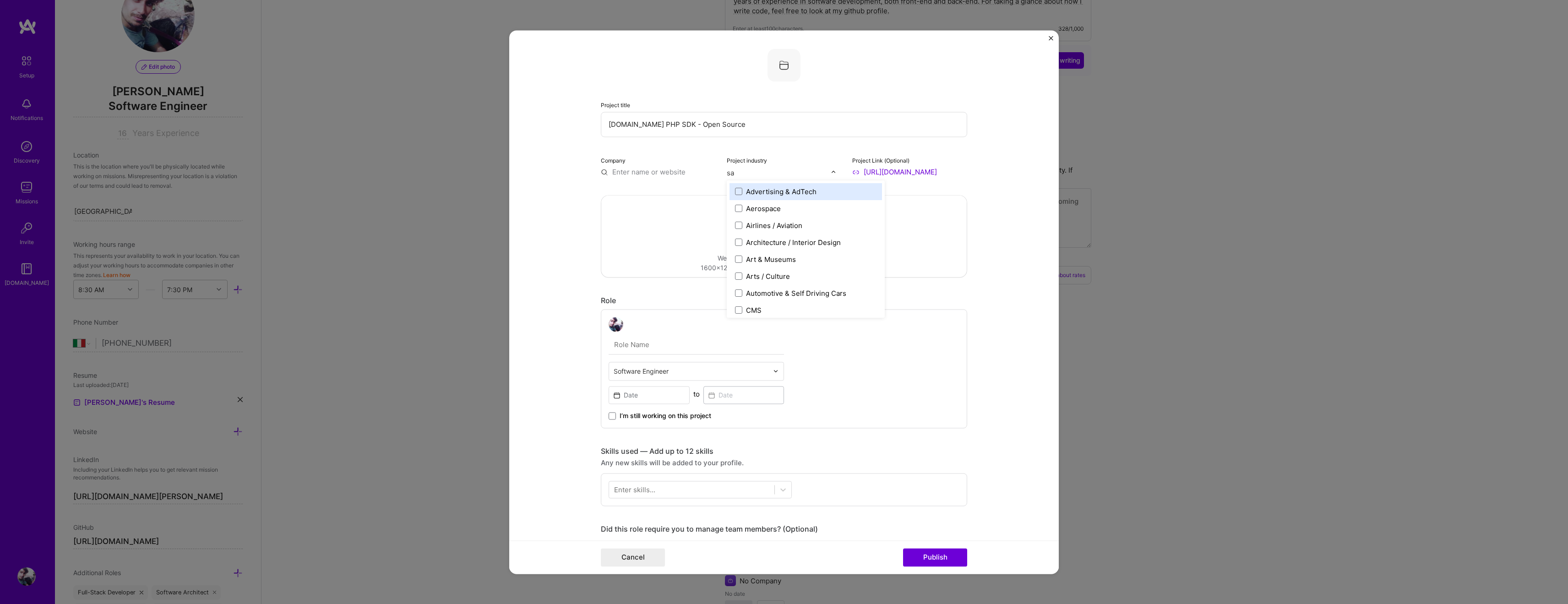
type input "saa"
click at [759, 192] on div "SaaS" at bounding box center [754, 192] width 16 height 10
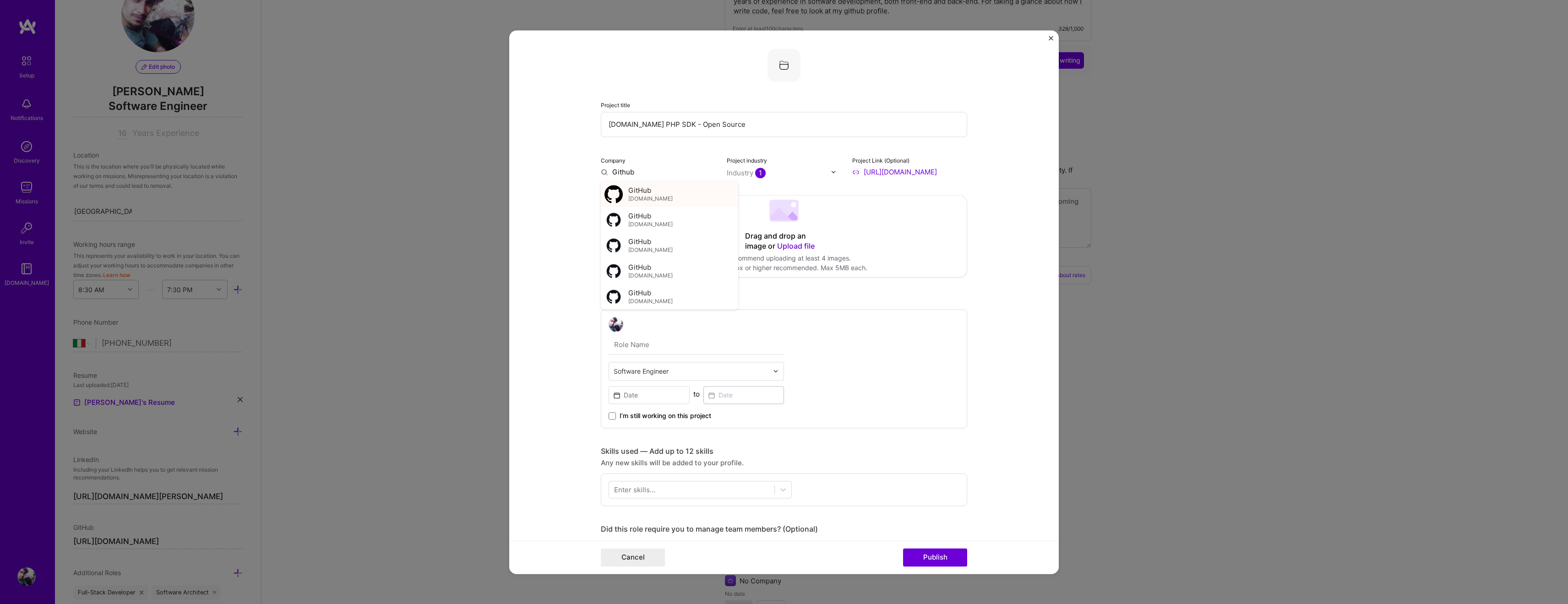
click at [663, 195] on div "GitHub [DOMAIN_NAME]" at bounding box center [670, 194] width 138 height 26
type input "GitHub"
drag, startPoint x: 741, startPoint y: 127, endPoint x: 545, endPoint y: 115, distance: 196.4
click at [545, 115] on form "Project title [DOMAIN_NAME] PHP SDK - Open Source Company GitHub Project indust…" at bounding box center [784, 302] width 550 height 544
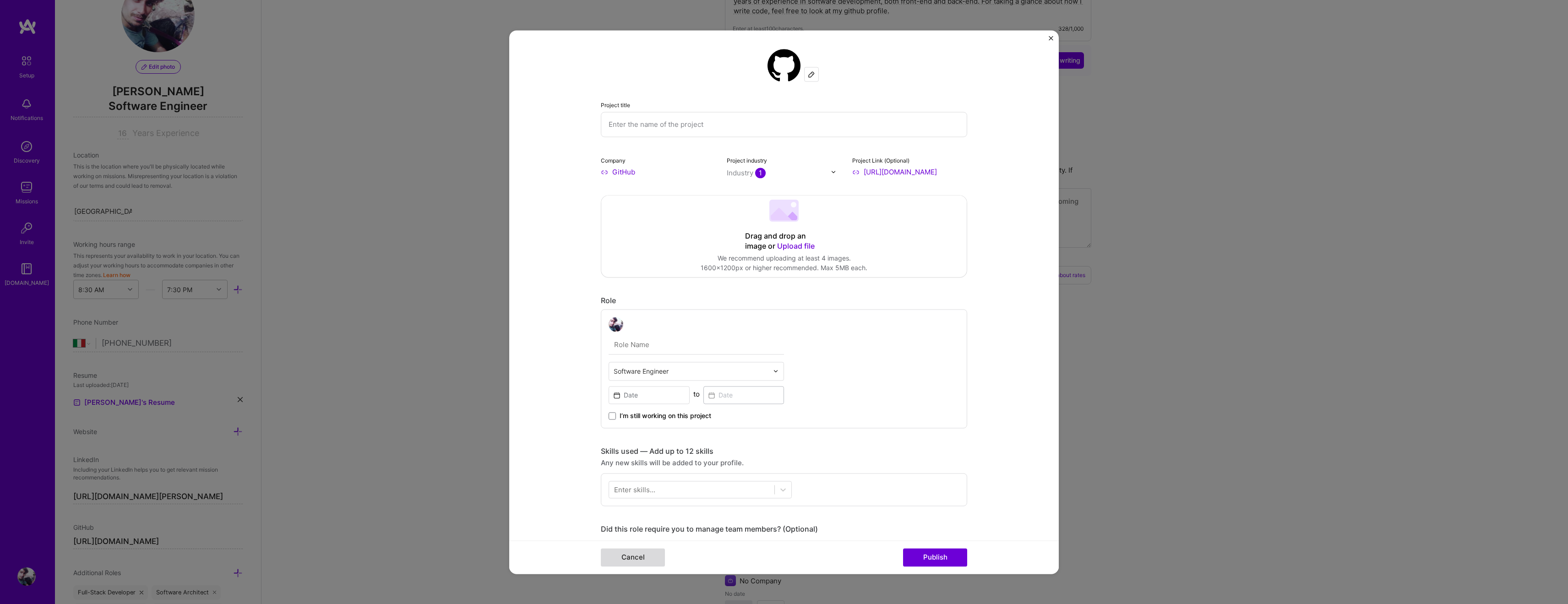
click at [617, 554] on button "Cancel" at bounding box center [632, 558] width 64 height 18
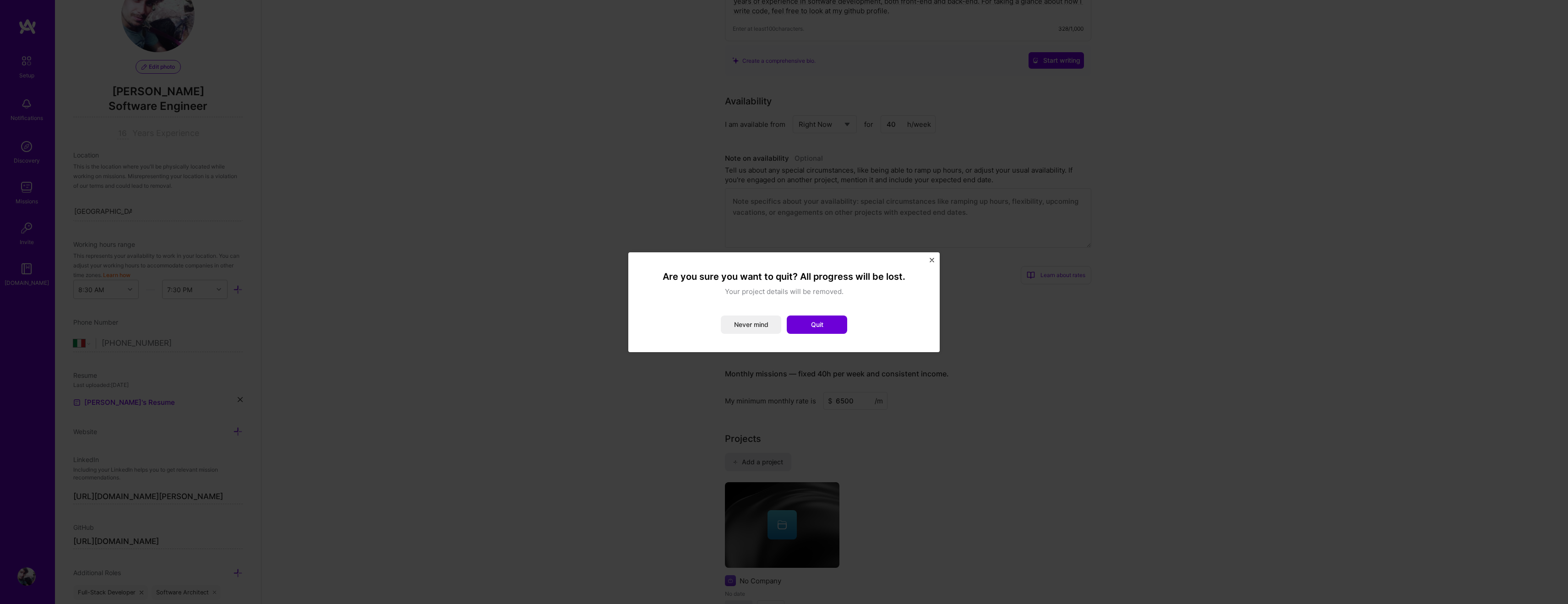
click at [930, 256] on div "Are you sure you want to quit? All progress will be lost. Your project details …" at bounding box center [784, 303] width 312 height 100
click at [931, 259] on img "Close" at bounding box center [932, 261] width 5 height 5
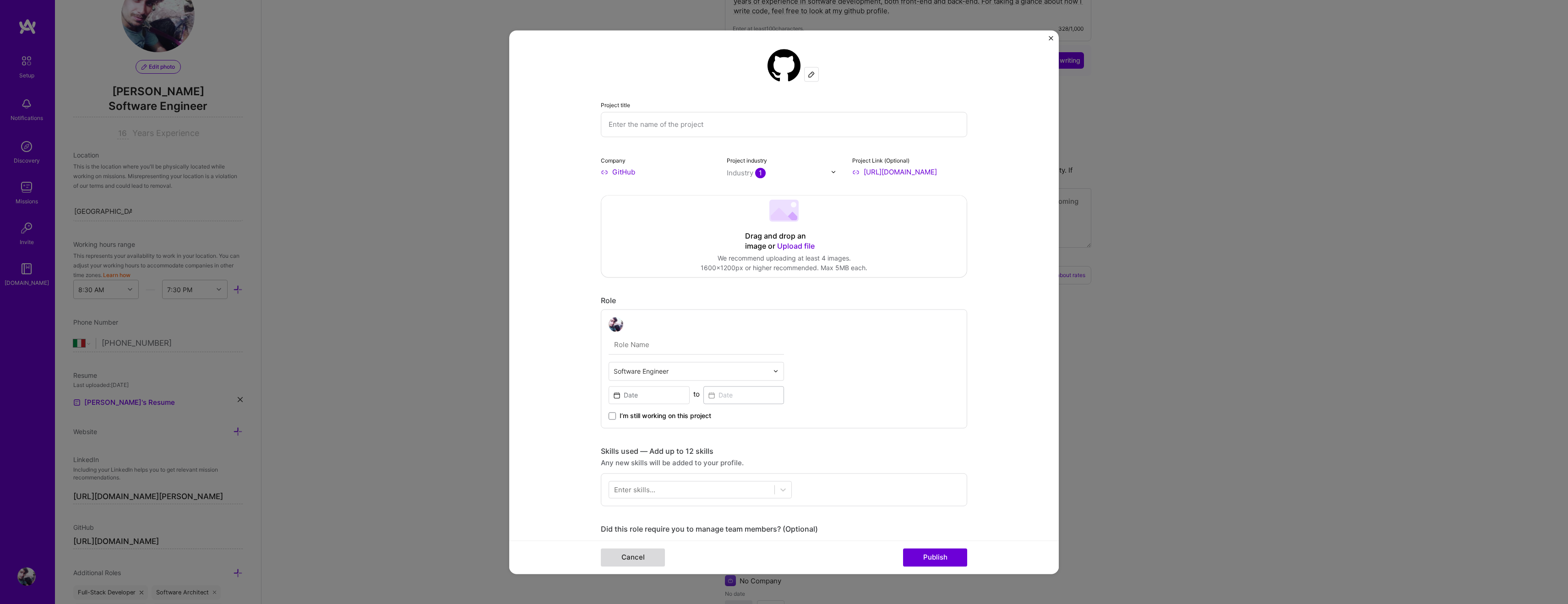
click at [620, 563] on button "Cancel" at bounding box center [632, 558] width 64 height 18
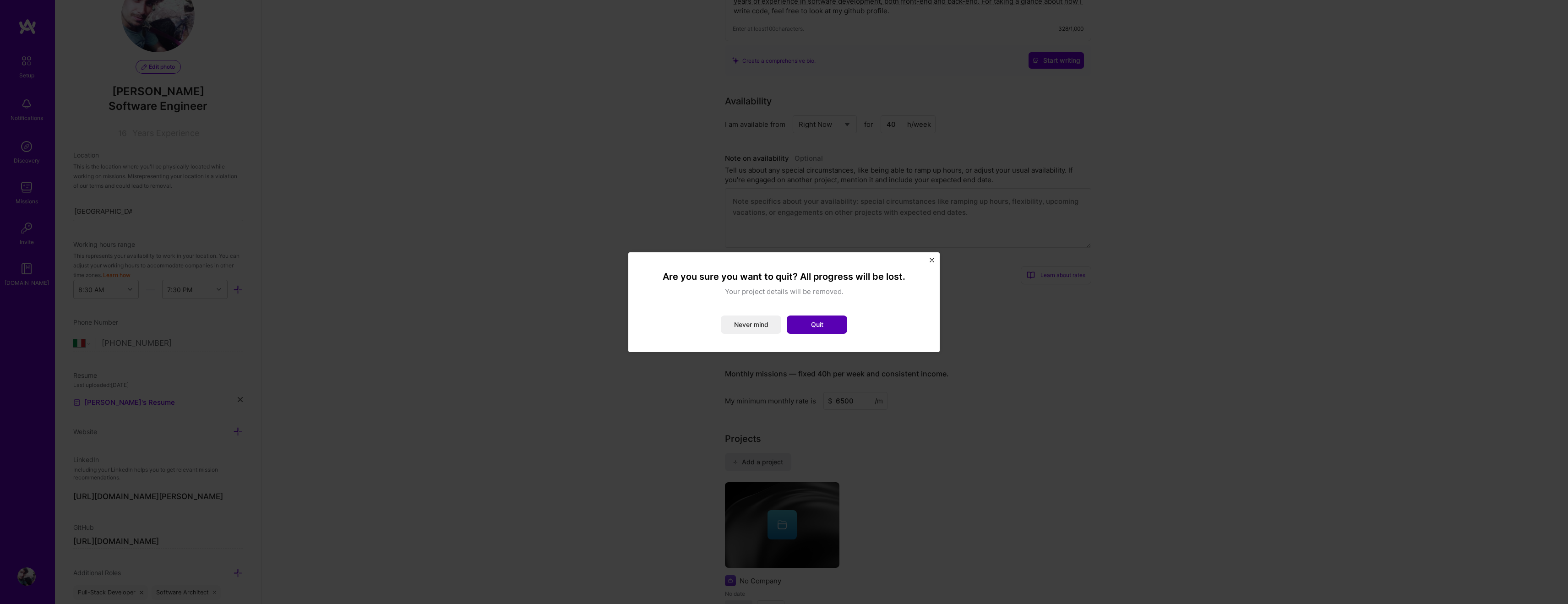
click at [825, 325] on button "Quit" at bounding box center [817, 325] width 60 height 18
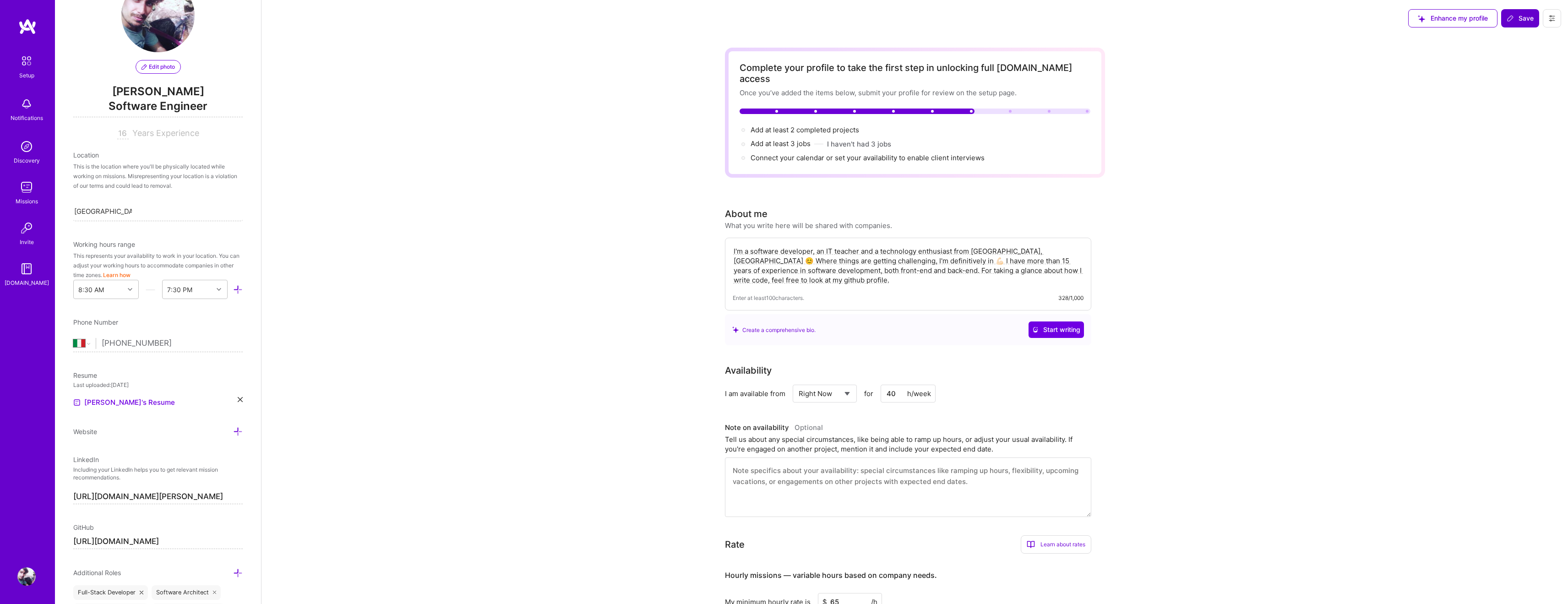
click at [29, 153] on img at bounding box center [27, 147] width 18 height 18
